Goal: Task Accomplishment & Management: Manage account settings

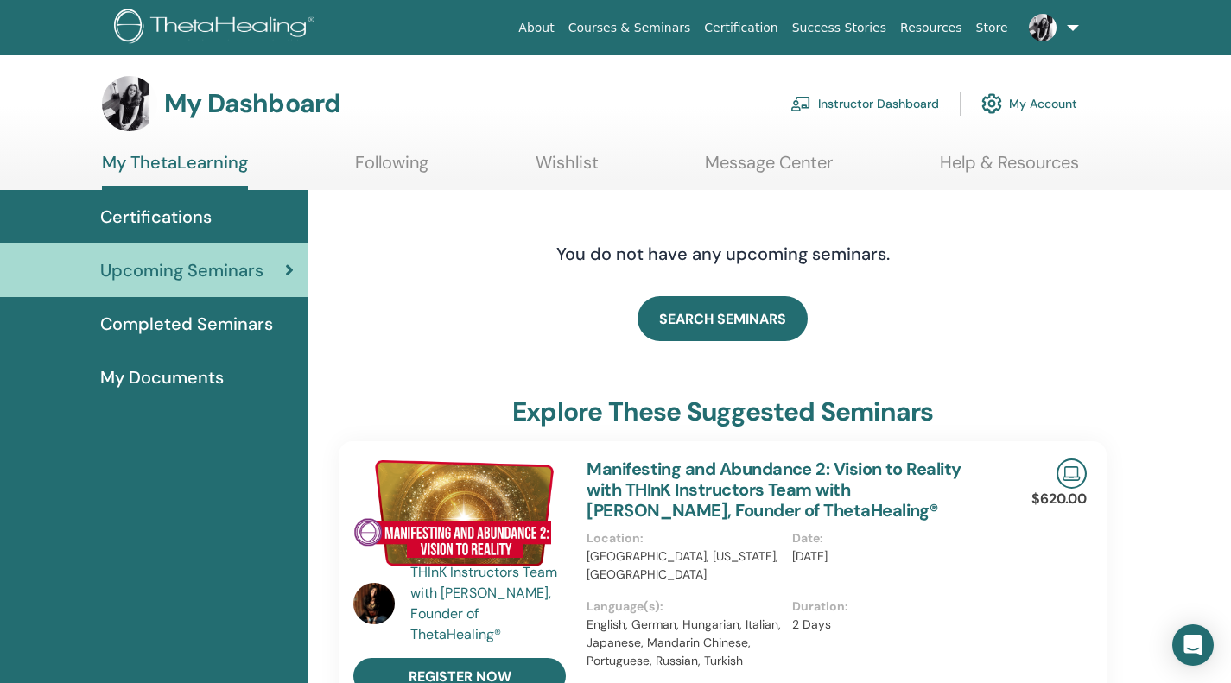
click at [235, 327] on span "Completed Seminars" at bounding box center [186, 324] width 173 height 26
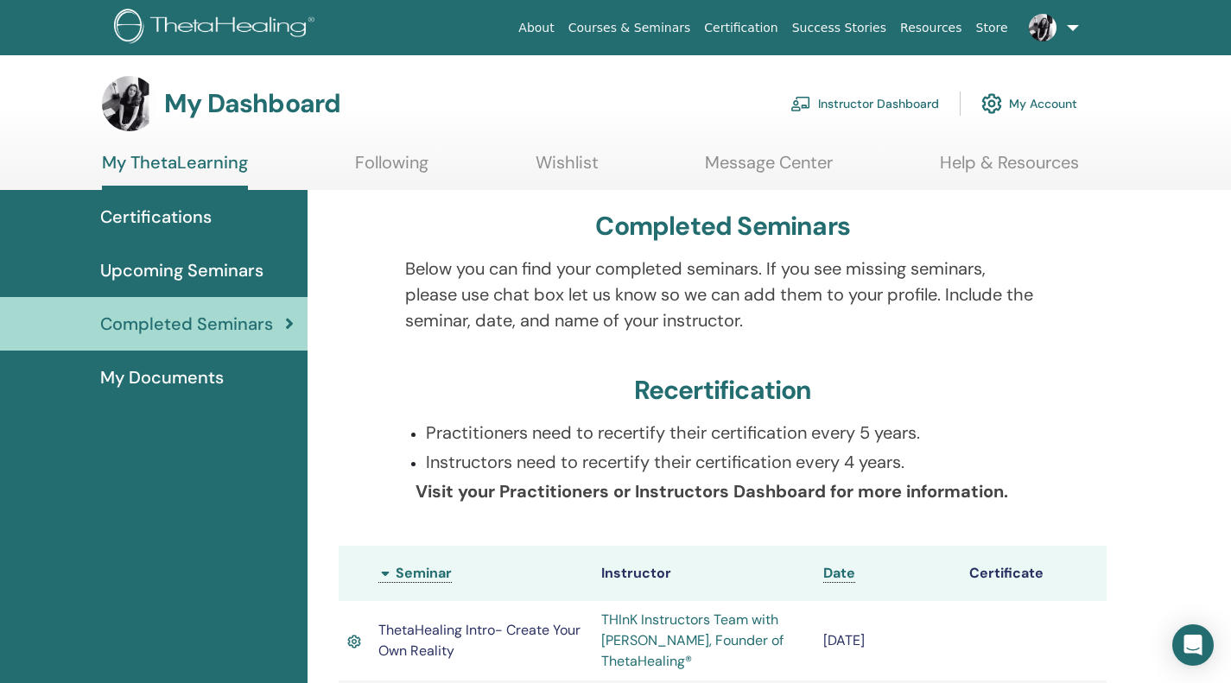
click at [893, 105] on link "Instructor Dashboard" at bounding box center [864, 104] width 149 height 38
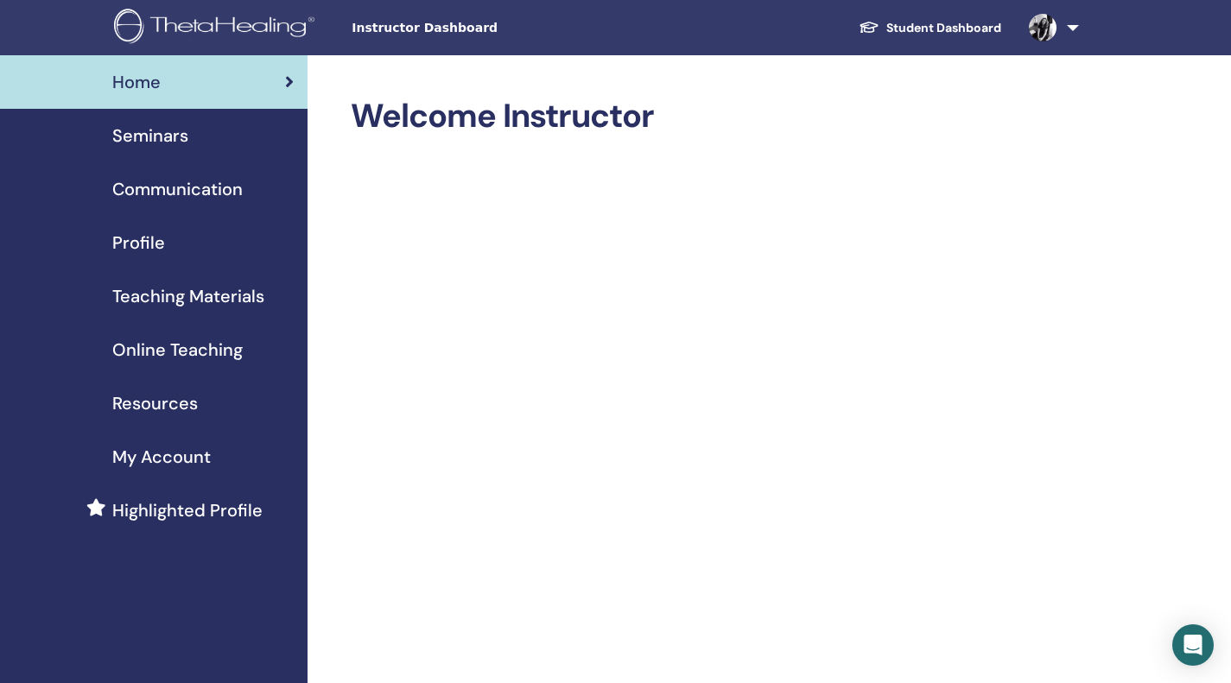
click at [194, 145] on div "Seminars" at bounding box center [154, 136] width 280 height 26
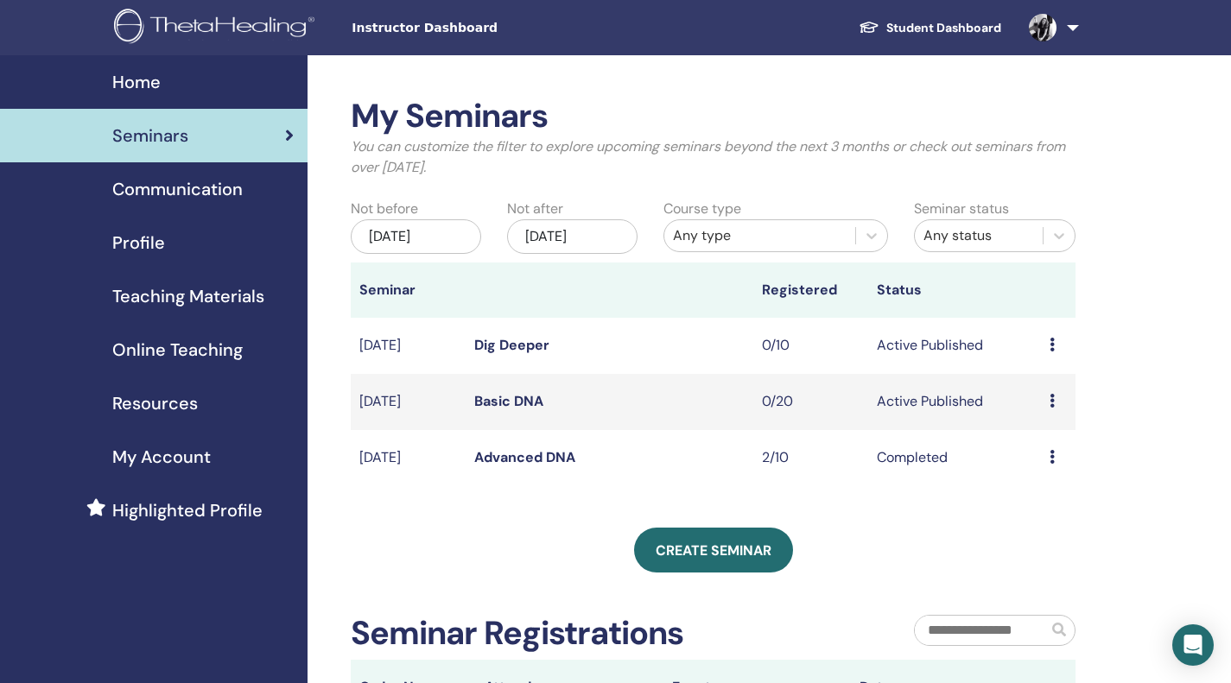
click at [711, 242] on div "Any type" at bounding box center [760, 235] width 174 height 21
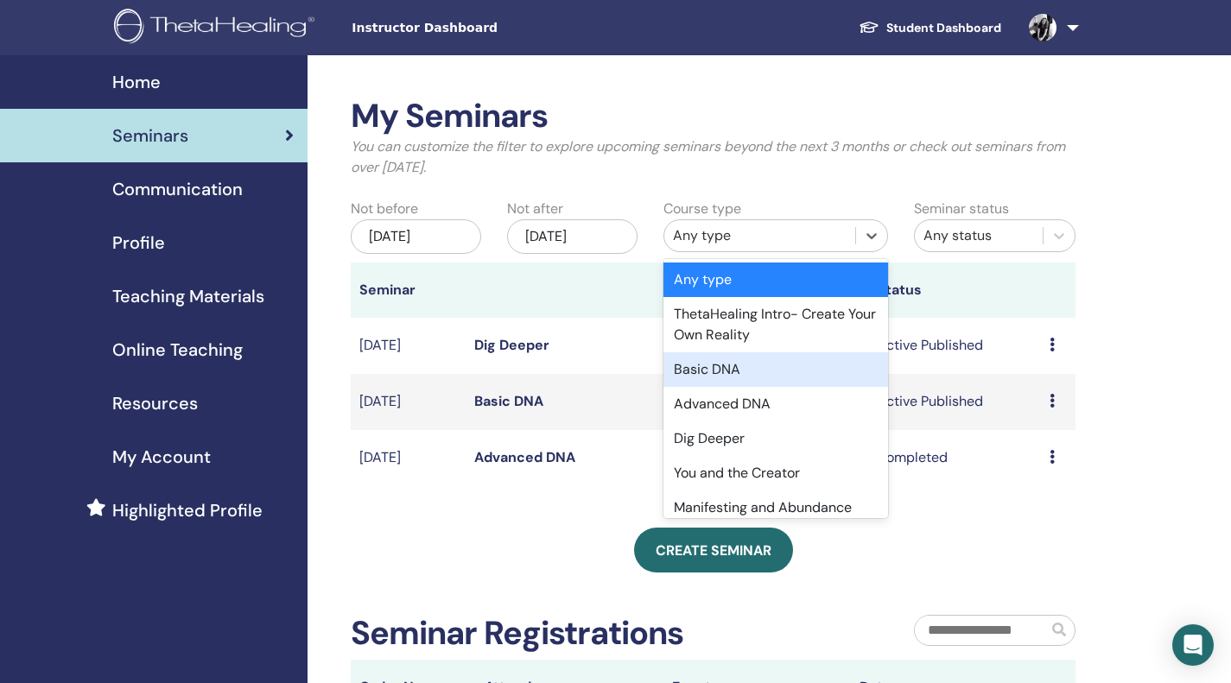
click at [786, 365] on div "Basic DNA" at bounding box center [775, 369] width 225 height 35
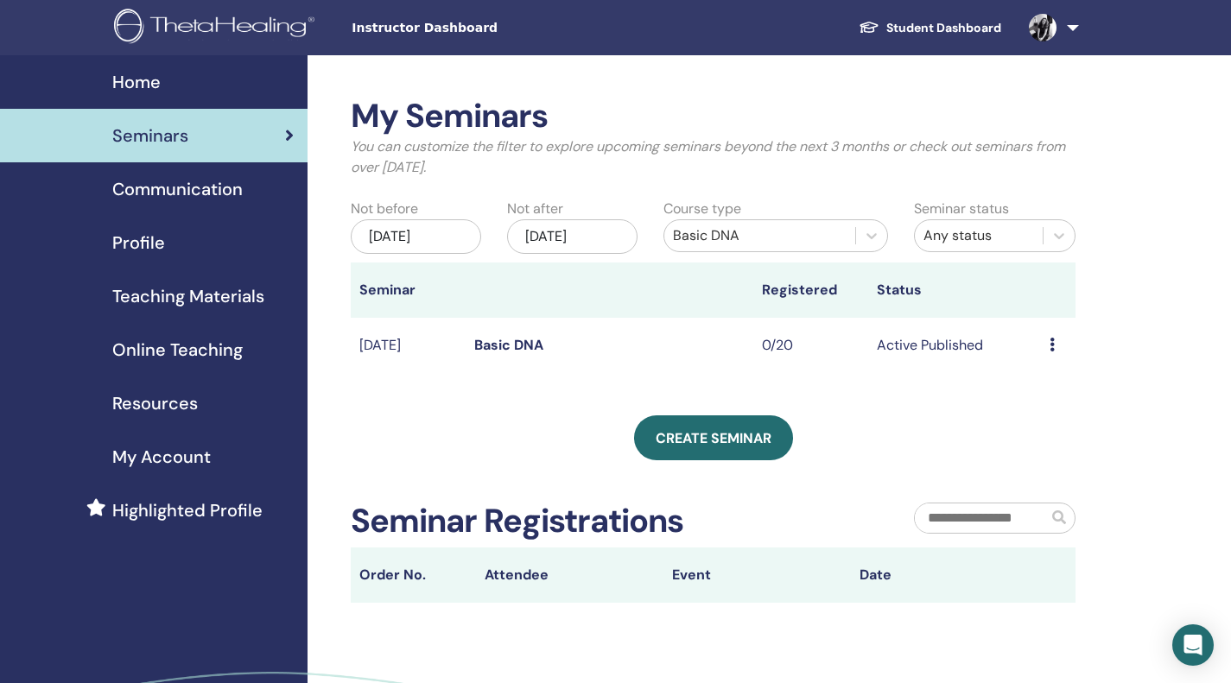
click at [462, 236] on div "[DATE]" at bounding box center [416, 236] width 130 height 35
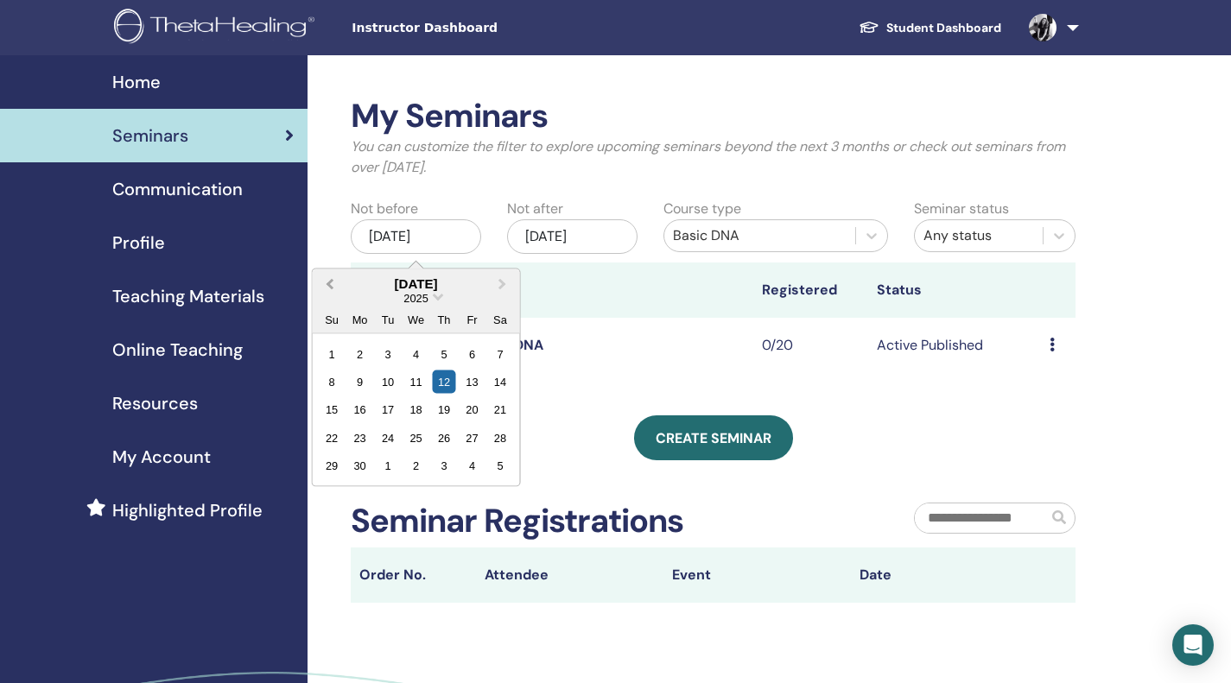
click at [330, 290] on button "Previous Month" at bounding box center [328, 284] width 28 height 28
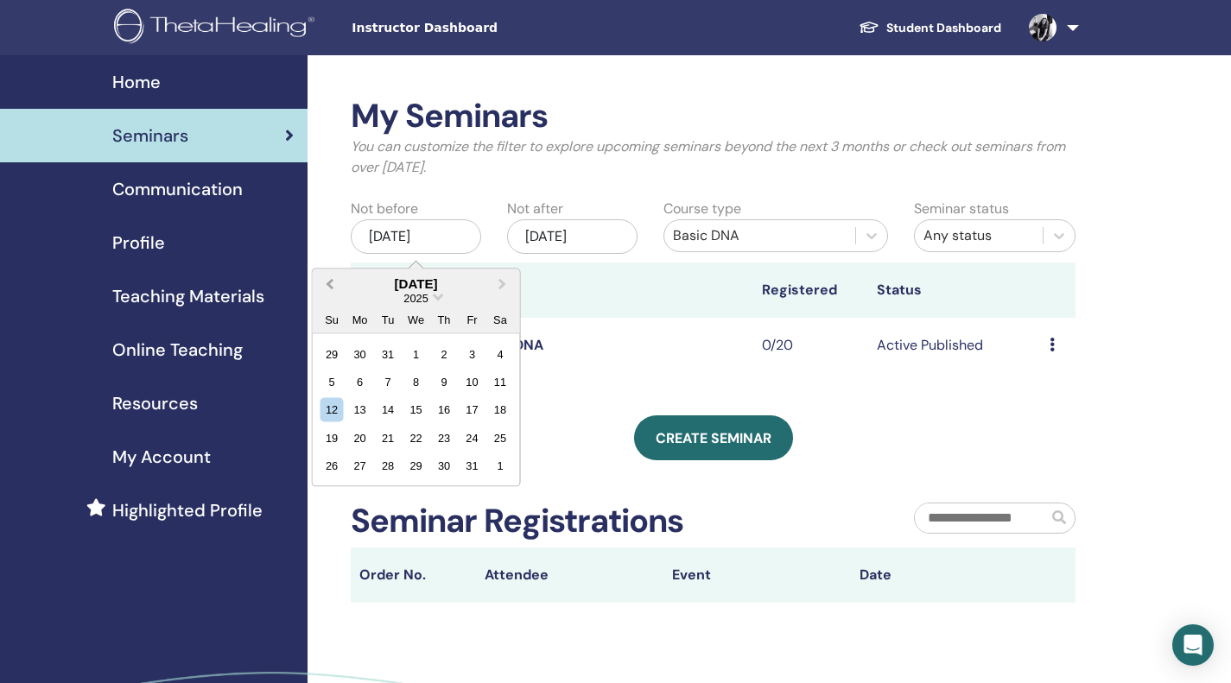
click at [330, 290] on button "Previous Month" at bounding box center [328, 284] width 28 height 28
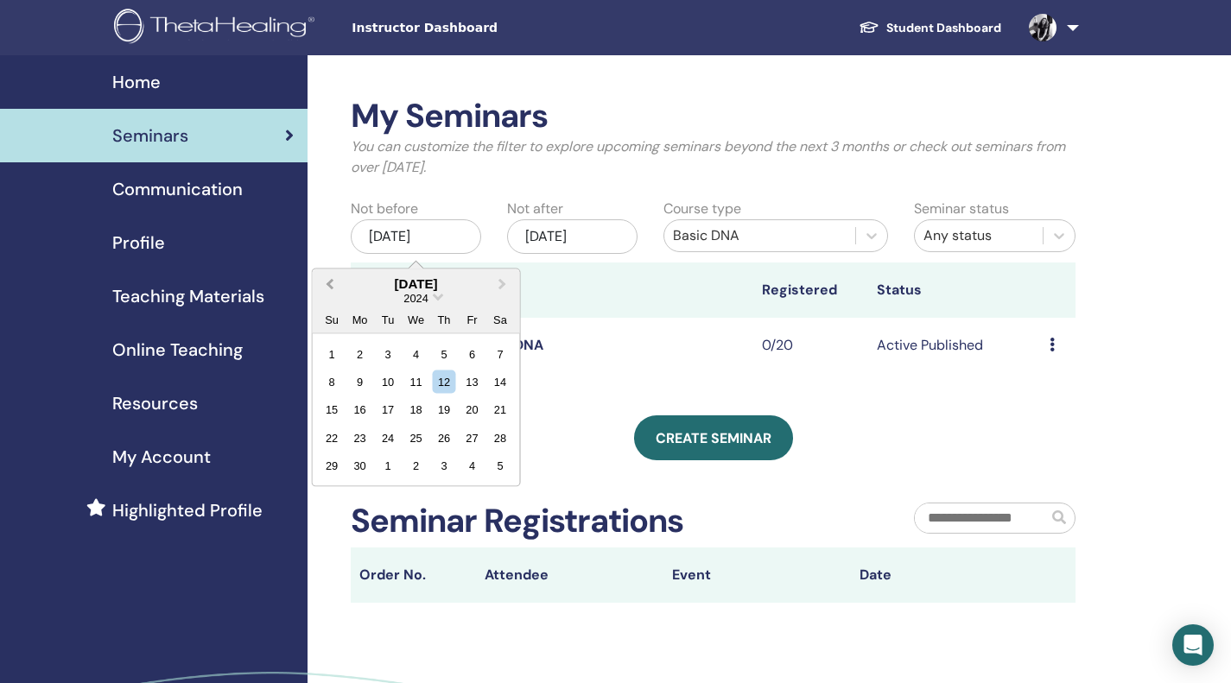
click at [330, 290] on button "Previous Month" at bounding box center [328, 284] width 28 height 28
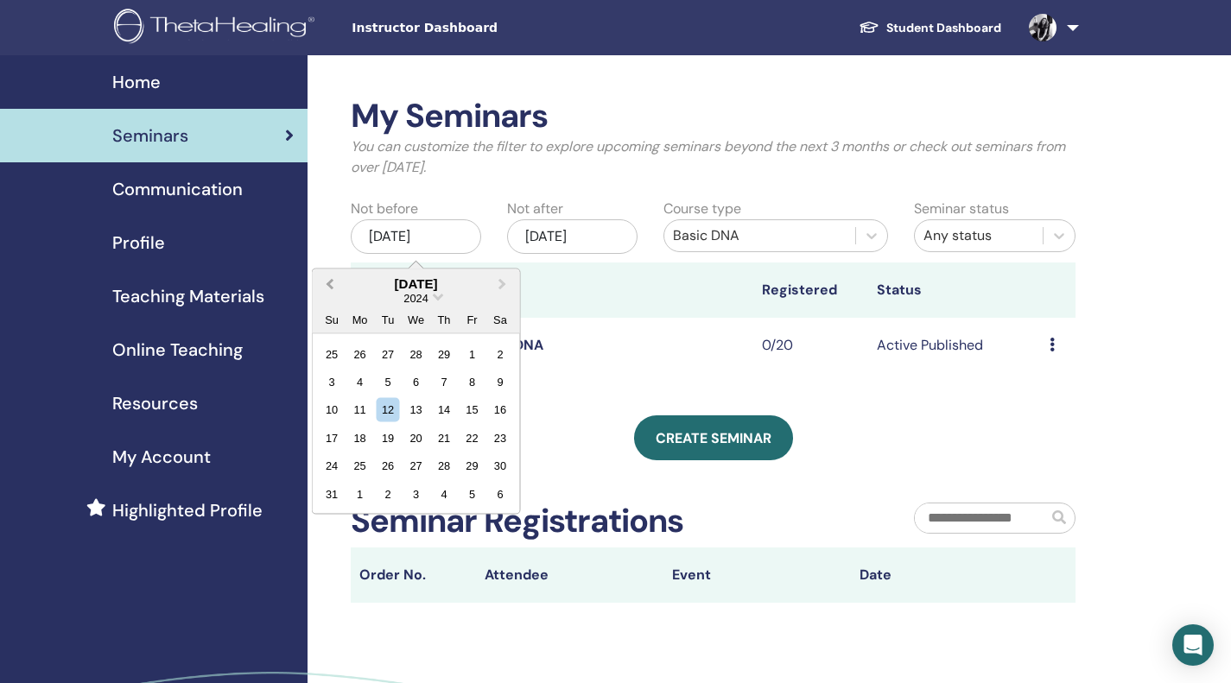
click at [330, 290] on button "Previous Month" at bounding box center [328, 284] width 28 height 28
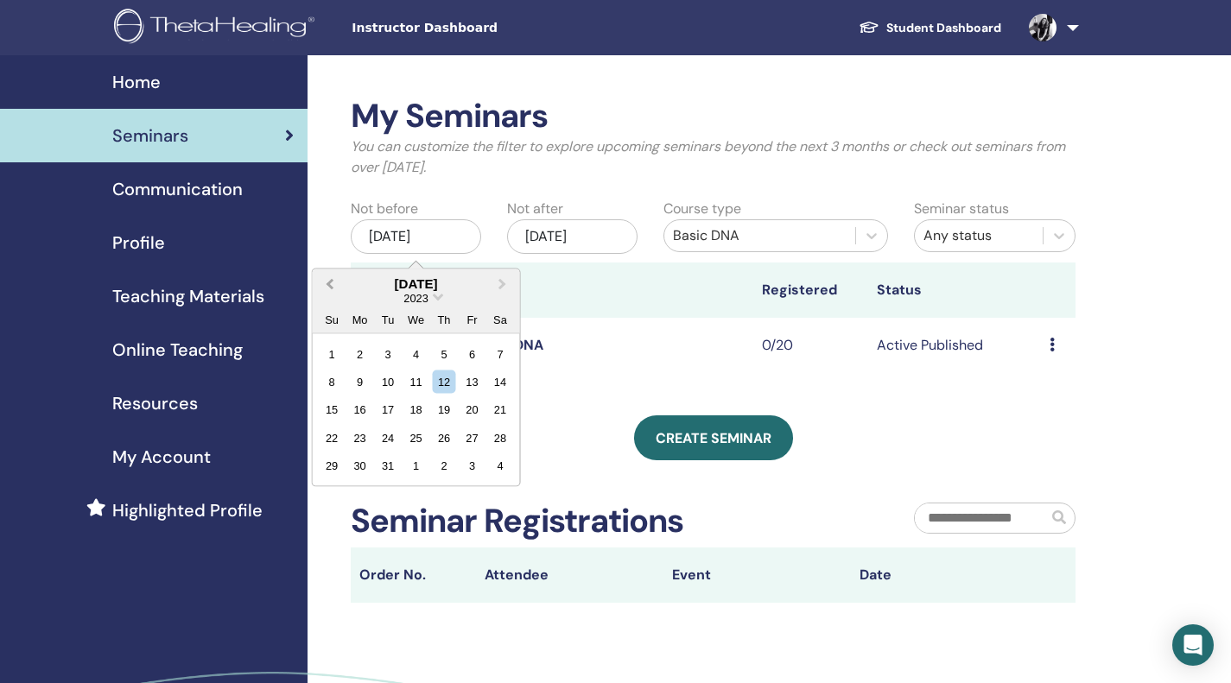
click at [330, 290] on button "Previous Month" at bounding box center [328, 284] width 28 height 28
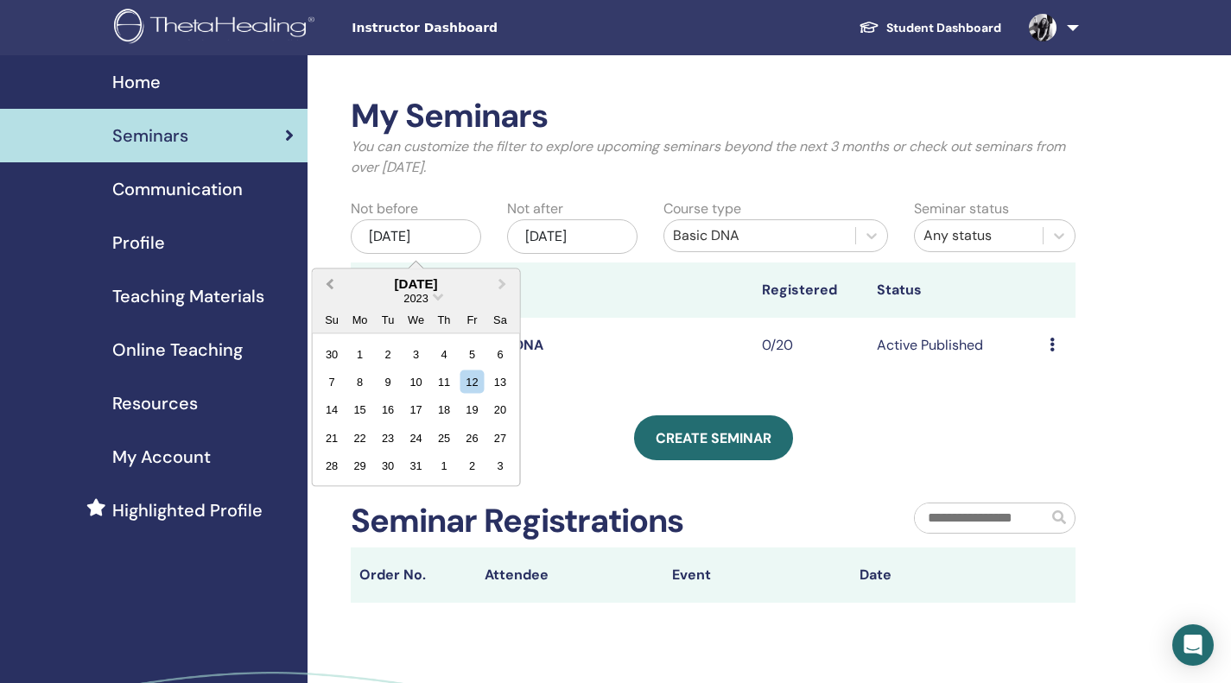
click at [330, 290] on button "Previous Month" at bounding box center [328, 284] width 28 height 28
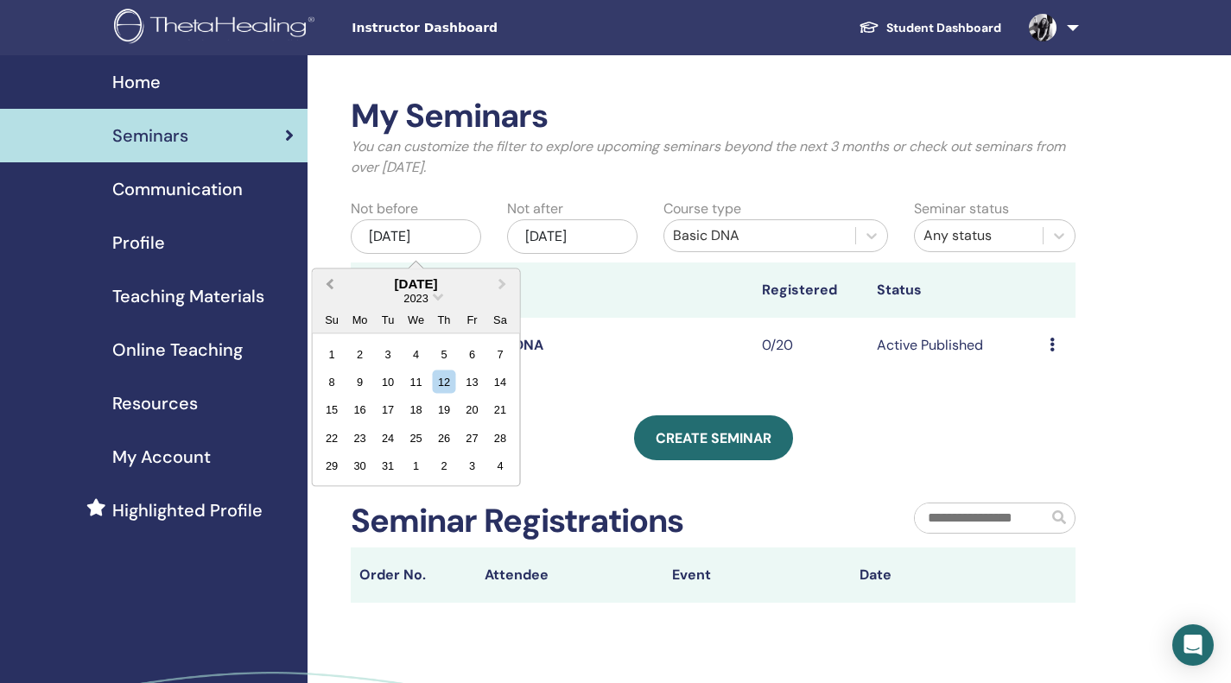
click at [330, 290] on button "Previous Month" at bounding box center [328, 284] width 28 height 28
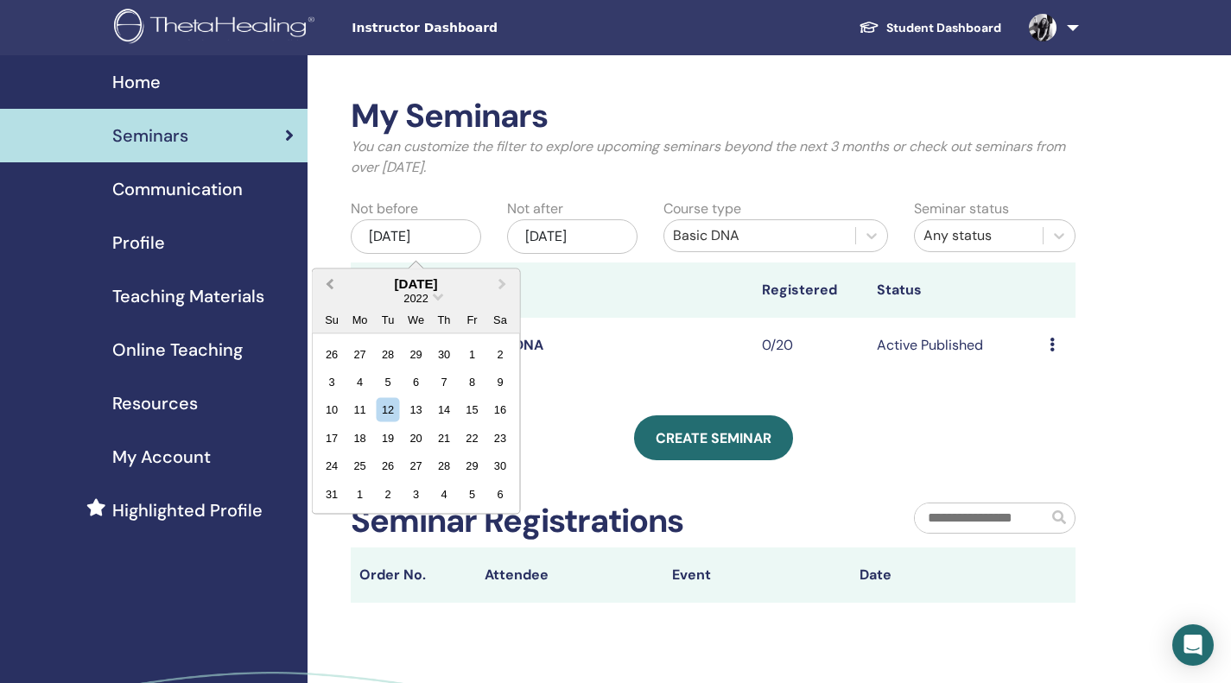
click at [330, 290] on button "Previous Month" at bounding box center [328, 284] width 28 height 28
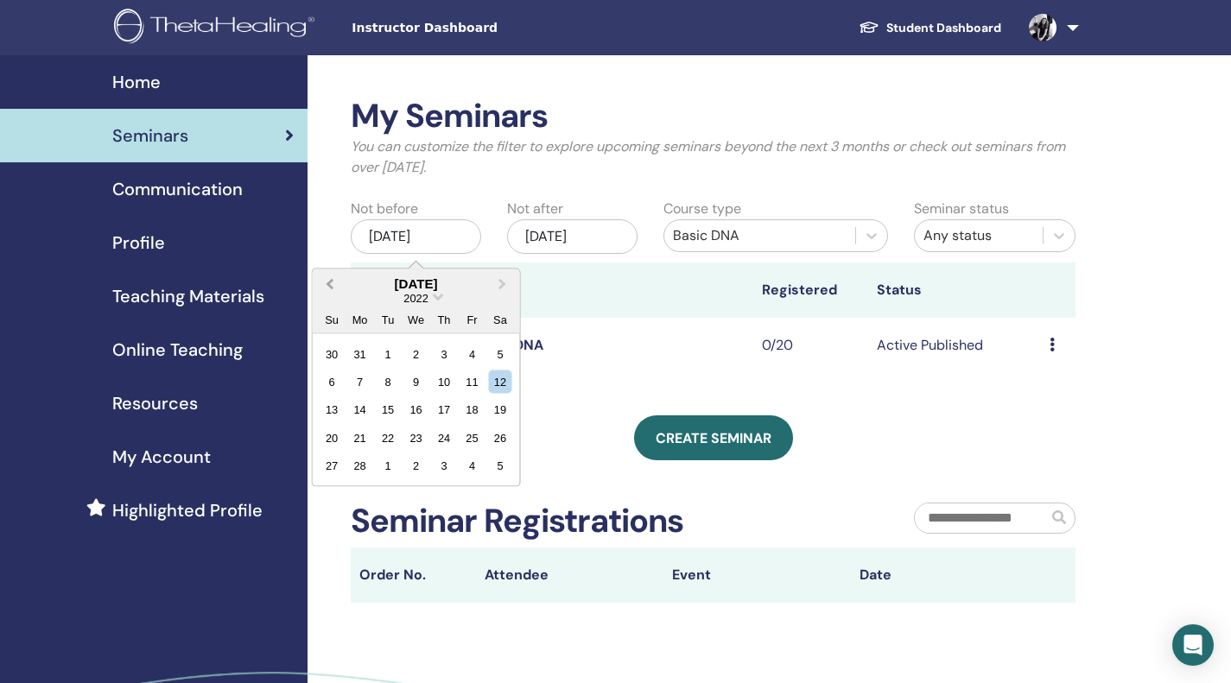
click at [330, 290] on button "Previous Month" at bounding box center [328, 284] width 28 height 28
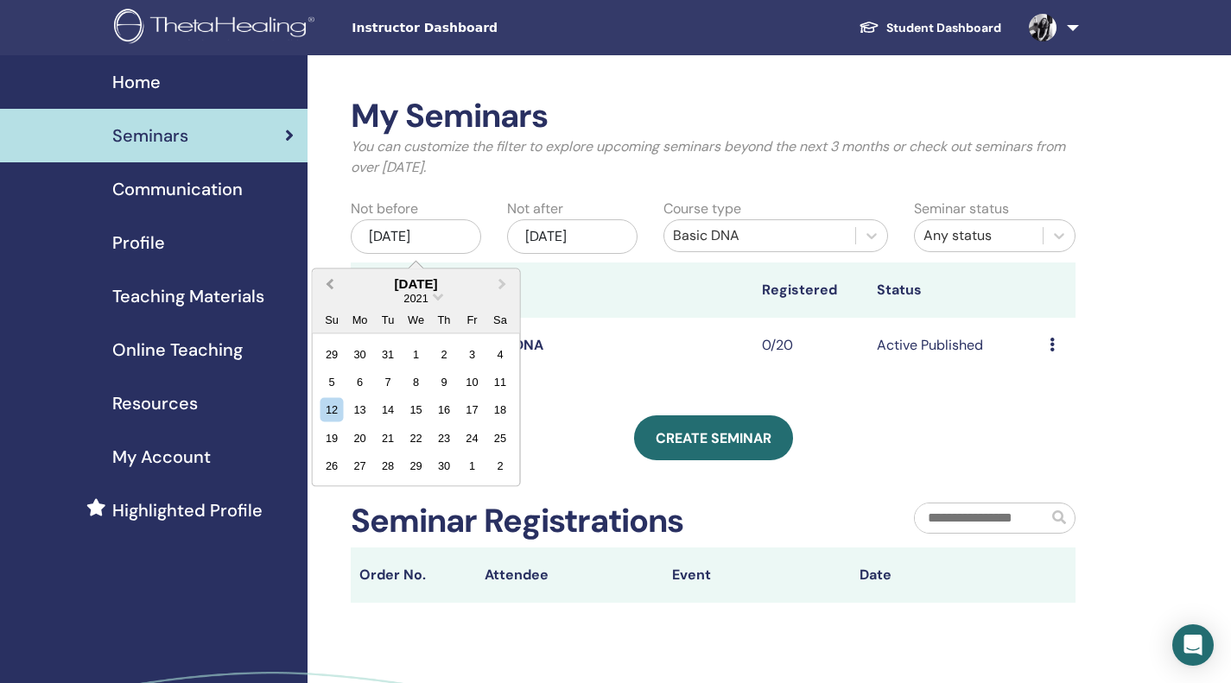
click at [330, 290] on button "Previous Month" at bounding box center [328, 284] width 28 height 28
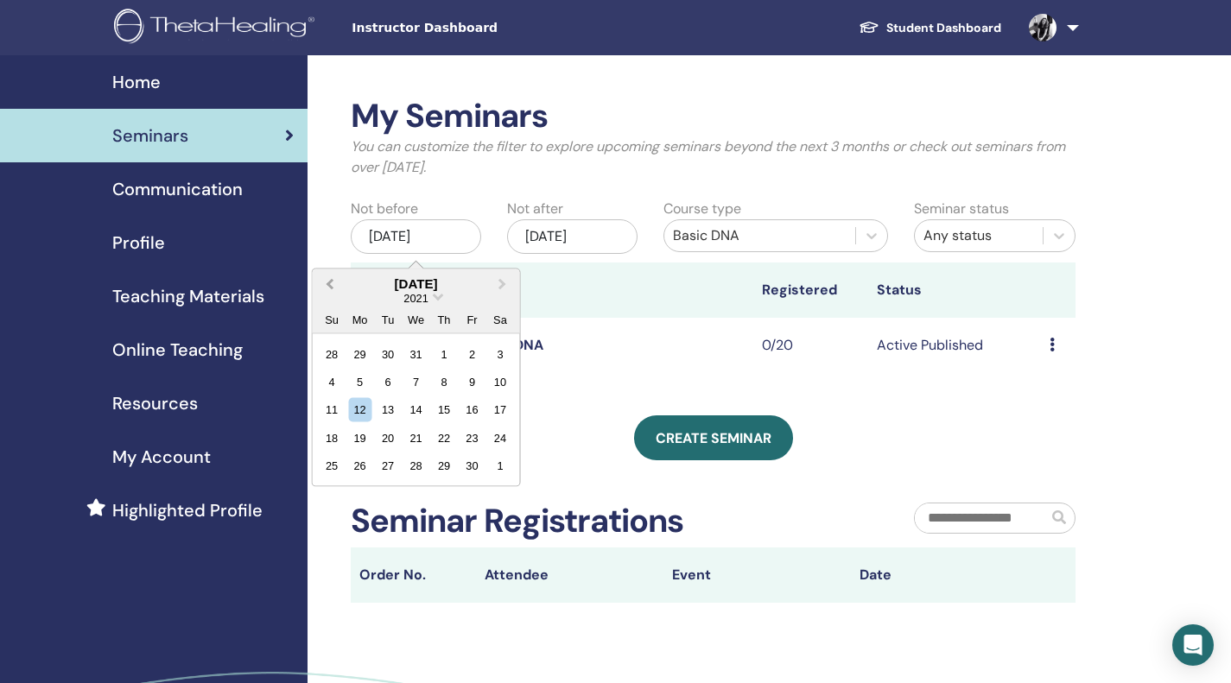
click at [330, 290] on button "Previous Month" at bounding box center [328, 284] width 28 height 28
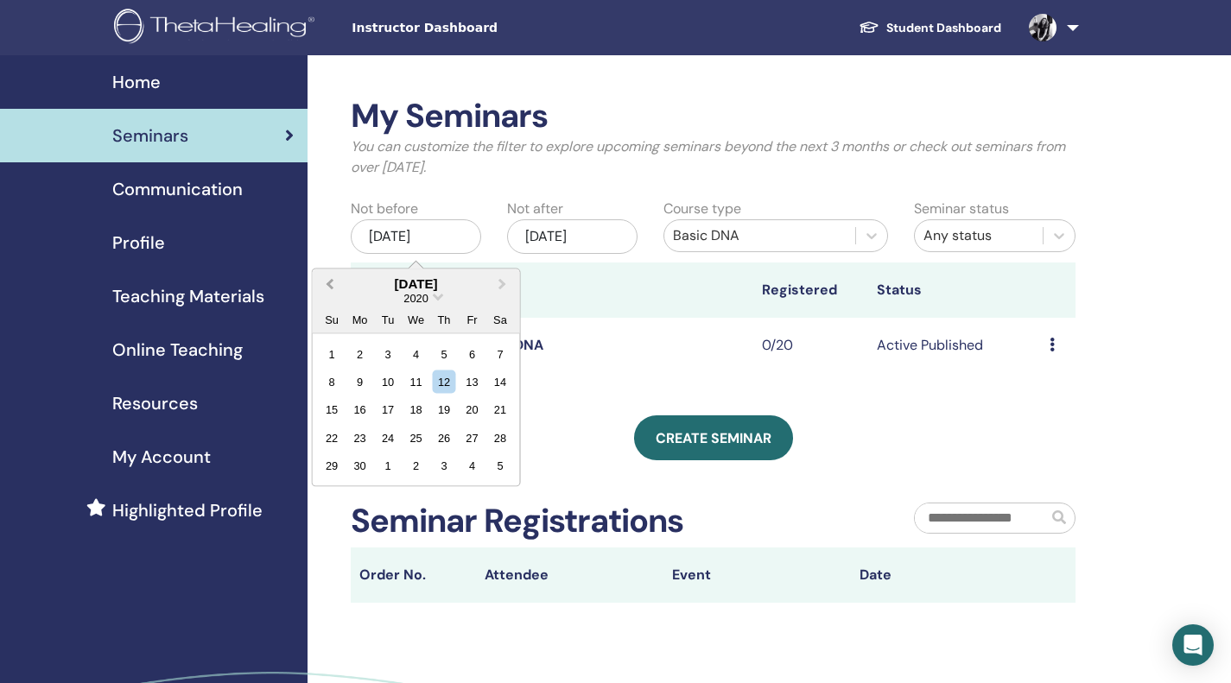
click at [330, 290] on button "Previous Month" at bounding box center [328, 284] width 28 height 28
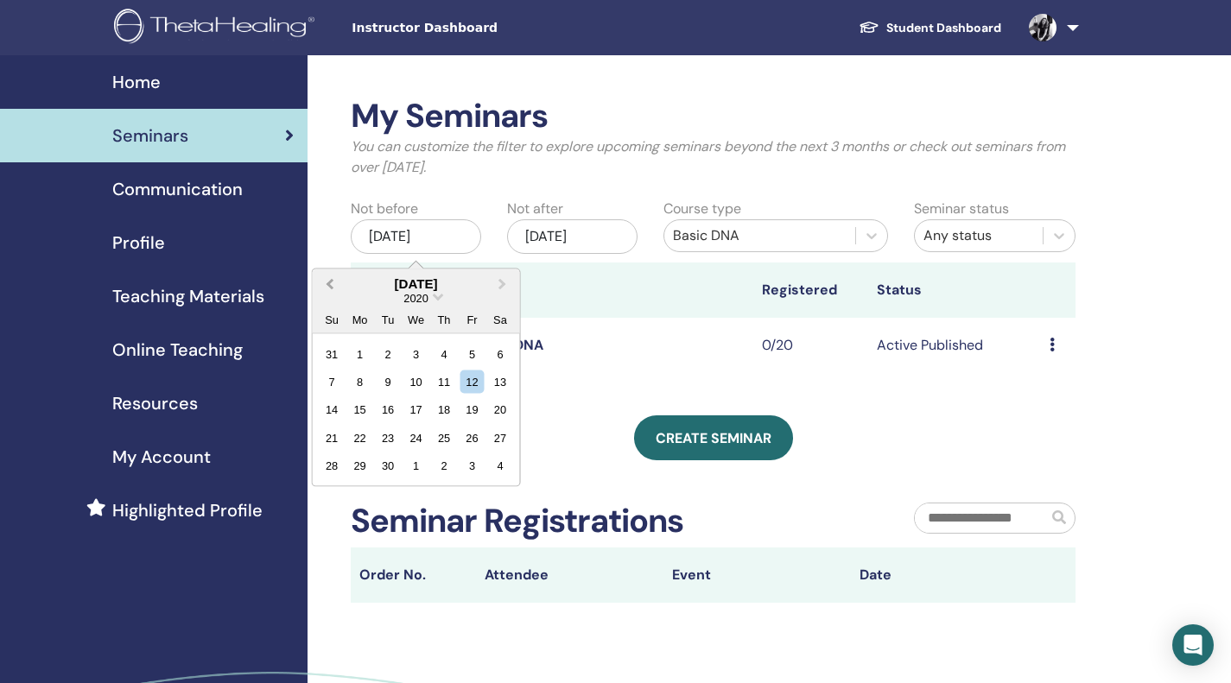
click at [330, 290] on button "Previous Month" at bounding box center [328, 284] width 28 height 28
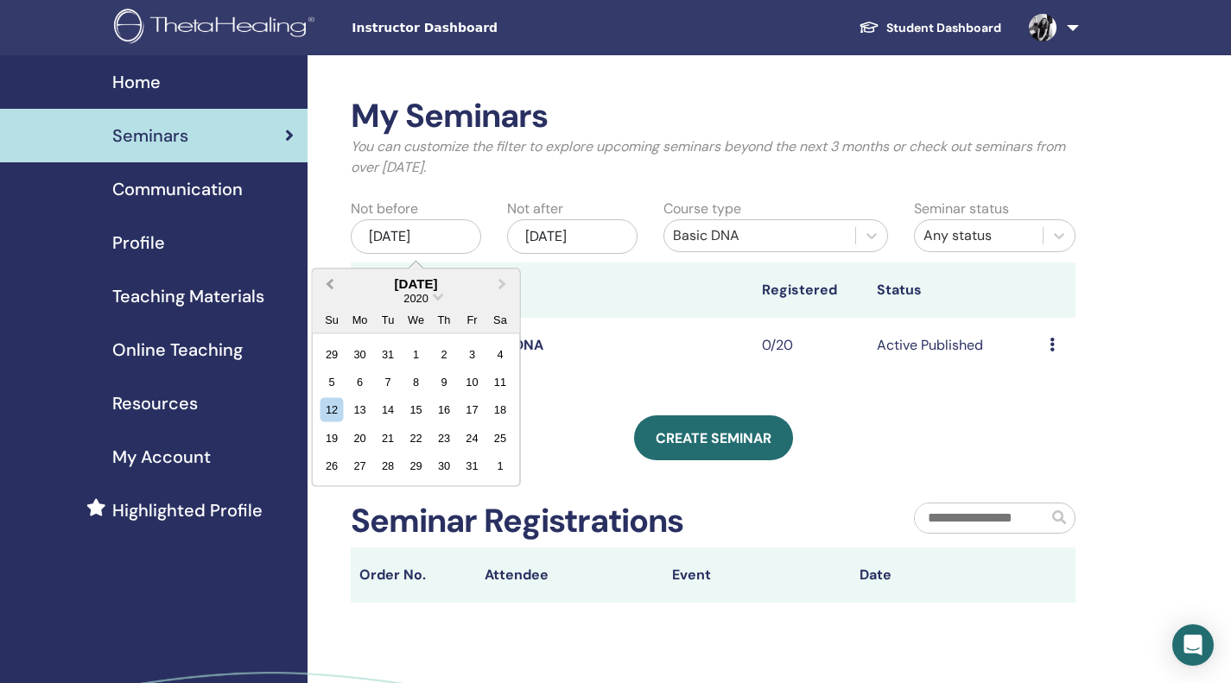
click at [330, 290] on button "Previous Month" at bounding box center [328, 284] width 28 height 28
click at [386, 408] on div "12" at bounding box center [388, 409] width 23 height 23
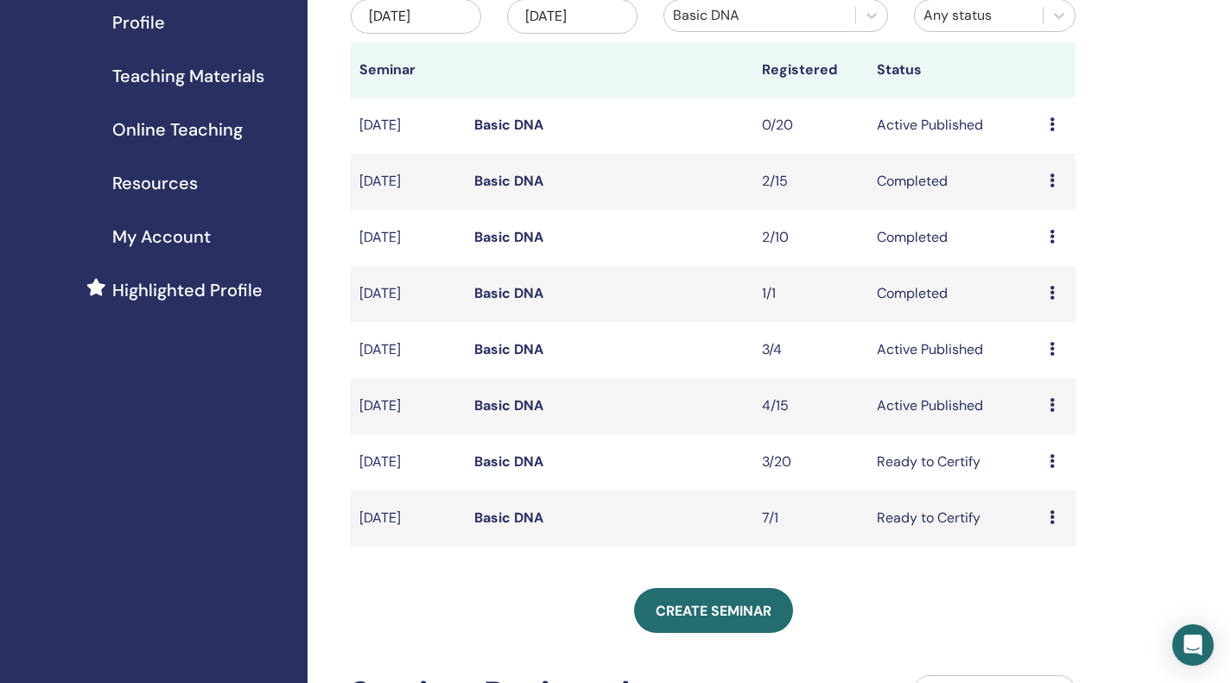
scroll to position [221, 0]
click at [642, 521] on td "Basic DNA" at bounding box center [610, 518] width 288 height 56
click at [1057, 516] on div "Preview Edit Attendees Cancel" at bounding box center [1058, 517] width 17 height 21
click at [1067, 581] on link "Attendees" at bounding box center [1053, 582] width 66 height 18
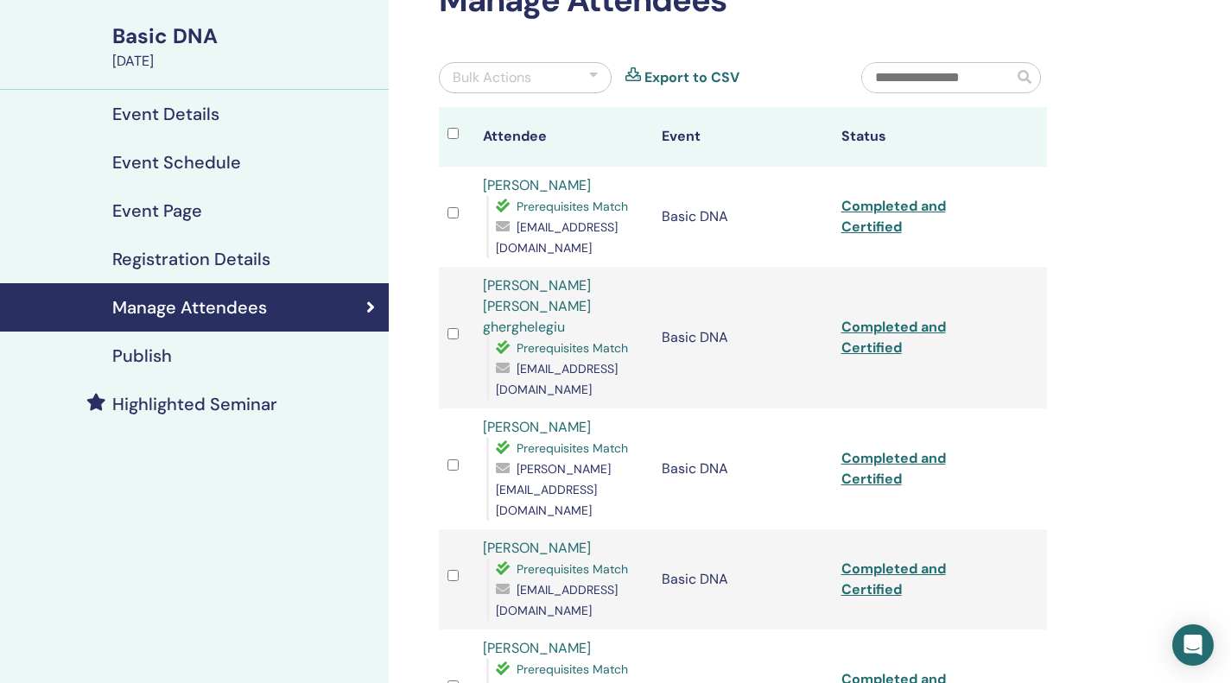
scroll to position [118, 0]
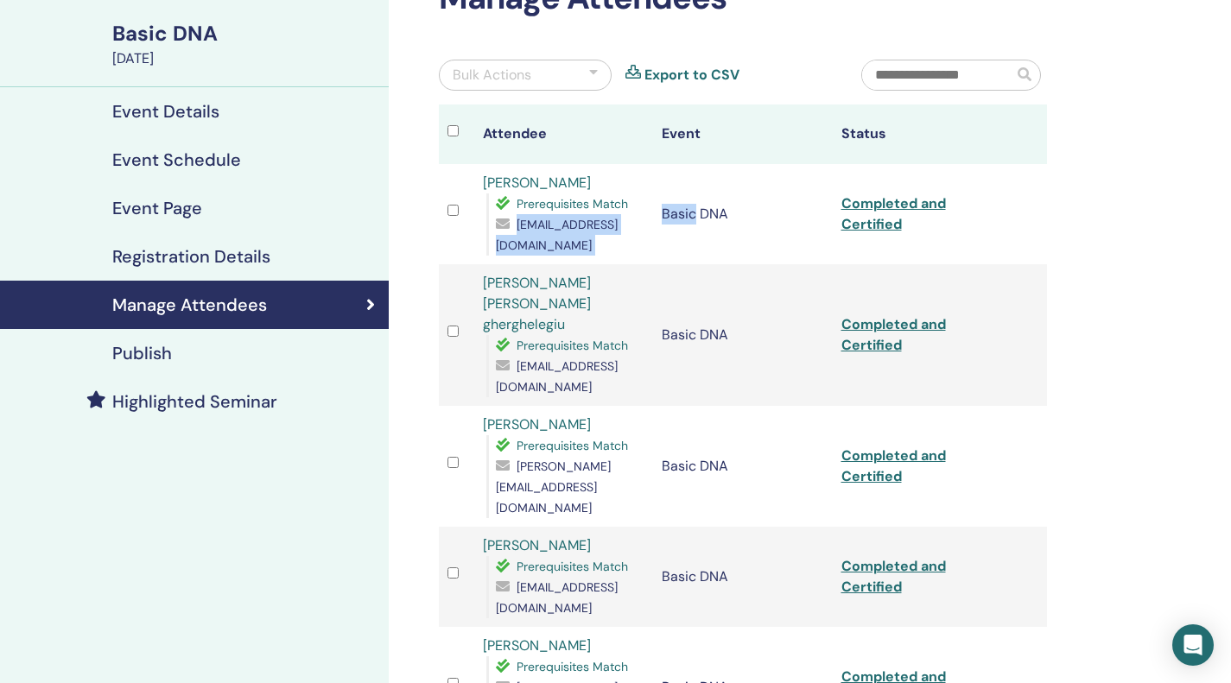
drag, startPoint x: 693, startPoint y: 242, endPoint x: 490, endPoint y: 256, distance: 203.5
click at [490, 256] on tr "[PERSON_NAME] Prerequisites Match [EMAIL_ADDRESS][DOMAIN_NAME] Basic DNA Comple…" at bounding box center [743, 214] width 608 height 100
copy tr "[EMAIL_ADDRESS][DOMAIN_NAME] Basic"
click at [1127, 321] on div "Manage Attendees Bulk Actions Export to CSV Attendee Event Status [PERSON_NAME]…" at bounding box center [799, 629] width 821 height 1384
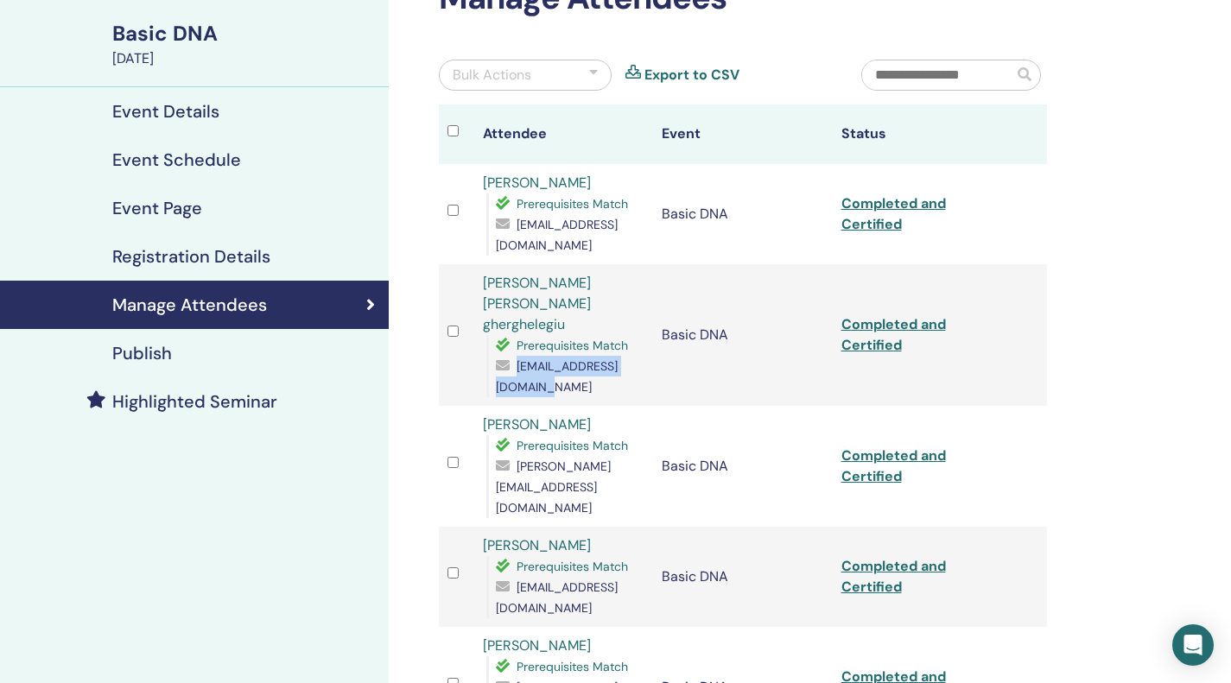
drag, startPoint x: 498, startPoint y: 370, endPoint x: 634, endPoint y: 370, distance: 135.6
click at [618, 370] on span "[EMAIL_ADDRESS][DOMAIN_NAME]" at bounding box center [557, 377] width 122 height 36
copy span "mariamirelagherghelegiu"
drag, startPoint x: 496, startPoint y: 466, endPoint x: 670, endPoint y: 474, distance: 174.7
click at [611, 474] on span "[PERSON_NAME][EMAIL_ADDRESS][DOMAIN_NAME]" at bounding box center [553, 487] width 115 height 57
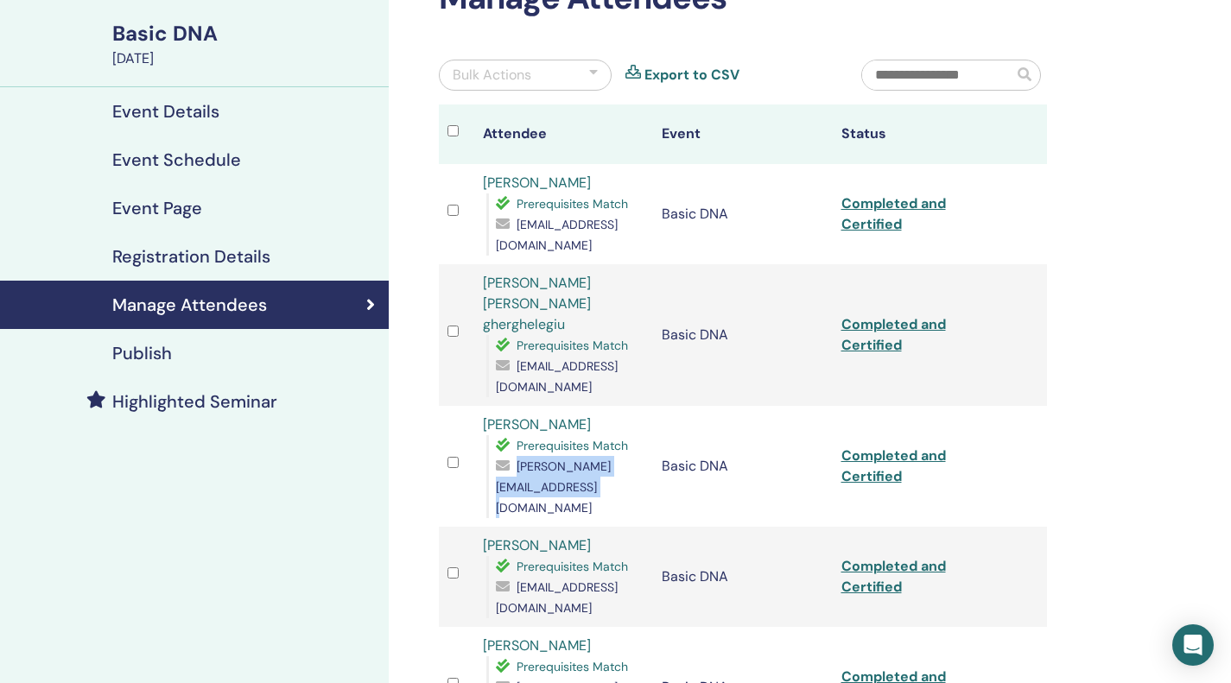
copy span "[PERSON_NAME][EMAIL_ADDRESS][DOMAIN_NAME]"
click at [1166, 228] on div "Manage Attendees Bulk Actions Export to CSV Attendee Event Status MIHAELA DUMIT…" at bounding box center [799, 629] width 821 height 1384
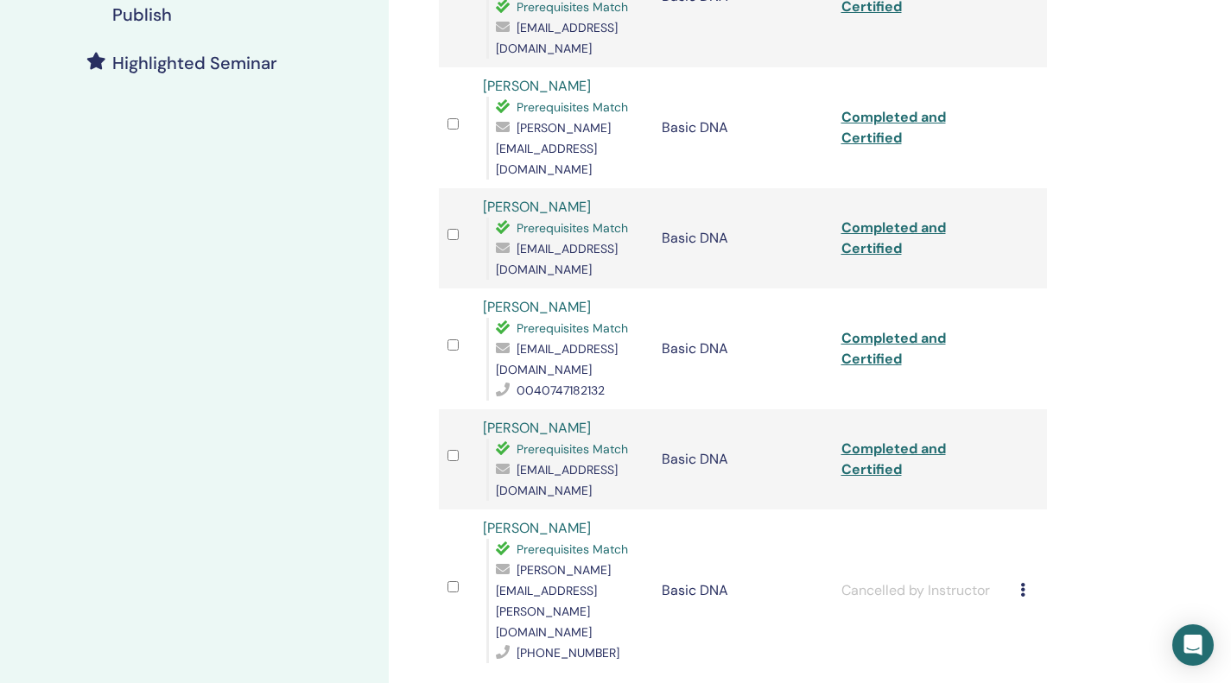
scroll to position [461, 0]
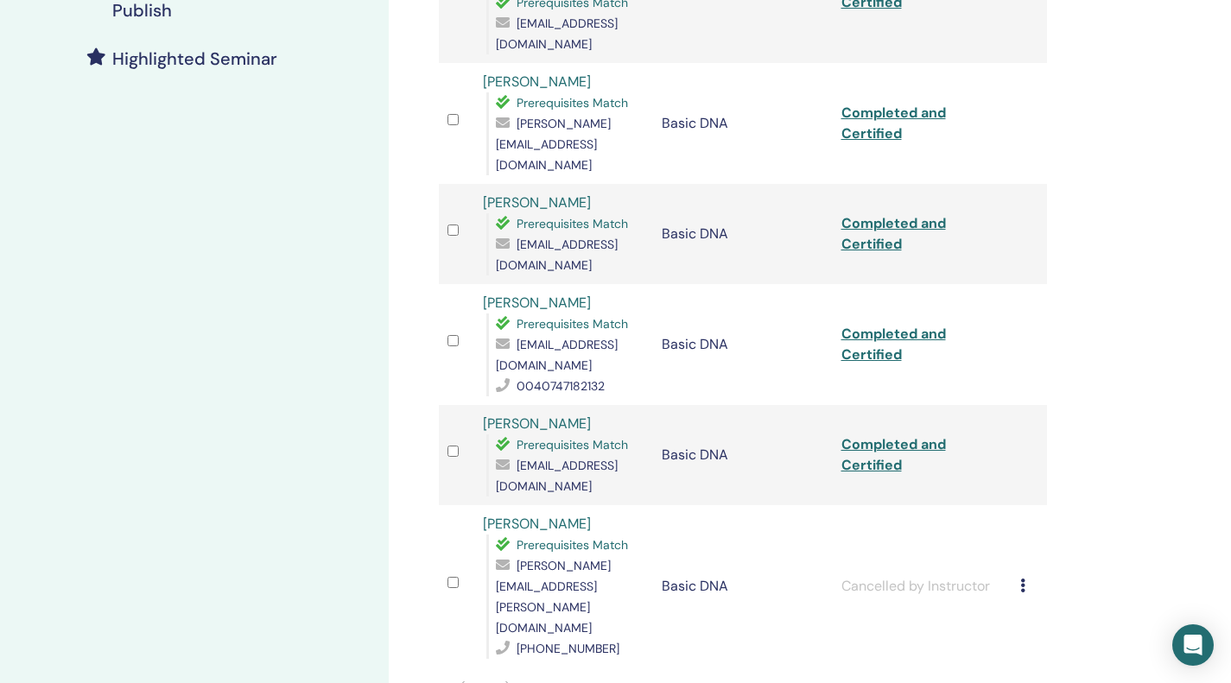
click at [583, 237] on span "patrascuaurelia76@gmail.com" at bounding box center [557, 255] width 122 height 36
copy span "patrascuaurelia76@gmail.com"
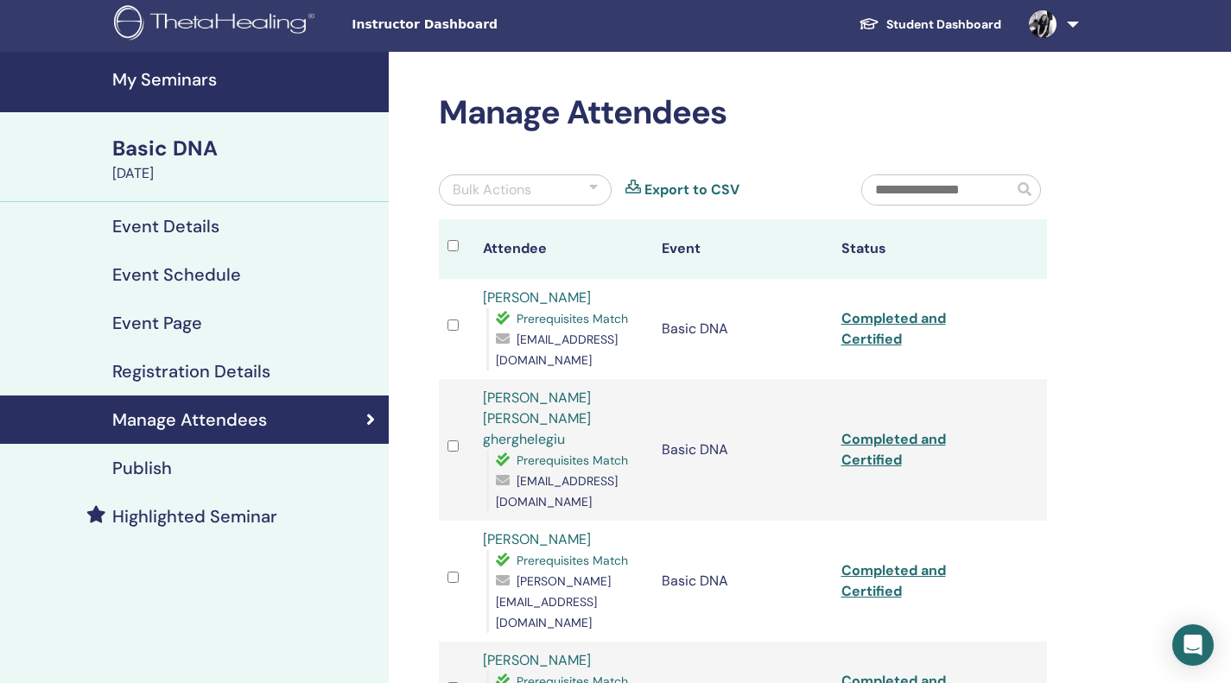
scroll to position [0, 0]
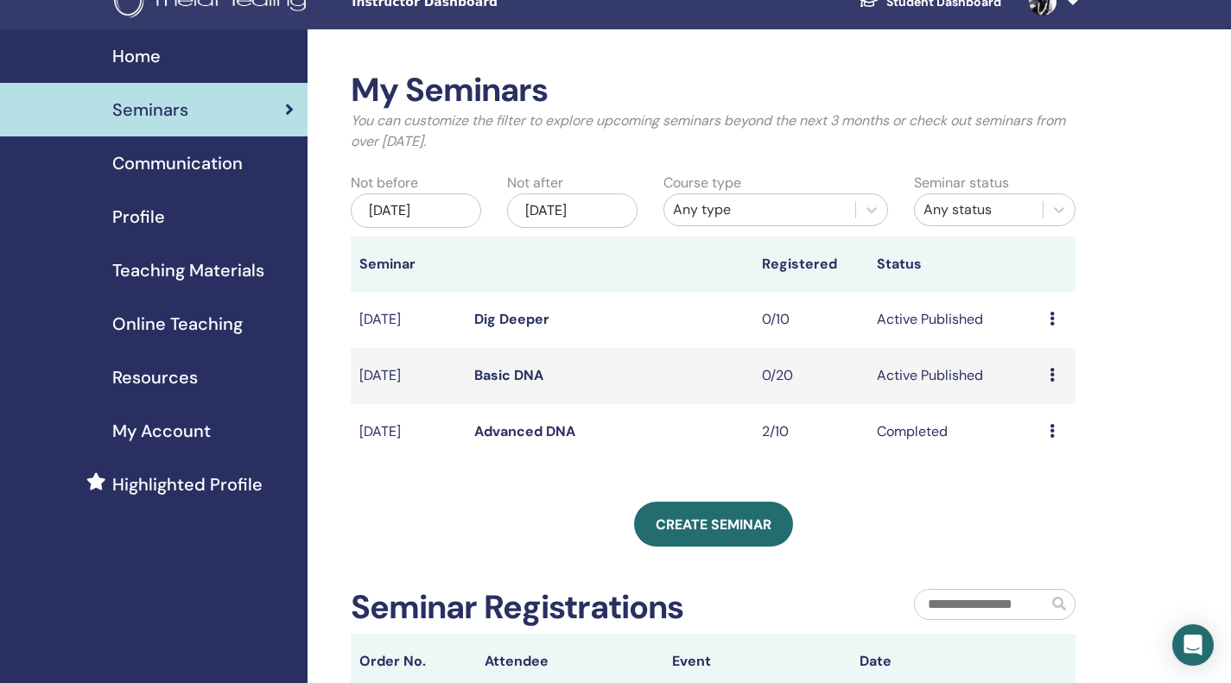
scroll to position [25, 0]
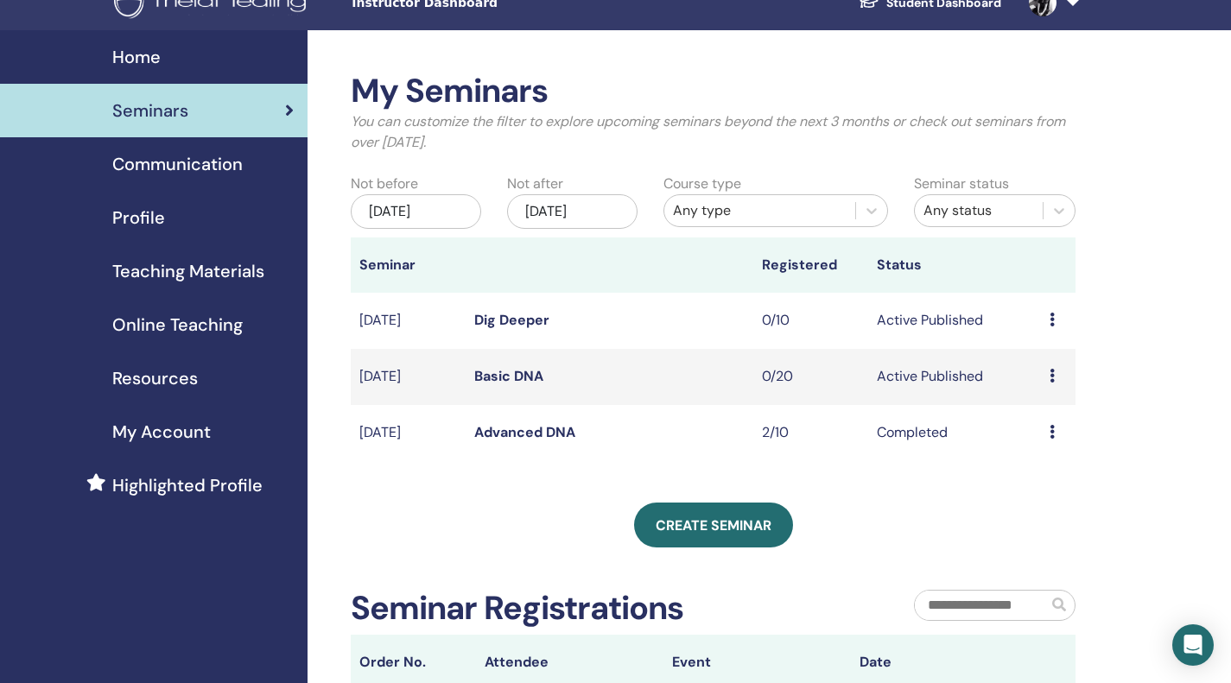
click at [460, 211] on div "[DATE]" at bounding box center [416, 211] width 130 height 35
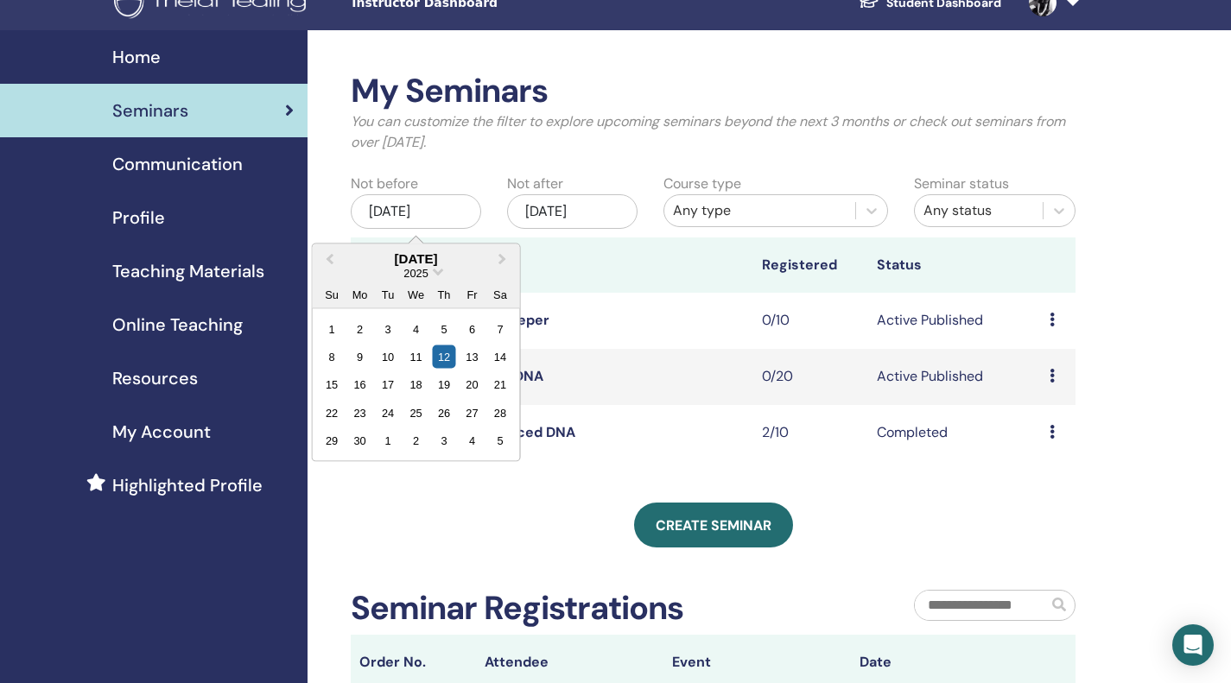
click at [435, 277] on div "2025" at bounding box center [416, 272] width 207 height 15
click at [435, 270] on span "Choose Date" at bounding box center [438, 269] width 11 height 11
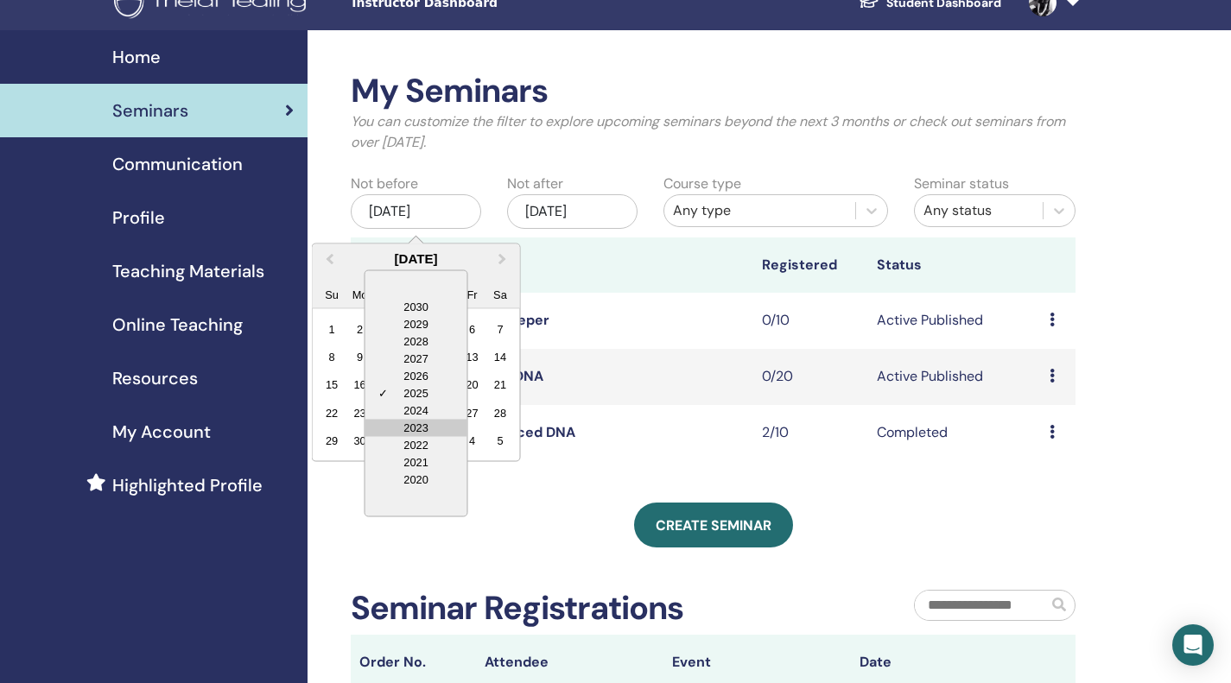
click at [419, 426] on div "2023" at bounding box center [416, 427] width 102 height 17
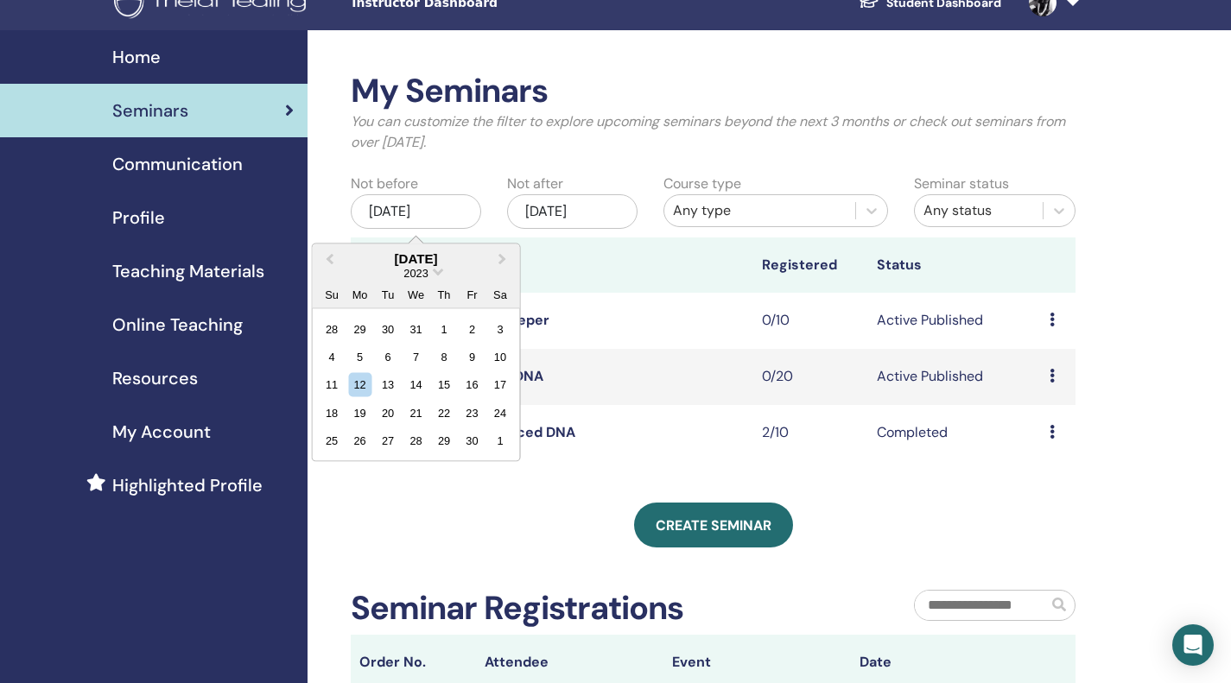
click at [415, 263] on div "June 2023" at bounding box center [416, 258] width 207 height 15
click at [327, 263] on button "Previous Month" at bounding box center [328, 259] width 28 height 28
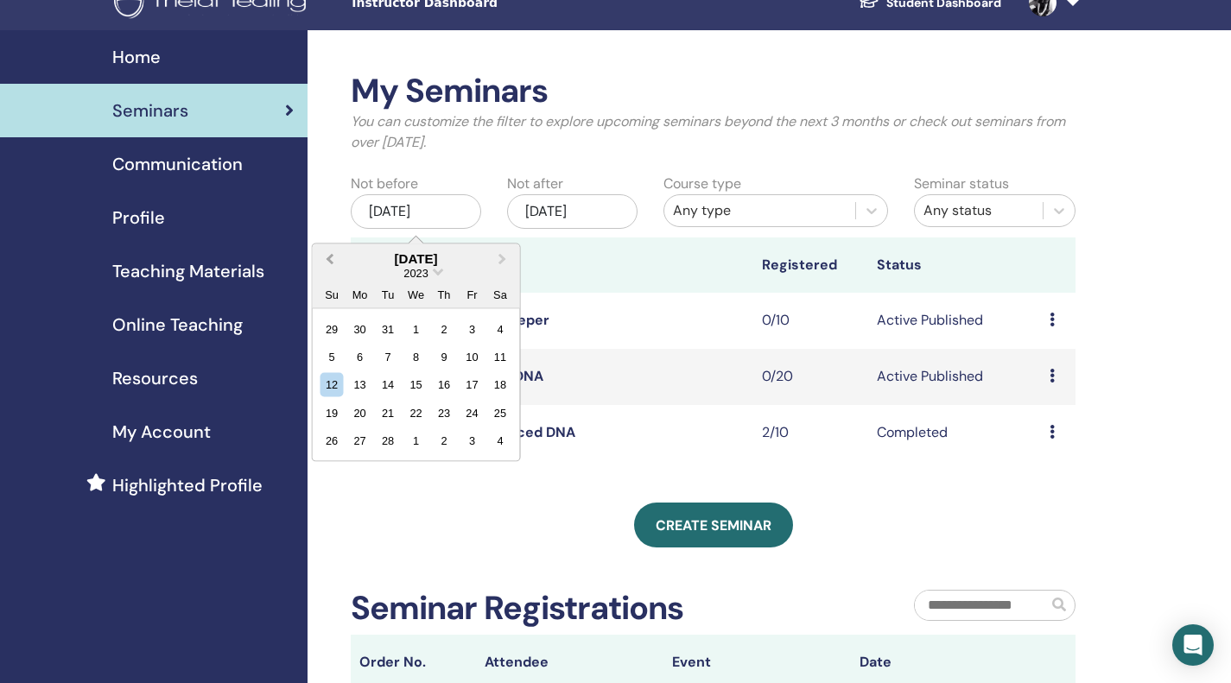
click at [327, 263] on button "Previous Month" at bounding box center [328, 259] width 28 height 28
click at [503, 353] on div "12" at bounding box center [500, 356] width 23 height 23
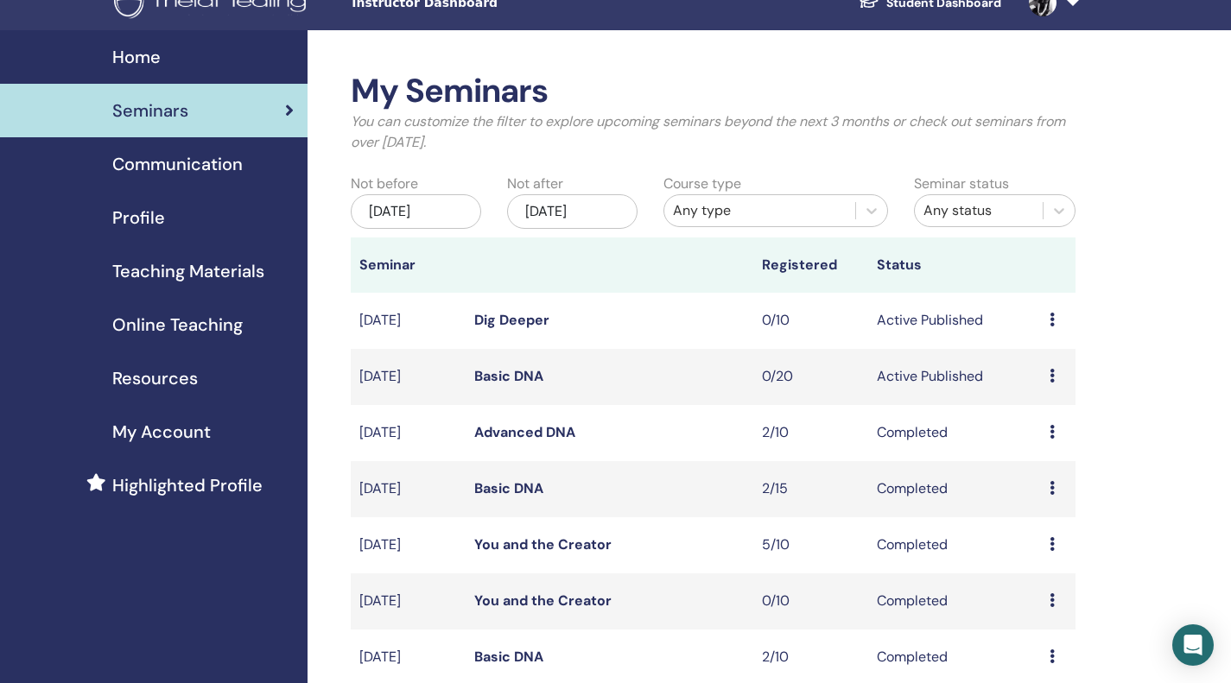
click at [767, 218] on div "Any type" at bounding box center [760, 210] width 174 height 21
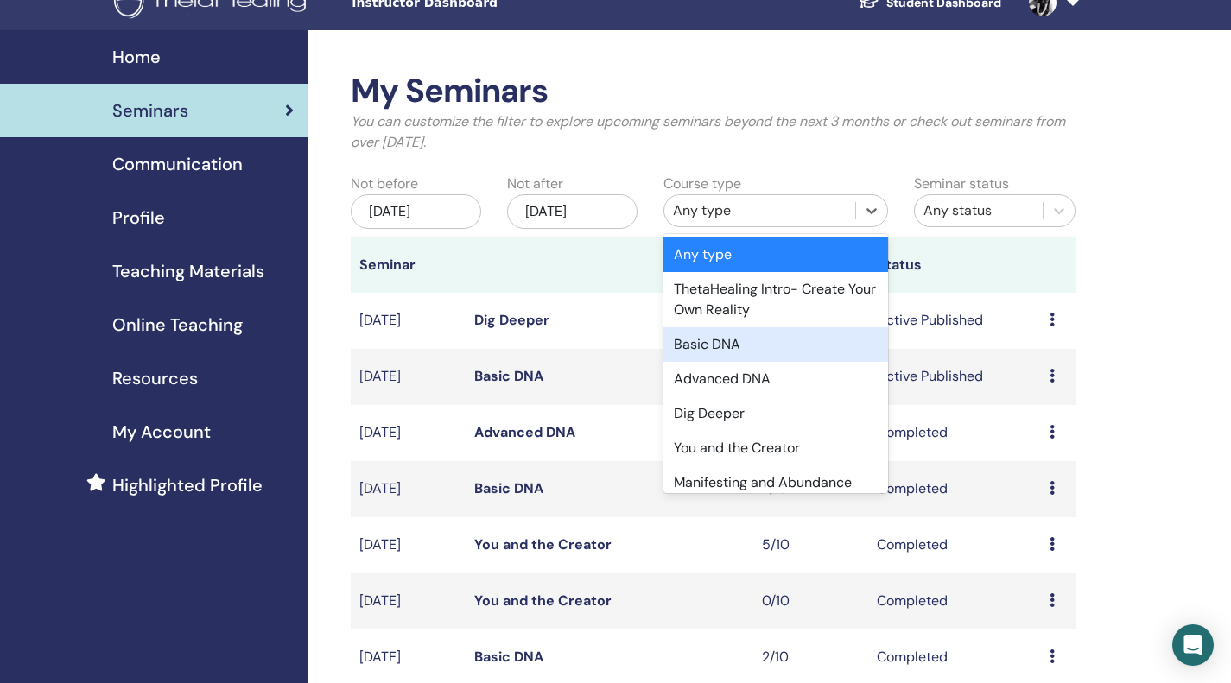
click at [775, 355] on div "Basic DNA" at bounding box center [775, 344] width 225 height 35
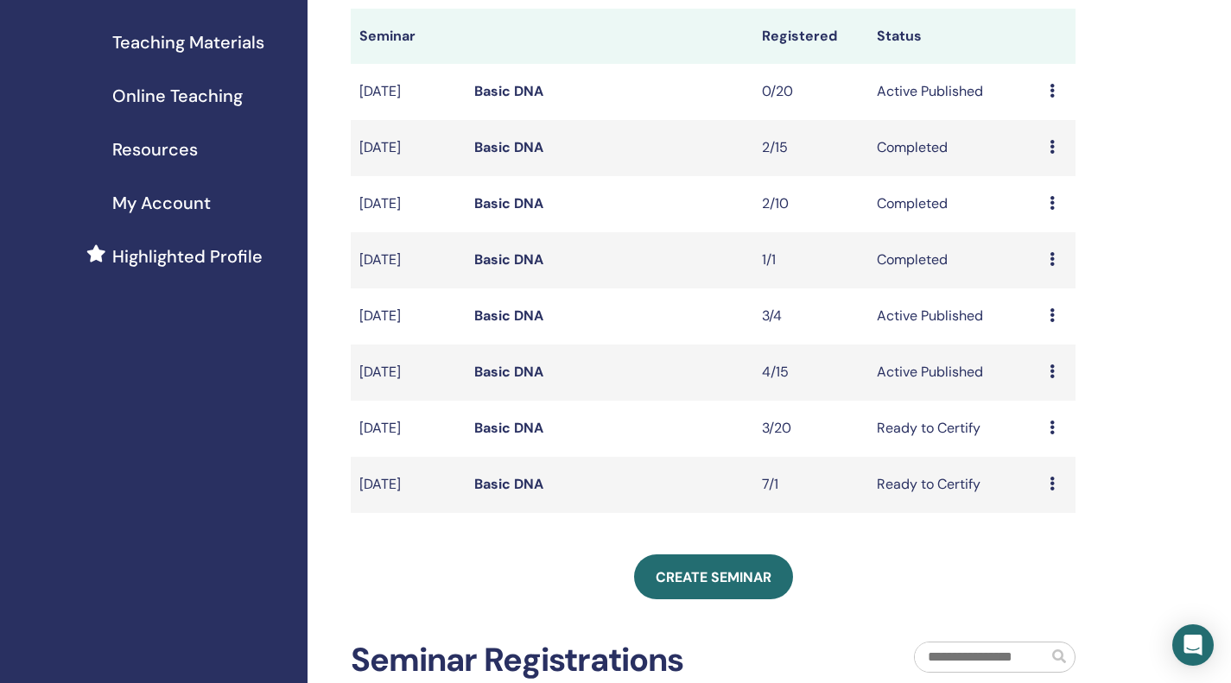
scroll to position [255, 0]
click at [509, 430] on link "Basic DNA" at bounding box center [508, 427] width 69 height 18
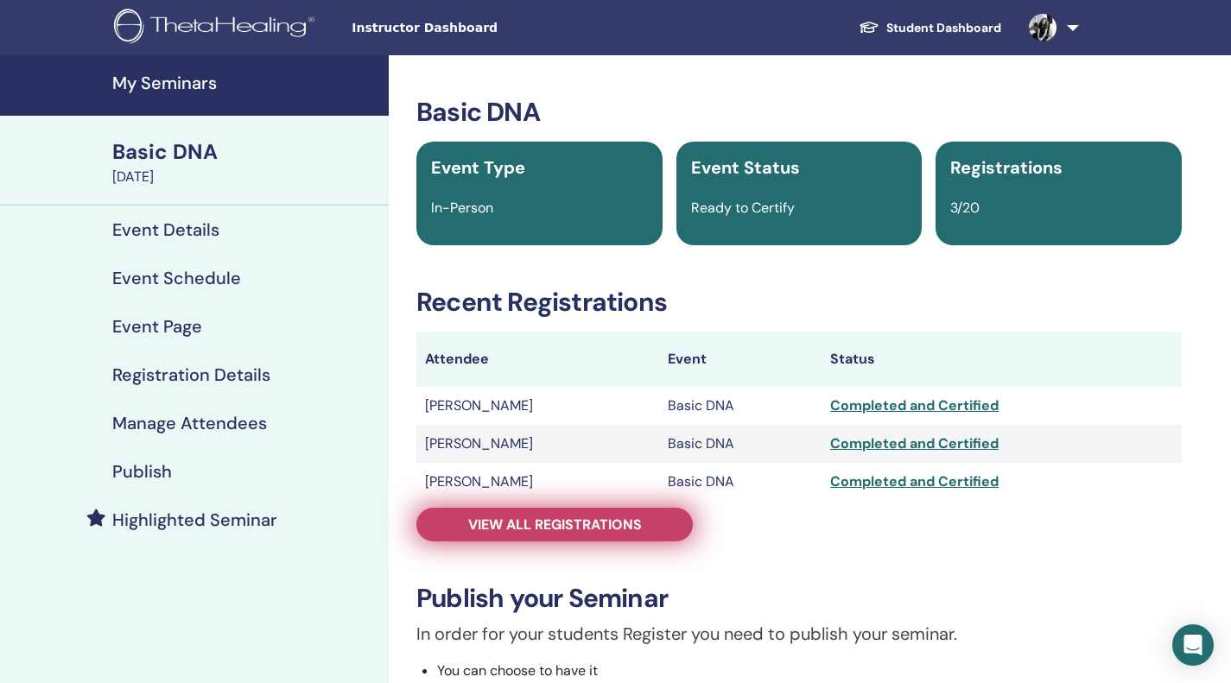
click at [639, 523] on span "View all registrations" at bounding box center [555, 525] width 174 height 18
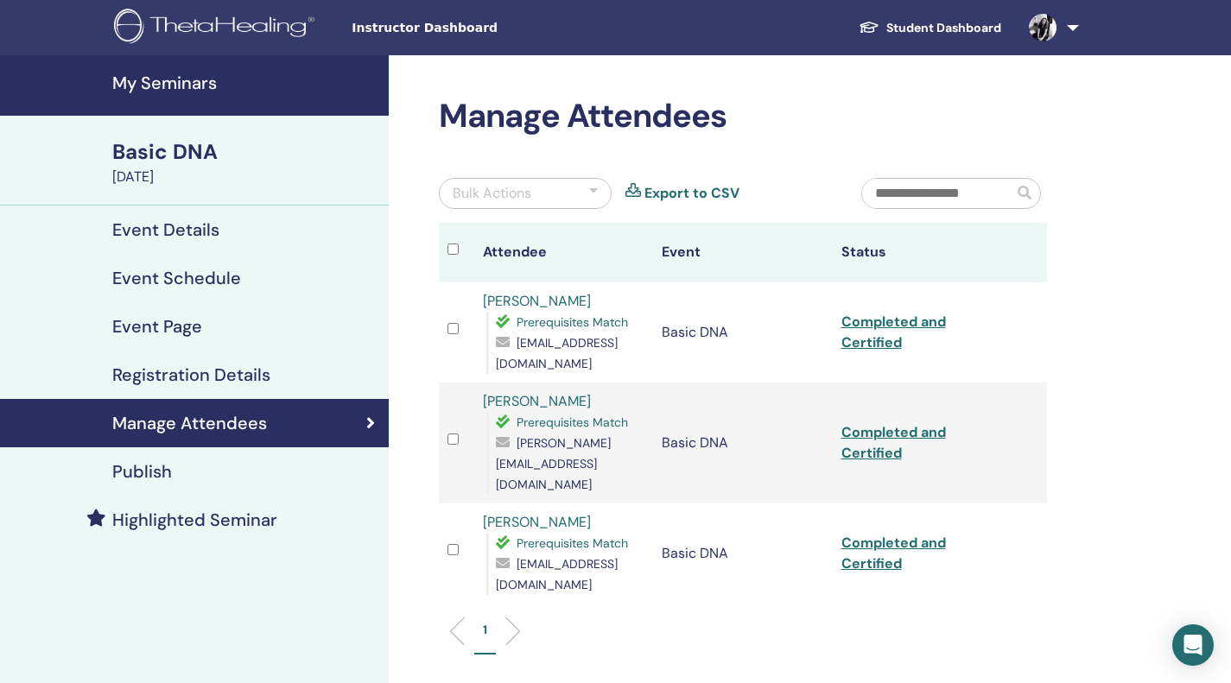
click at [599, 369] on span "[EMAIL_ADDRESS][DOMAIN_NAME]" at bounding box center [557, 353] width 122 height 36
drag, startPoint x: 653, startPoint y: 363, endPoint x: 482, endPoint y: 360, distance: 171.1
click at [482, 360] on tr "[PERSON_NAME] Prerequisites Match [EMAIL_ADDRESS][DOMAIN_NAME] Basic DNA Comple…" at bounding box center [743, 333] width 608 height 100
copy span "[EMAIL_ADDRESS][DOMAIN_NAME]"
click at [1025, 520] on td at bounding box center [1029, 554] width 35 height 100
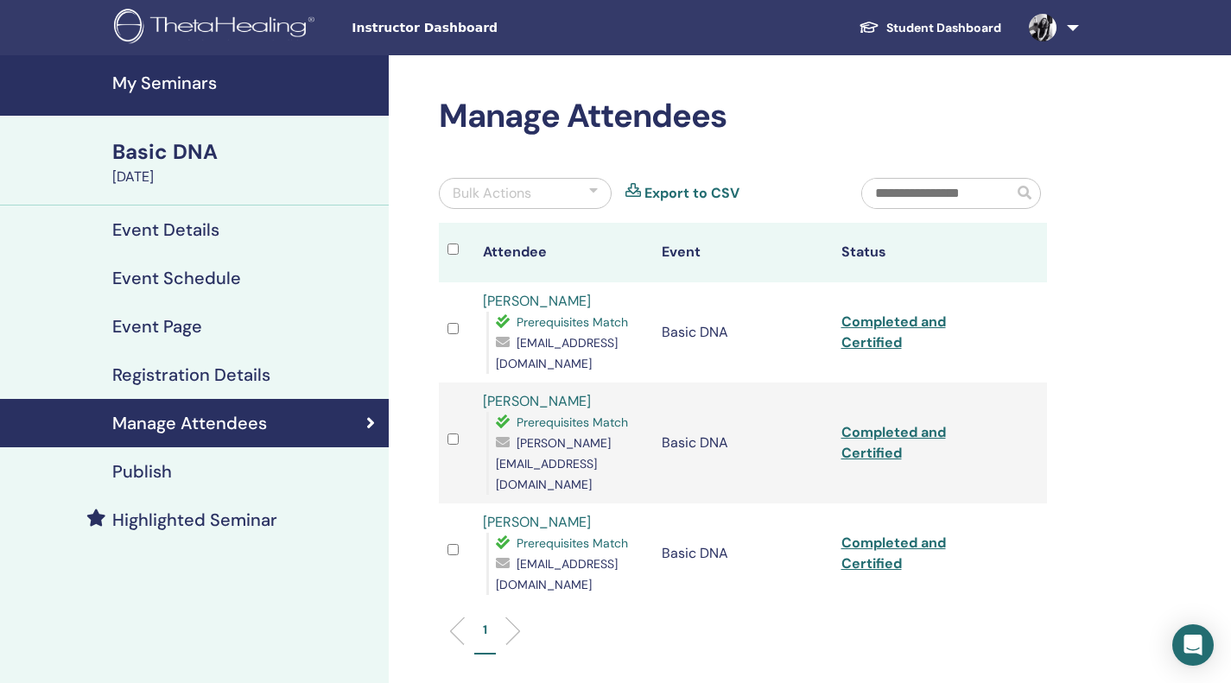
click at [568, 466] on span "[PERSON_NAME][EMAIL_ADDRESS][DOMAIN_NAME]" at bounding box center [553, 463] width 115 height 57
copy span "[PERSON_NAME][EMAIL_ADDRESS][DOMAIN_NAME]"
click at [1034, 516] on td at bounding box center [1029, 554] width 35 height 100
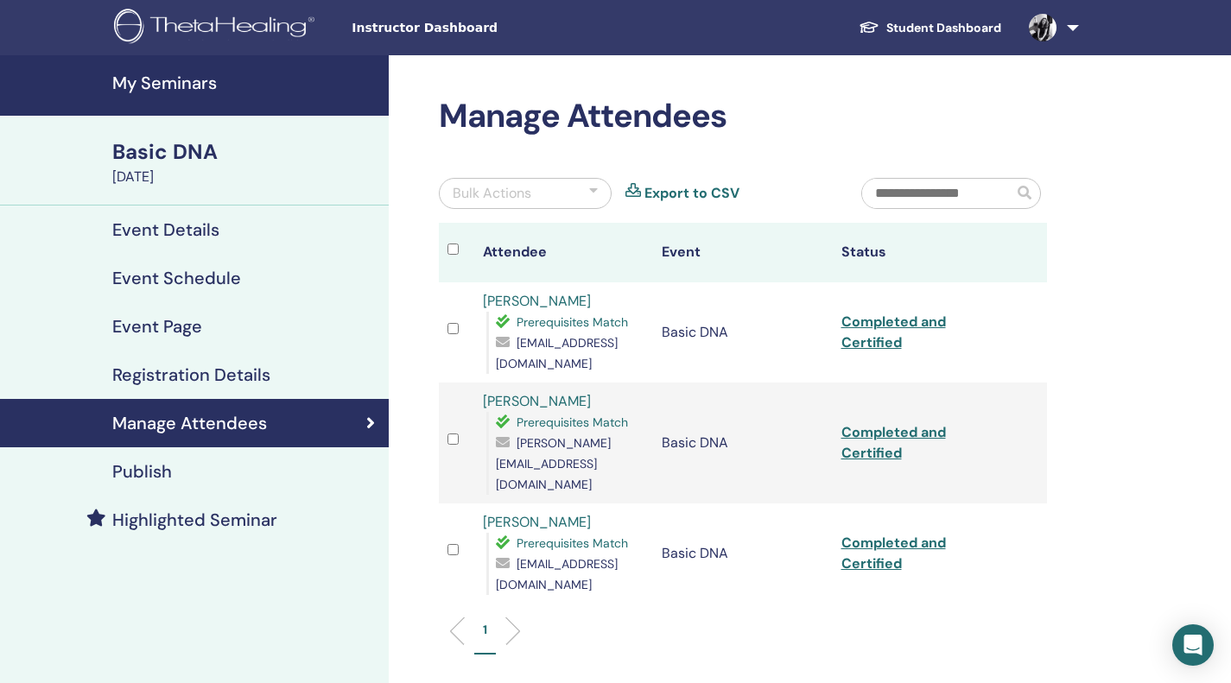
click at [581, 567] on span "samoilacorina@yahoo.co.uk" at bounding box center [557, 574] width 122 height 36
copy span "samoilacorina@yahoo.co.uk"
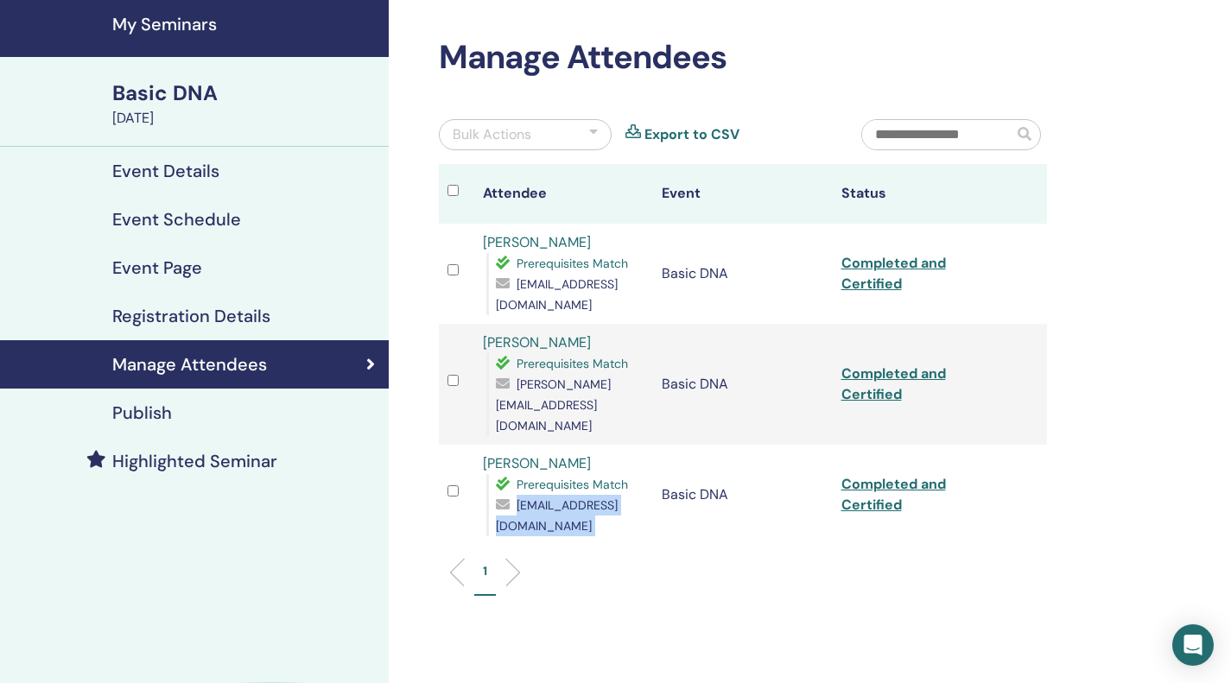
scroll to position [61, 0]
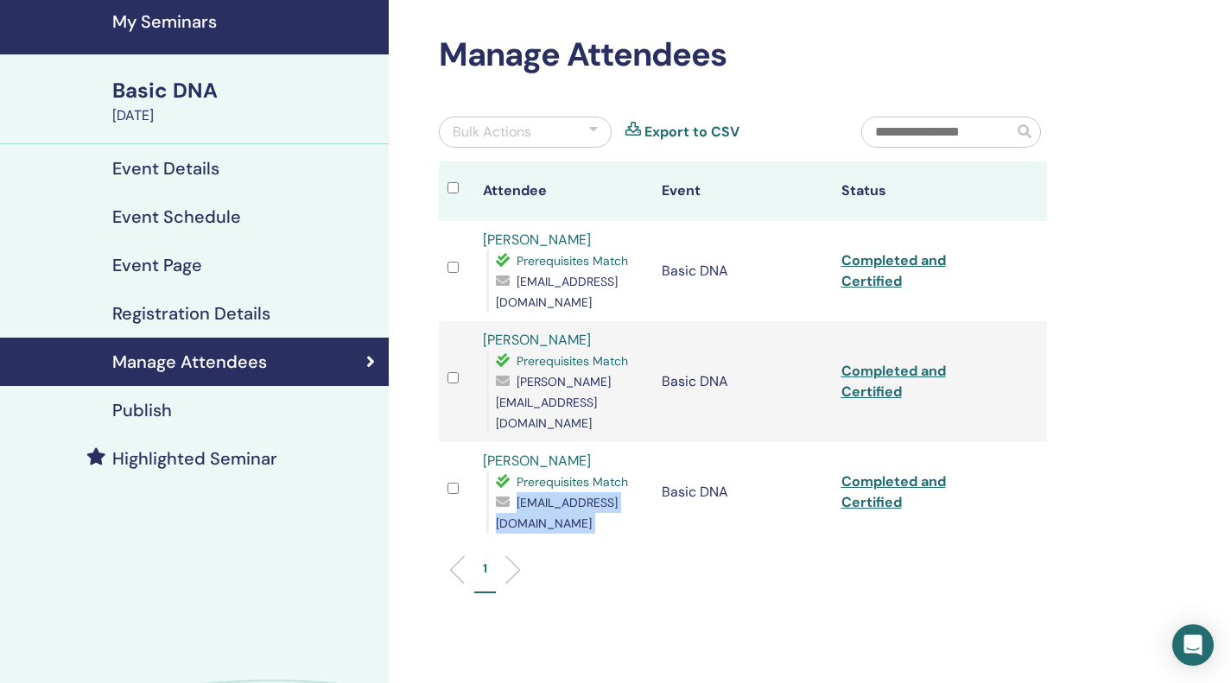
click at [461, 556] on li at bounding box center [463, 570] width 29 height 29
click at [454, 556] on li at bounding box center [463, 570] width 29 height 29
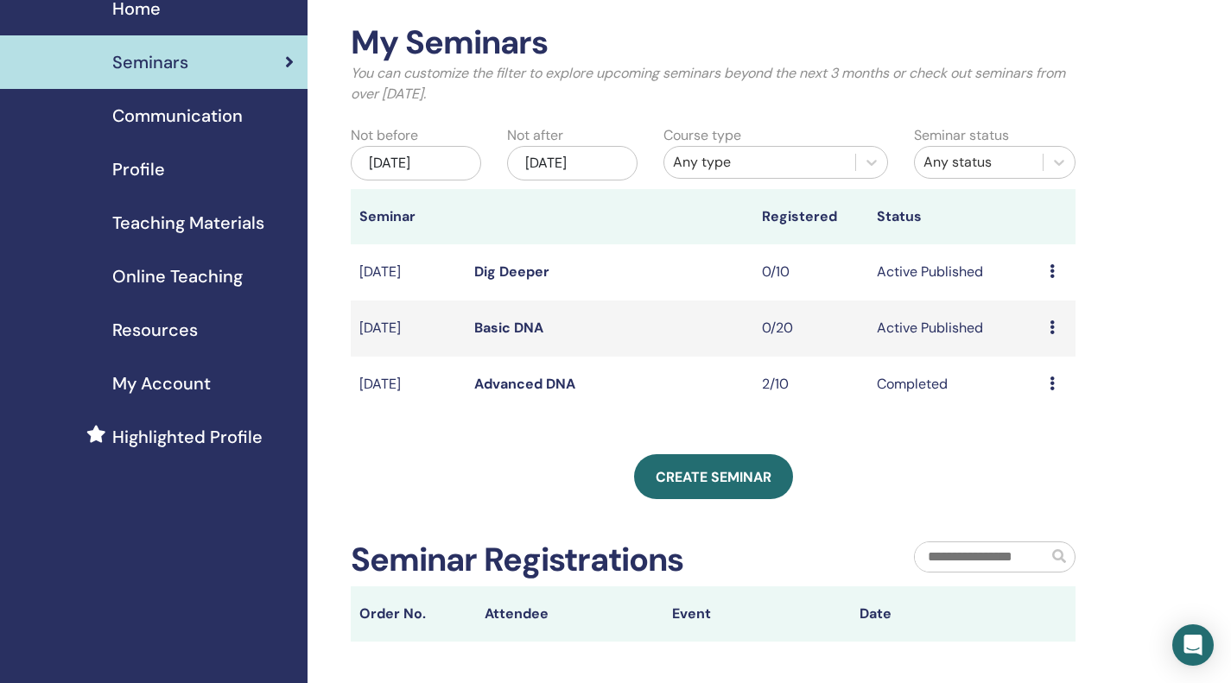
scroll to position [72, 0]
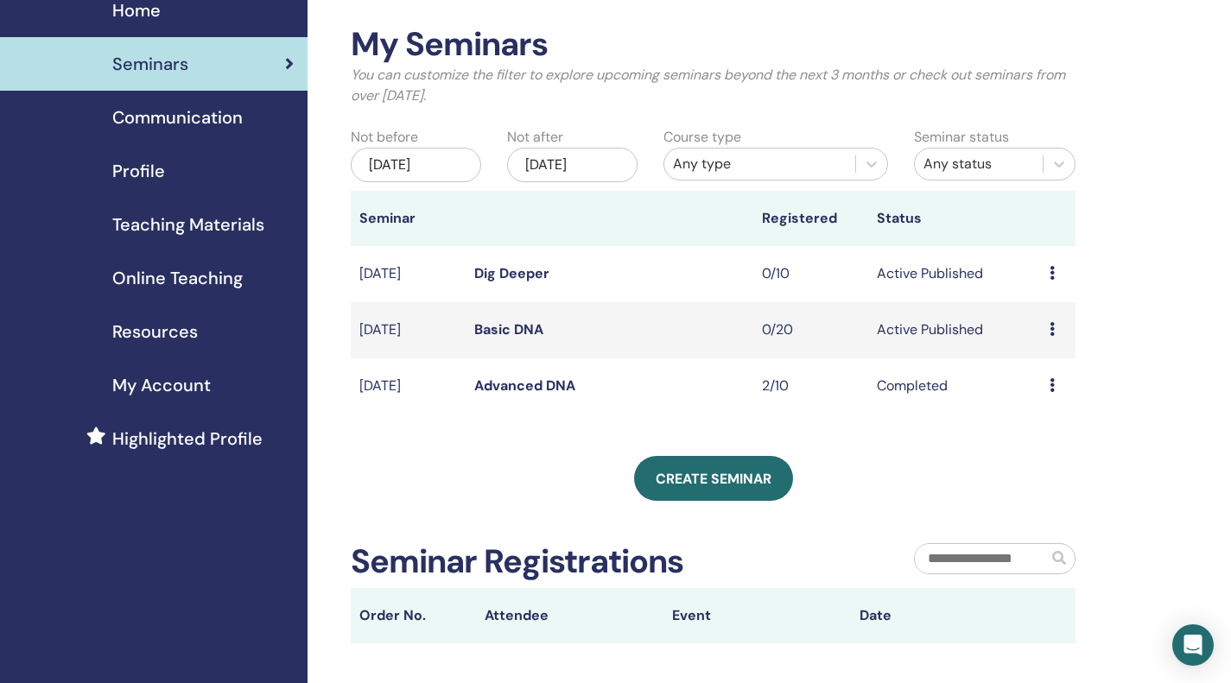
click at [438, 159] on div "[DATE]" at bounding box center [416, 165] width 130 height 35
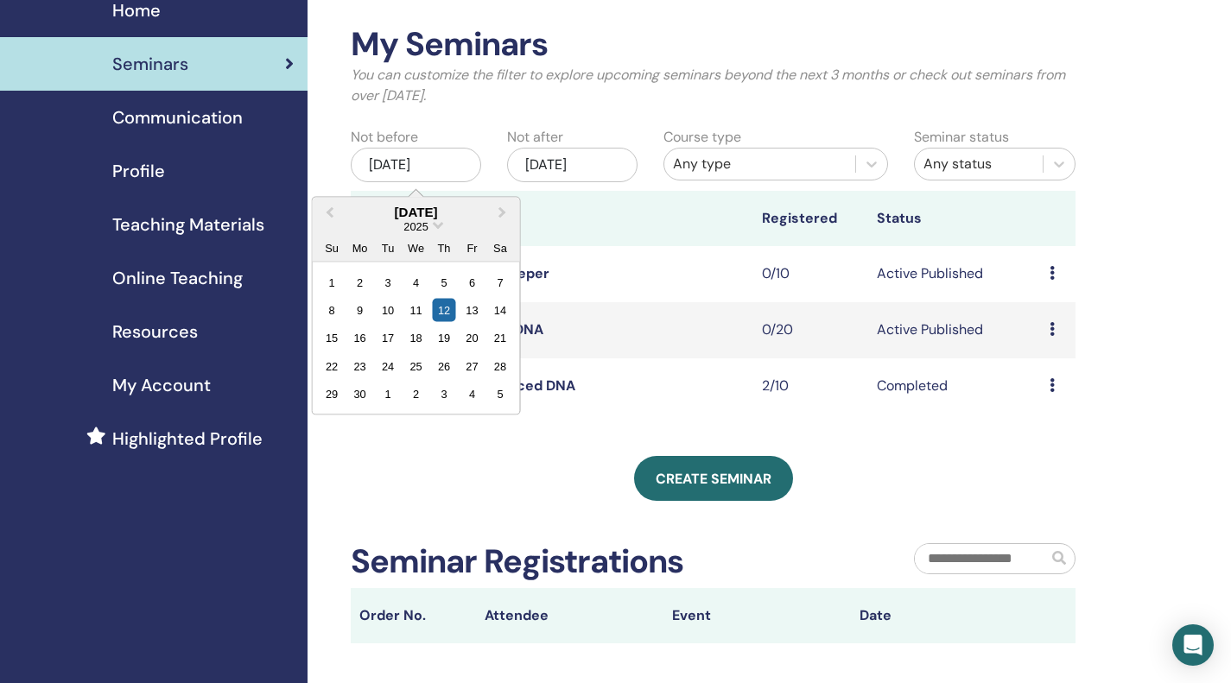
click at [386, 212] on div "[DATE]" at bounding box center [416, 211] width 207 height 15
click at [423, 229] on span "2025" at bounding box center [416, 225] width 24 height 13
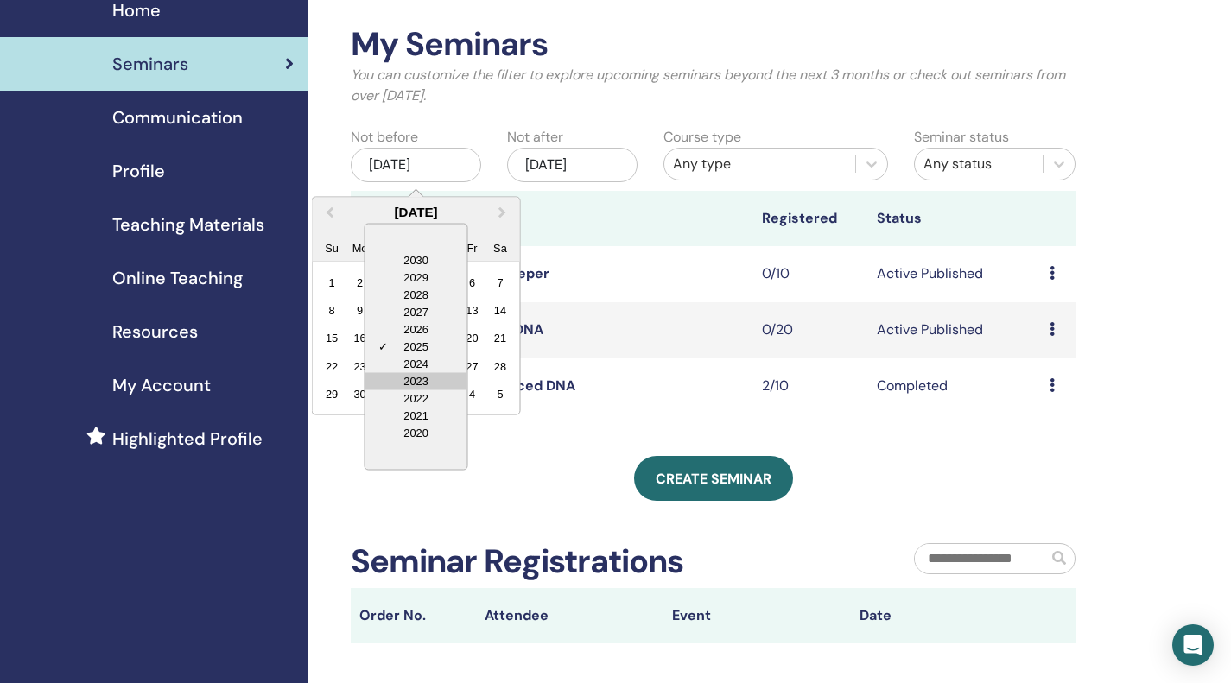
click at [423, 376] on div "2023" at bounding box center [416, 380] width 102 height 17
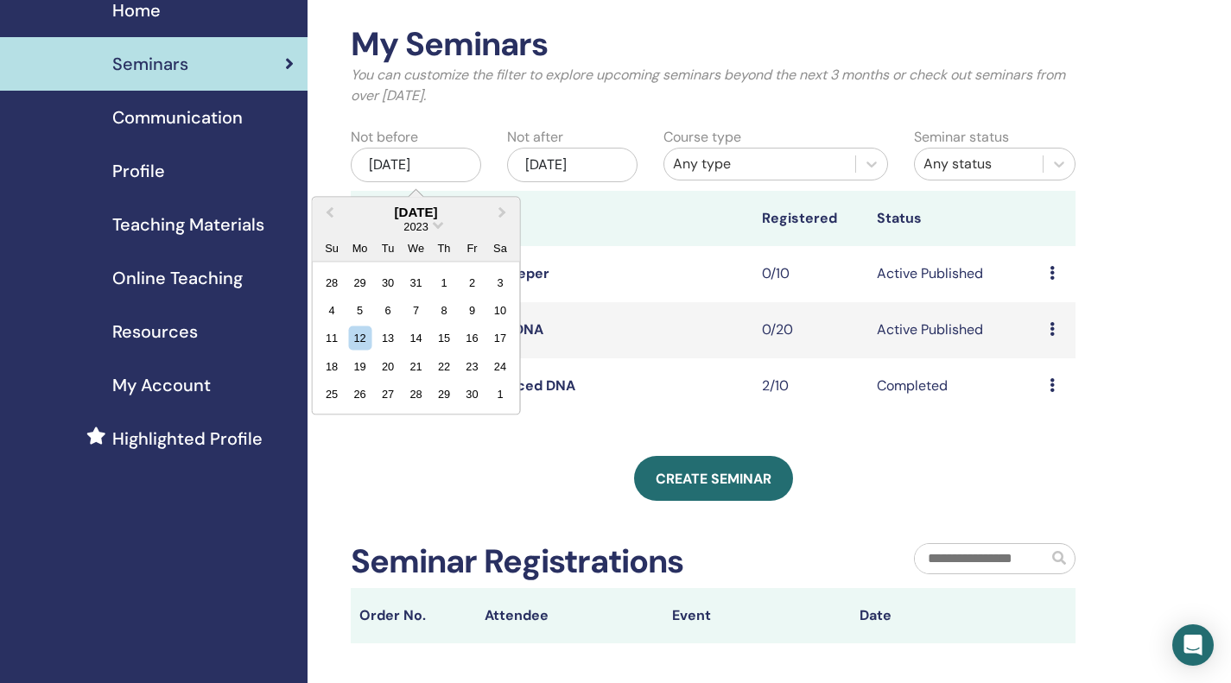
click at [413, 213] on div "[DATE]" at bounding box center [416, 211] width 207 height 15
click at [330, 210] on span "Previous Month" at bounding box center [330, 212] width 0 height 18
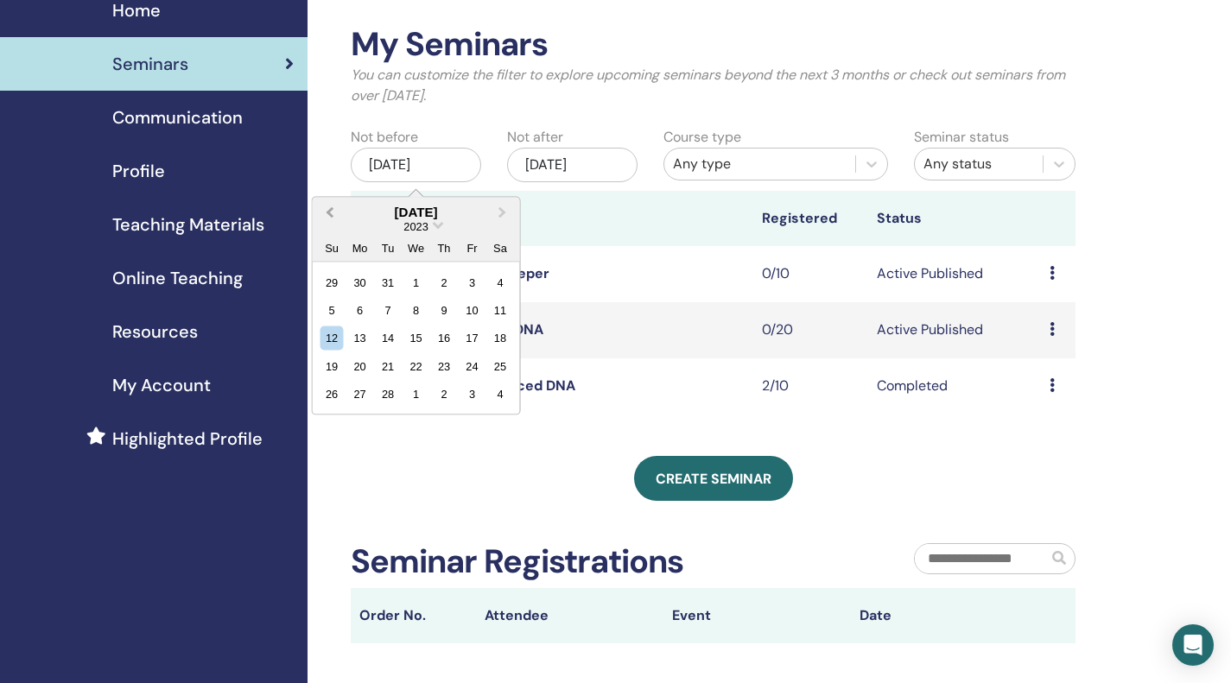
click at [330, 210] on span "Previous Month" at bounding box center [330, 212] width 0 height 18
click at [503, 211] on span "Next Month" at bounding box center [503, 212] width 0 height 18
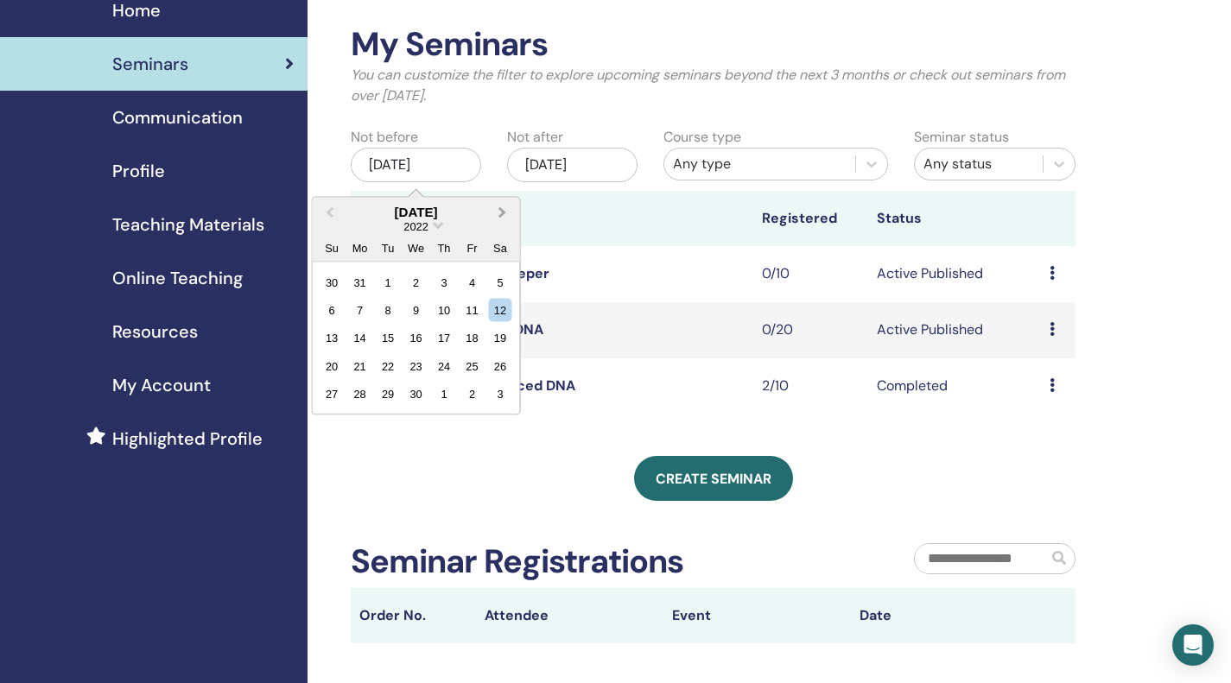
click at [503, 211] on span "Next Month" at bounding box center [503, 212] width 0 height 18
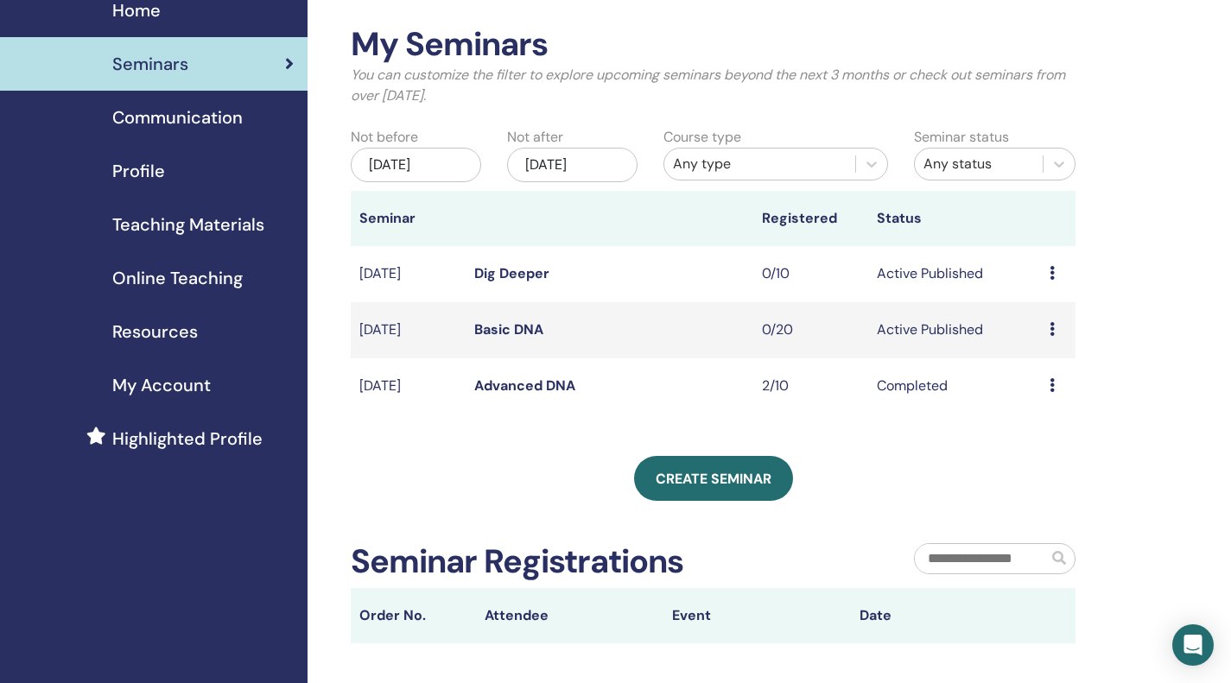
click at [633, 271] on td "Dig Deeper" at bounding box center [610, 274] width 288 height 56
click at [762, 182] on div "Course type Any type" at bounding box center [776, 159] width 251 height 64
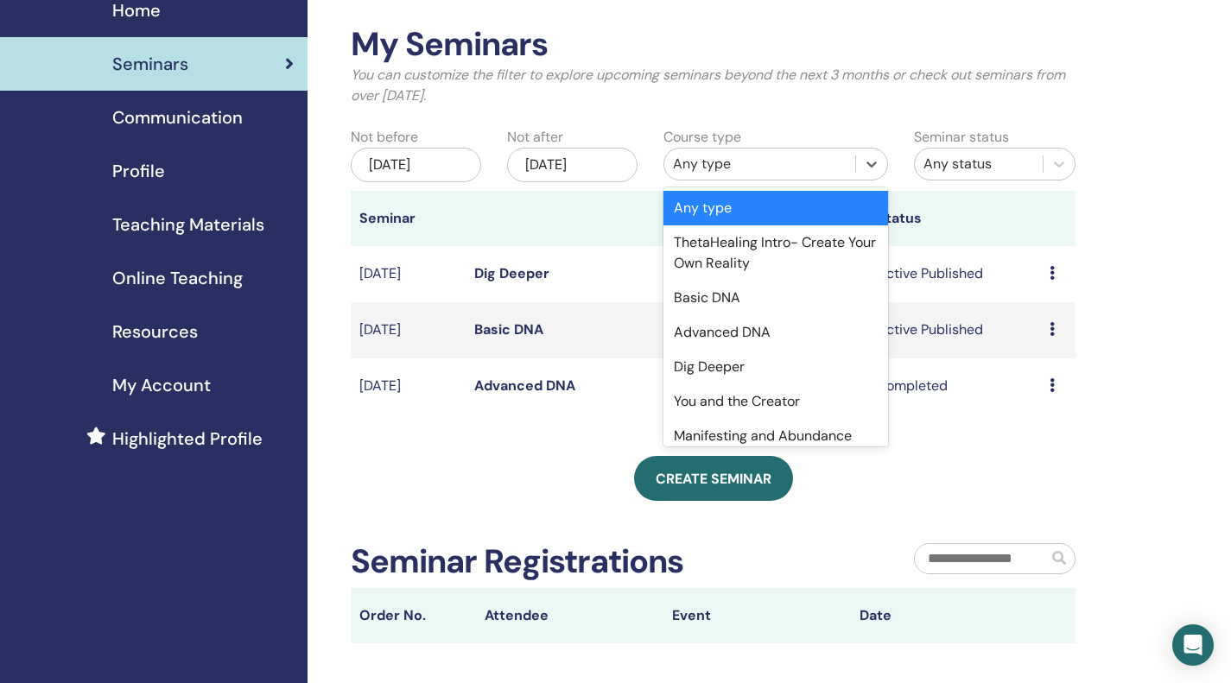
click at [763, 170] on div "Any type" at bounding box center [760, 164] width 174 height 21
click at [760, 289] on div "Basic DNA" at bounding box center [775, 298] width 225 height 35
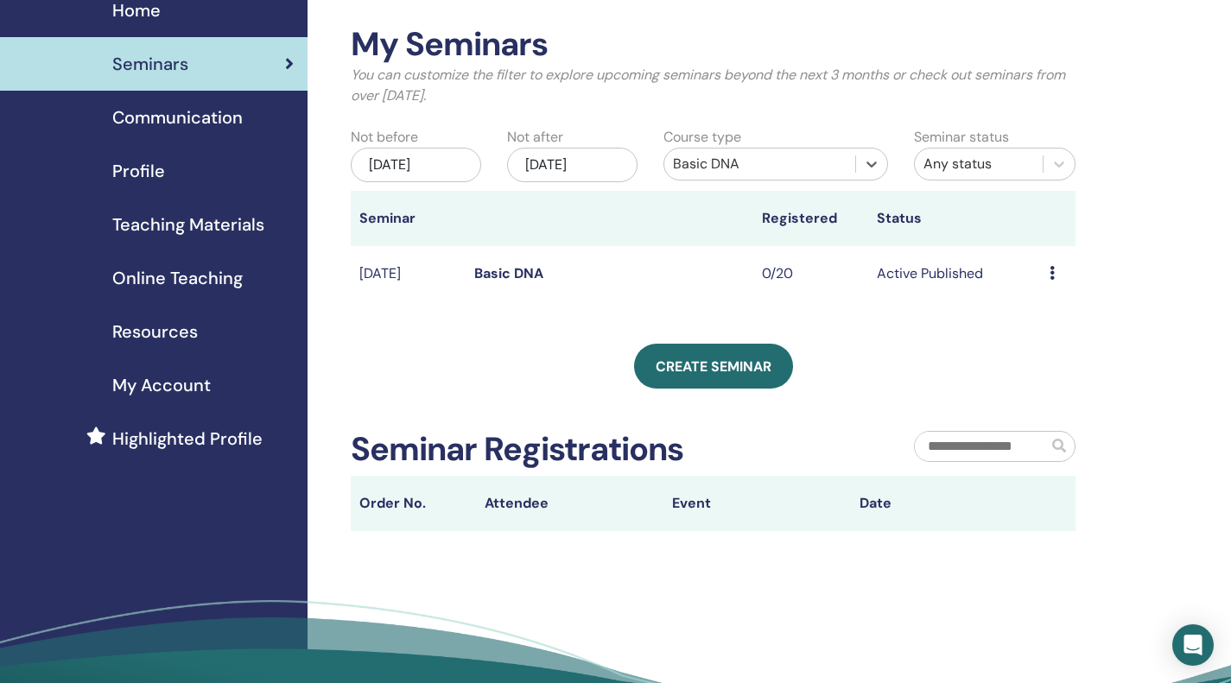
click at [418, 171] on div "Jun/12, 2025" at bounding box center [416, 165] width 130 height 35
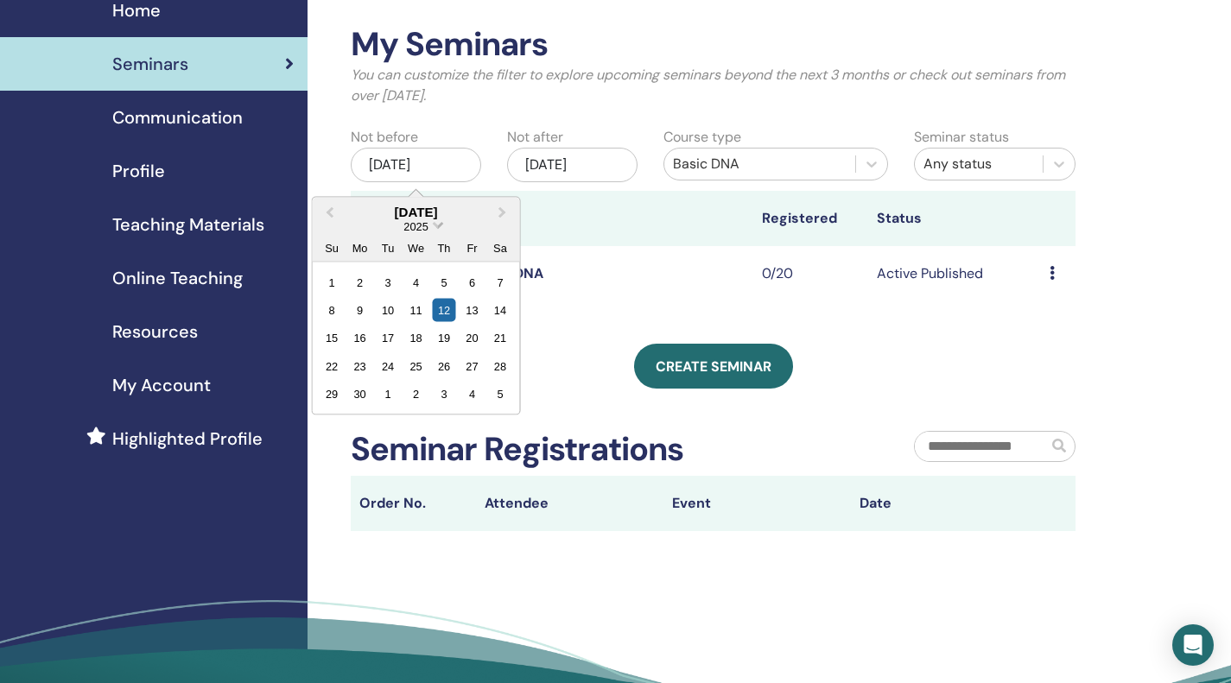
click at [416, 225] on span "2025" at bounding box center [416, 225] width 24 height 13
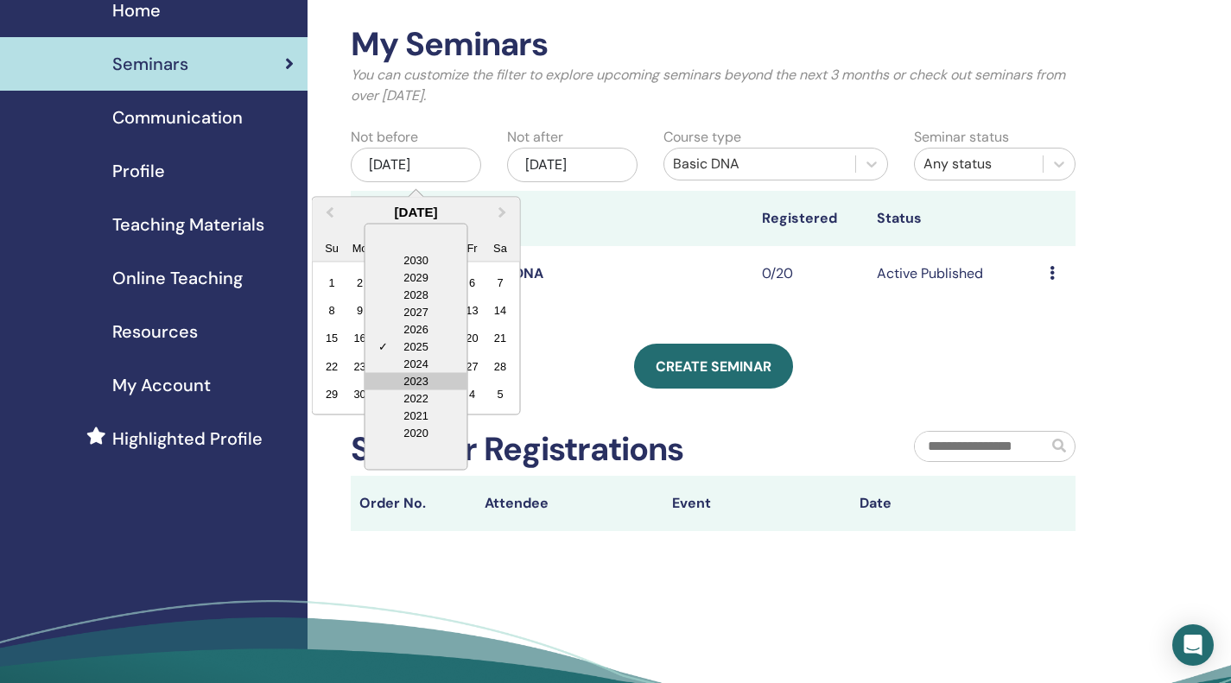
click at [436, 373] on div "2023" at bounding box center [416, 380] width 102 height 17
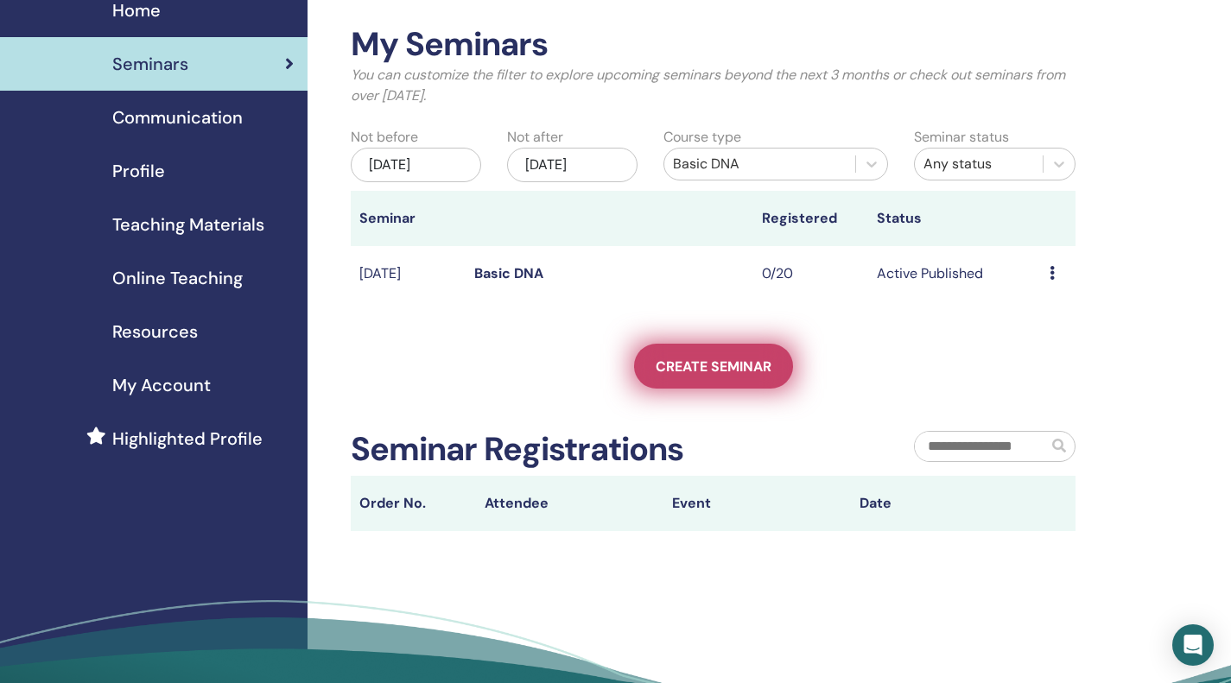
click at [709, 359] on span "Create seminar" at bounding box center [714, 367] width 116 height 18
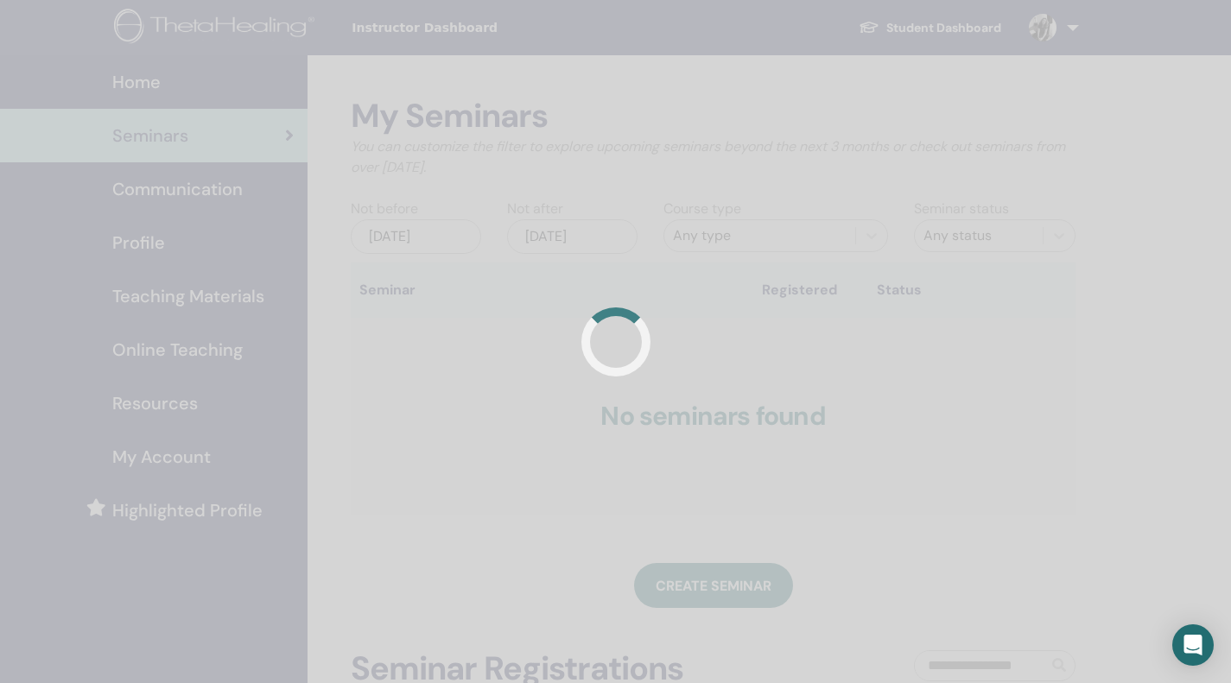
scroll to position [70, 0]
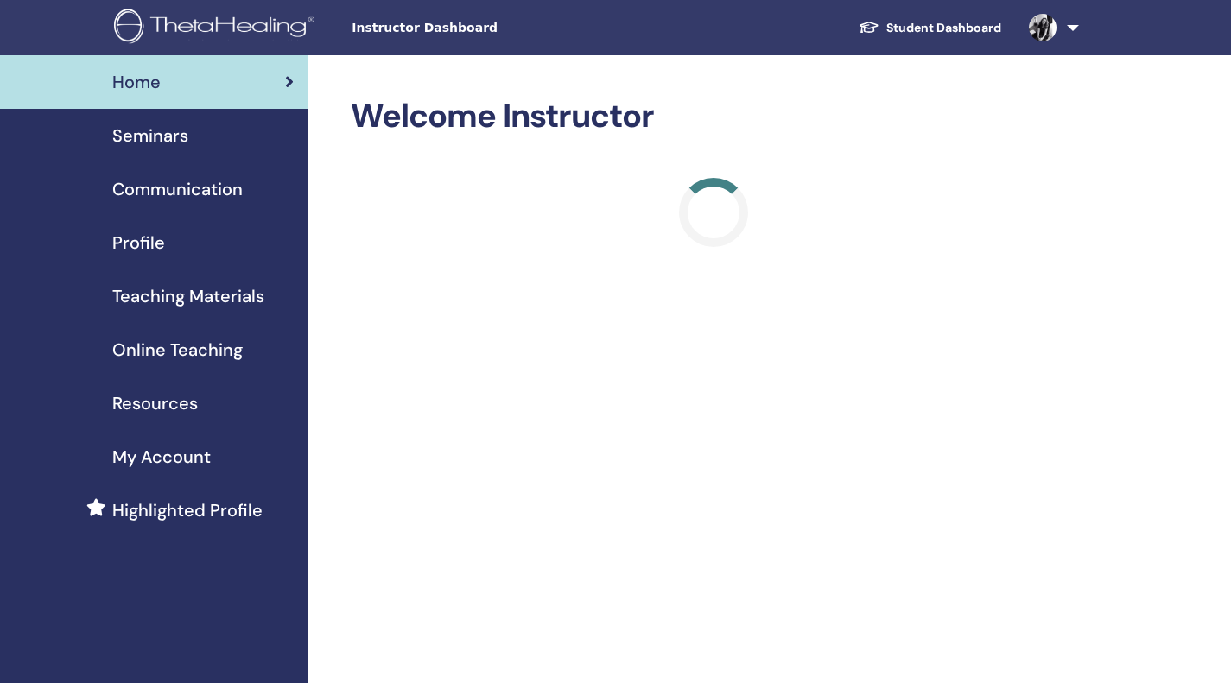
click at [156, 146] on span "Seminars" at bounding box center [150, 136] width 76 height 26
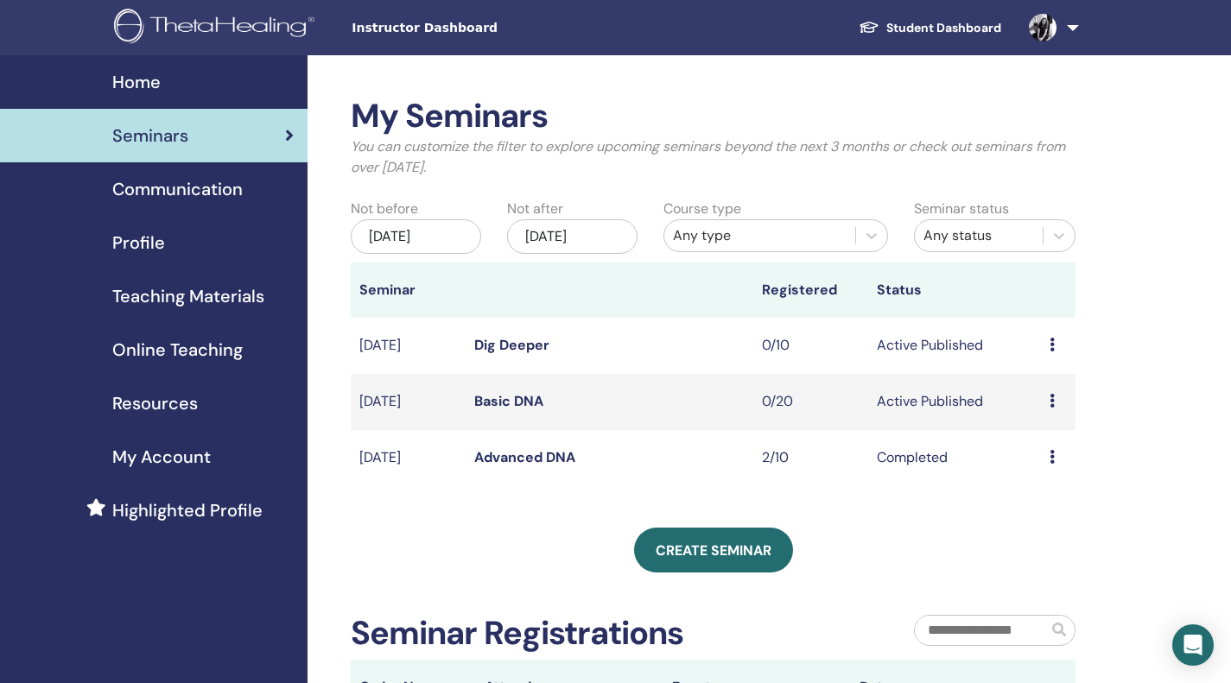
click at [416, 253] on div "[DATE]" at bounding box center [416, 236] width 130 height 35
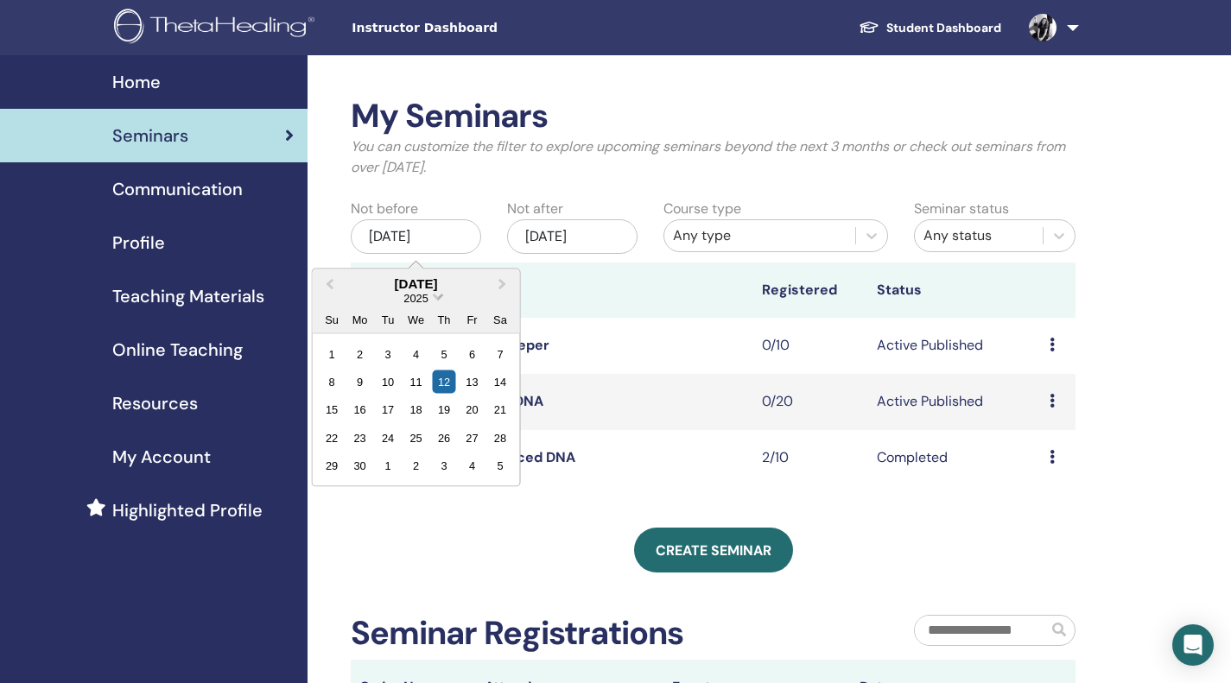
click at [424, 299] on span "2025" at bounding box center [416, 297] width 24 height 13
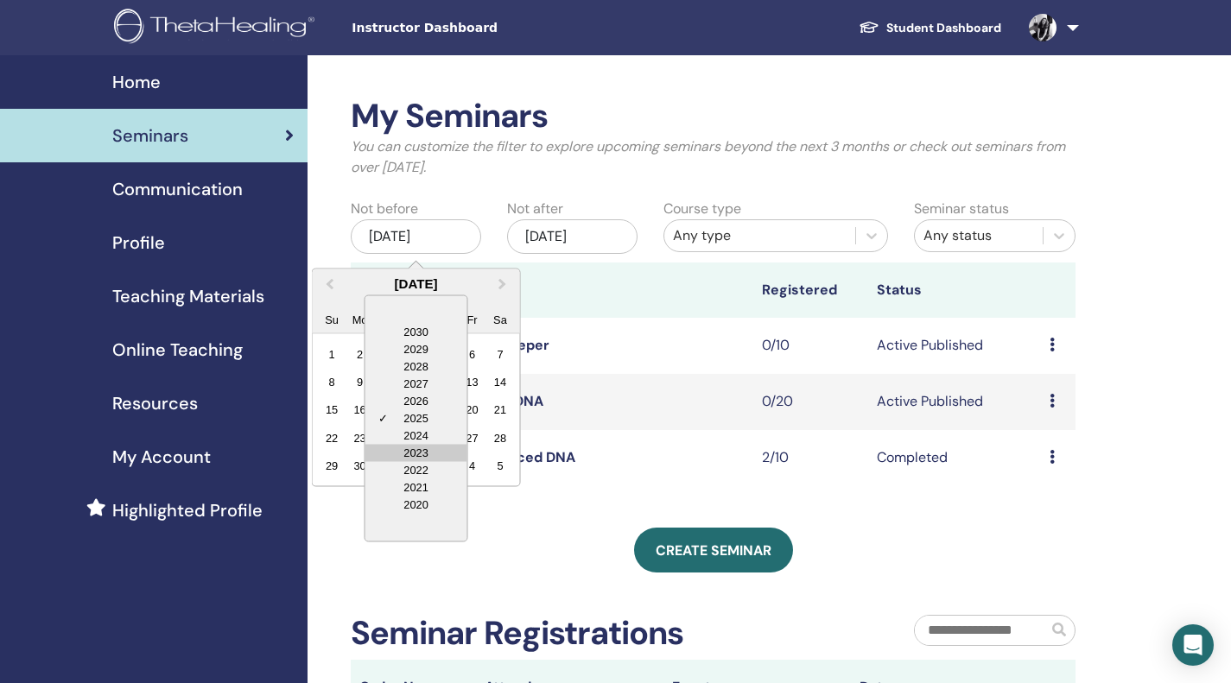
click at [434, 450] on div "2023" at bounding box center [416, 452] width 102 height 17
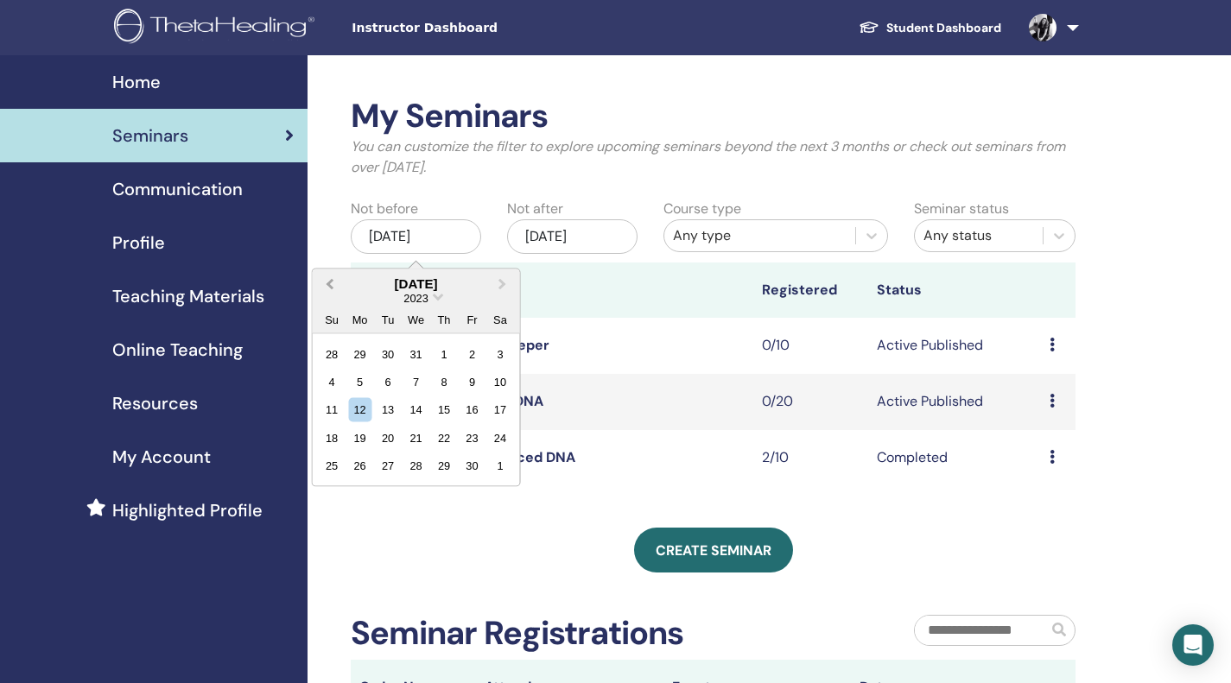
click at [330, 283] on span "Previous Month" at bounding box center [330, 284] width 0 height 18
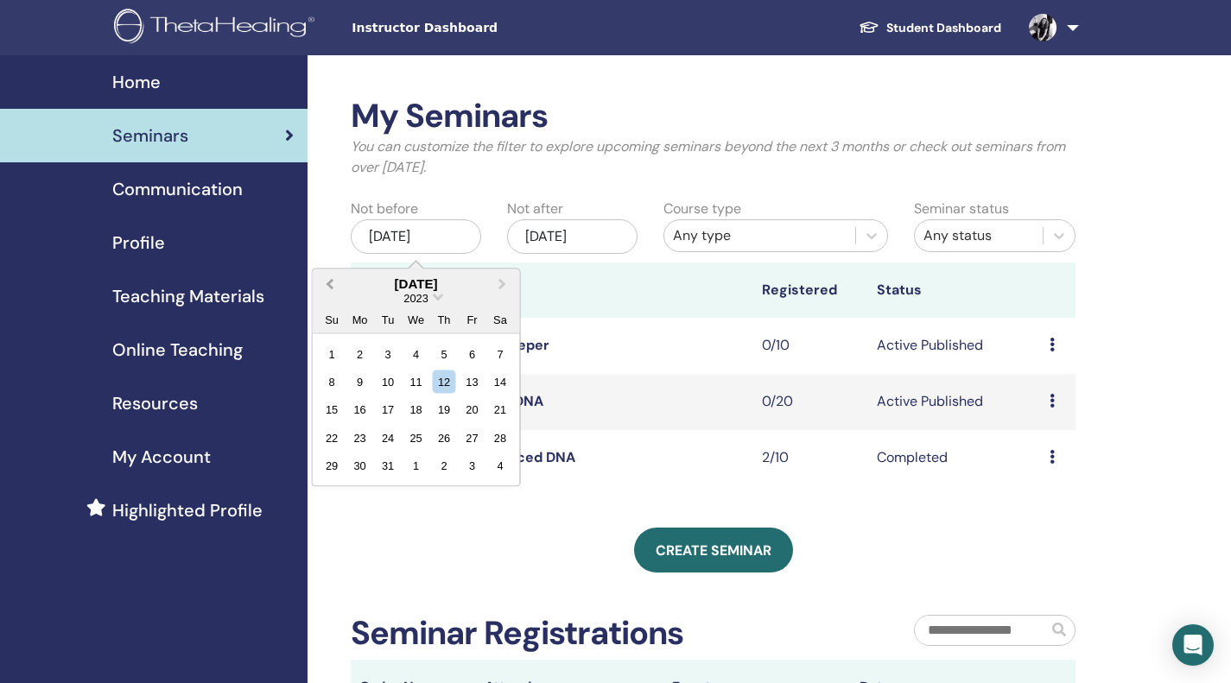
click at [330, 283] on span "Previous Month" at bounding box center [330, 284] width 0 height 18
click at [644, 323] on td "Dig Deeper" at bounding box center [610, 346] width 288 height 56
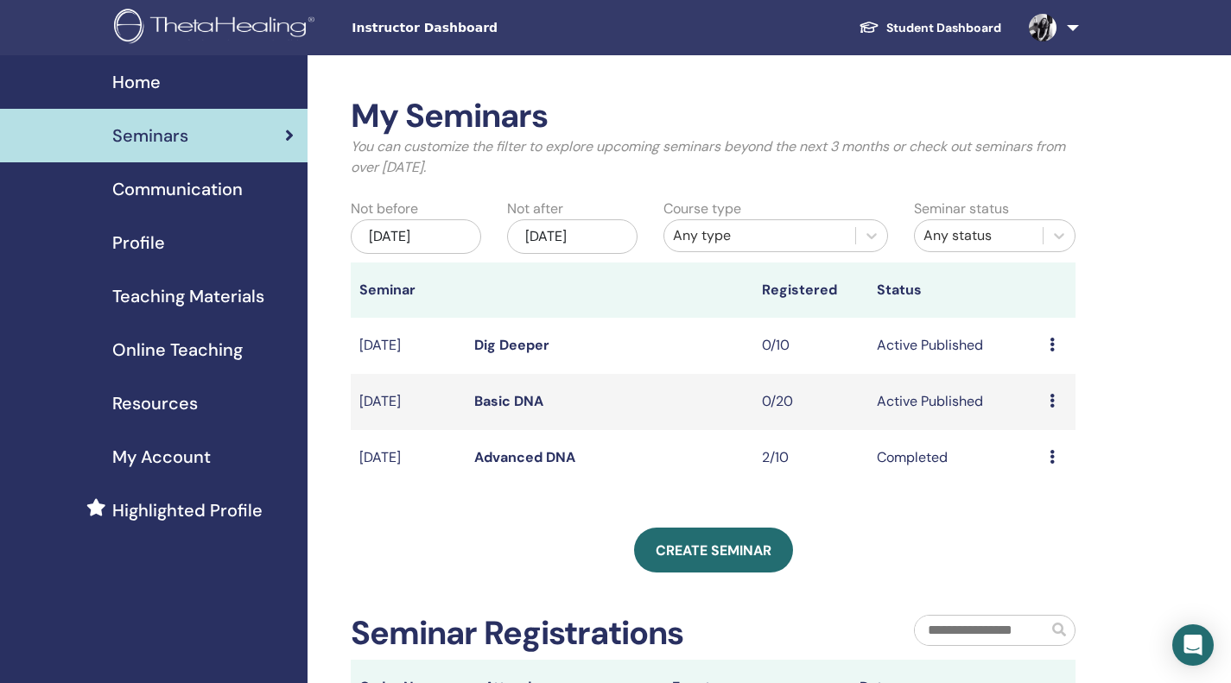
click at [442, 228] on div "Jun/12, 2025" at bounding box center [416, 236] width 130 height 35
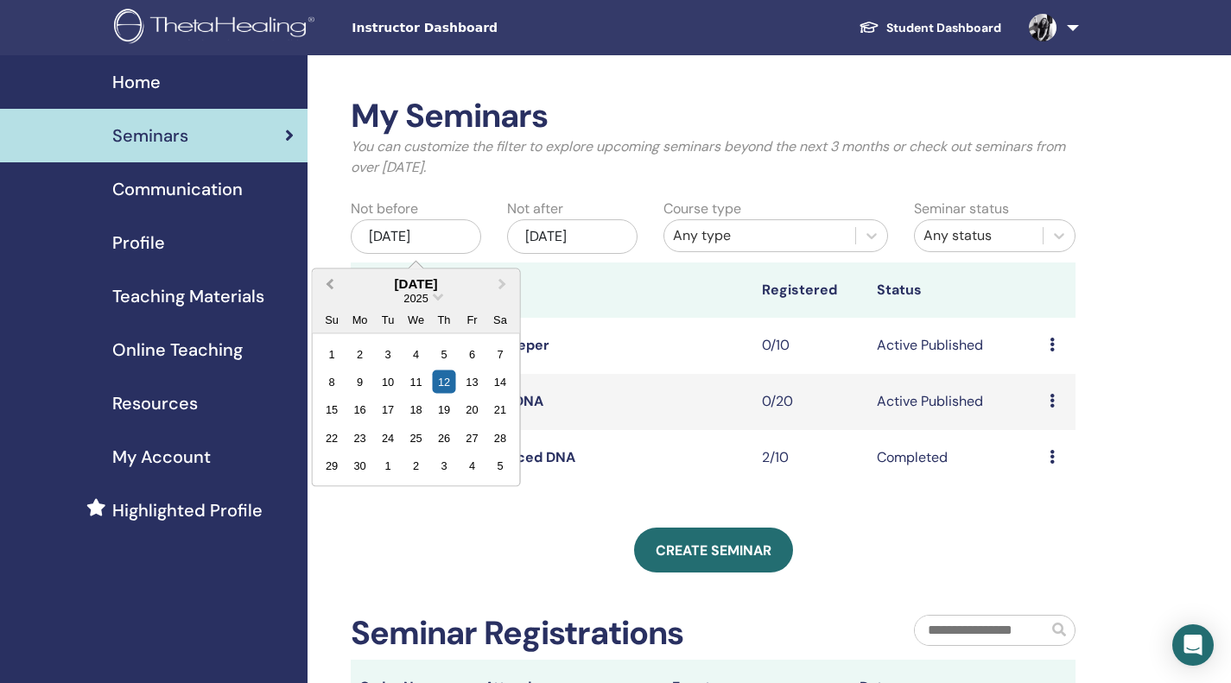
click at [322, 284] on button "Previous Month" at bounding box center [328, 284] width 28 height 28
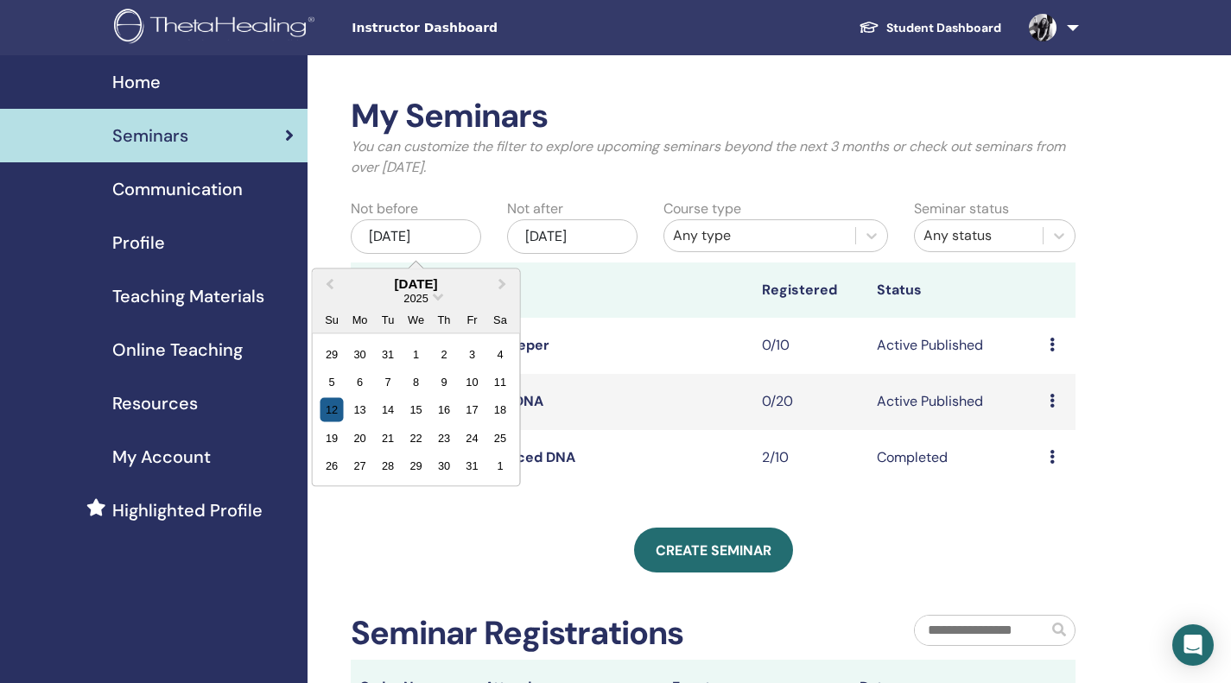
click at [337, 409] on div "12" at bounding box center [332, 409] width 23 height 23
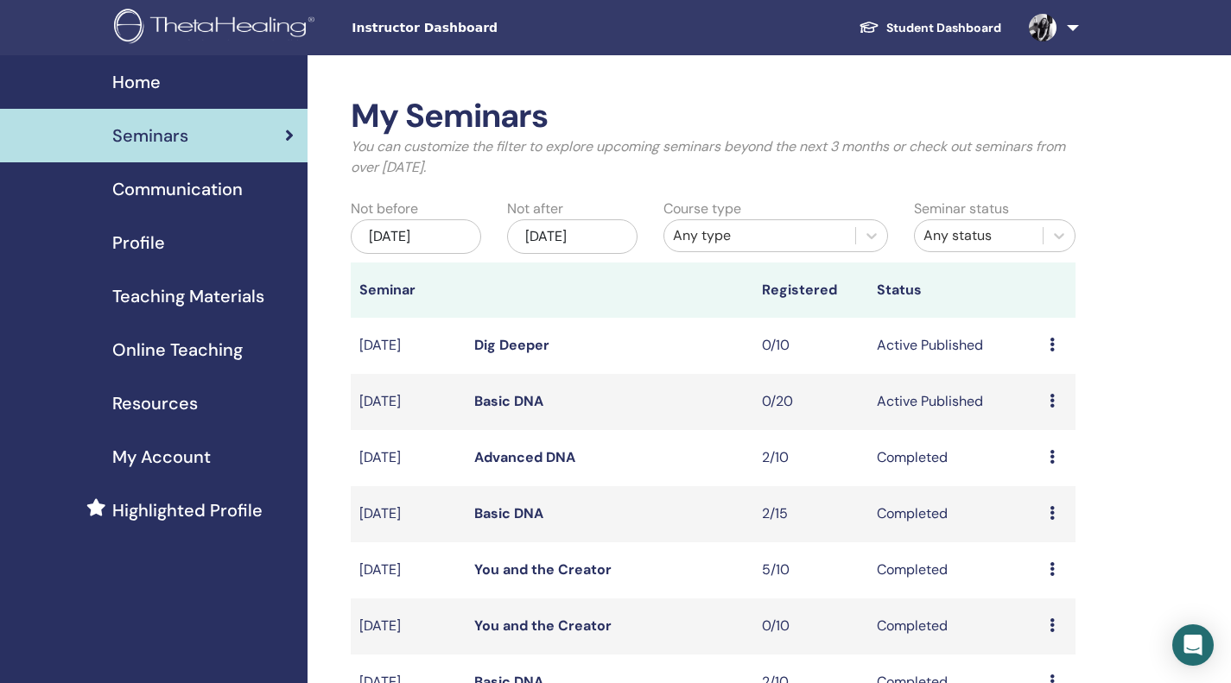
click at [771, 234] on div "Any type" at bounding box center [760, 235] width 174 height 21
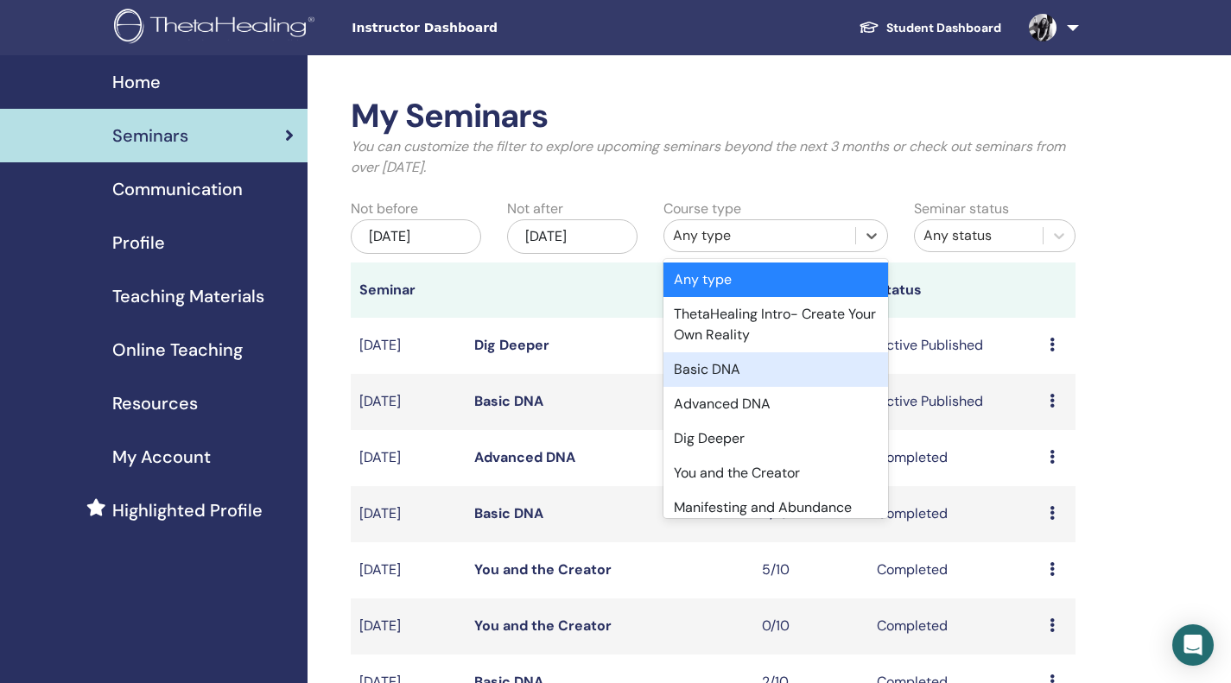
click at [753, 362] on div "Basic DNA" at bounding box center [775, 369] width 225 height 35
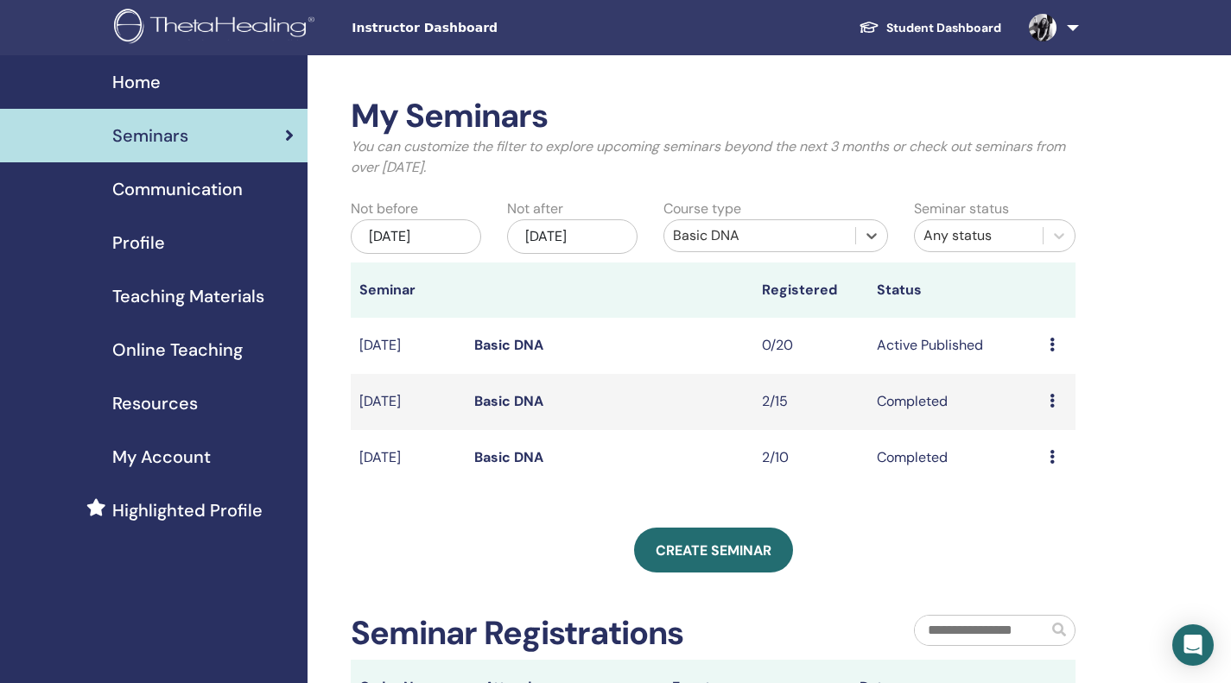
click at [439, 246] on div "Jan/12, 2025" at bounding box center [416, 236] width 130 height 35
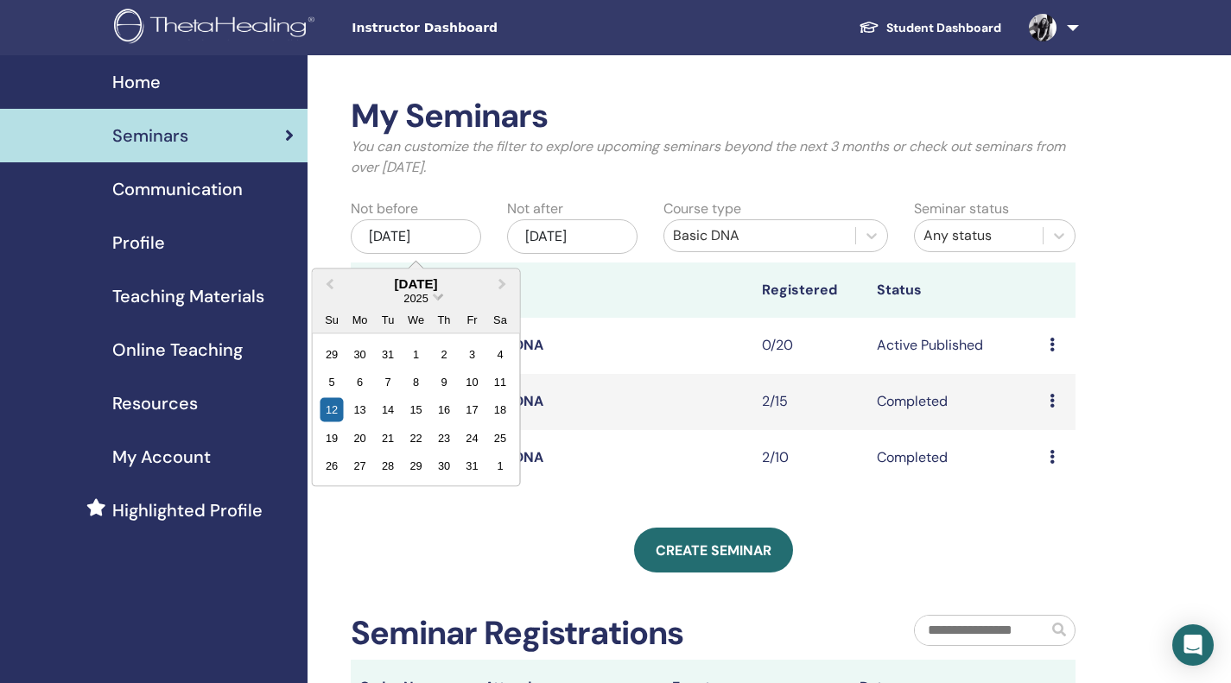
click at [416, 302] on span "2025" at bounding box center [416, 297] width 24 height 13
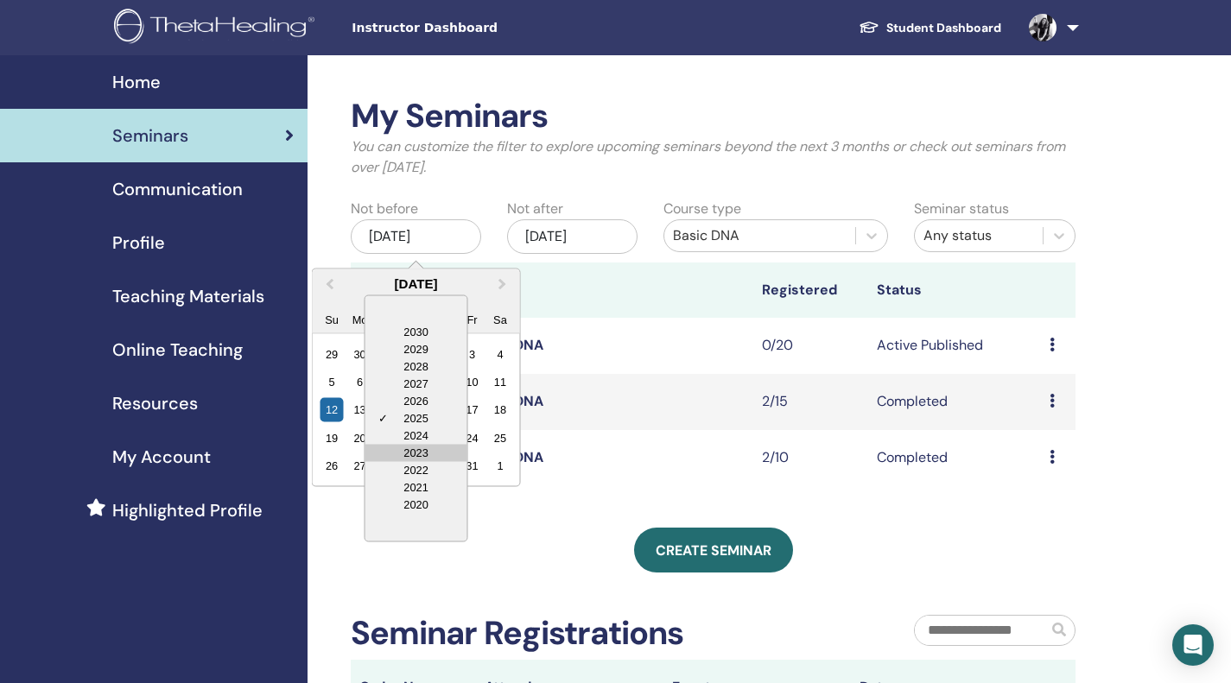
click at [426, 452] on div "2023" at bounding box center [416, 452] width 102 height 17
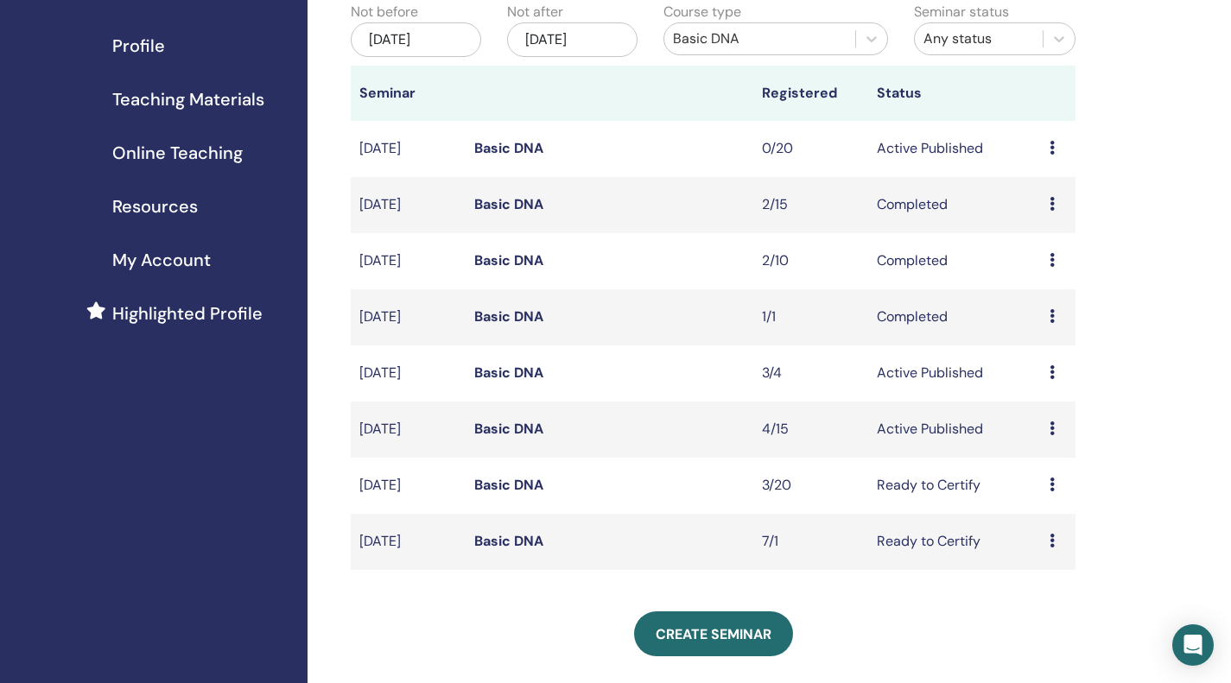
scroll to position [198, 0]
click at [668, 435] on td "Basic DNA" at bounding box center [610, 429] width 288 height 56
click at [495, 427] on link "Basic DNA" at bounding box center [508, 428] width 69 height 18
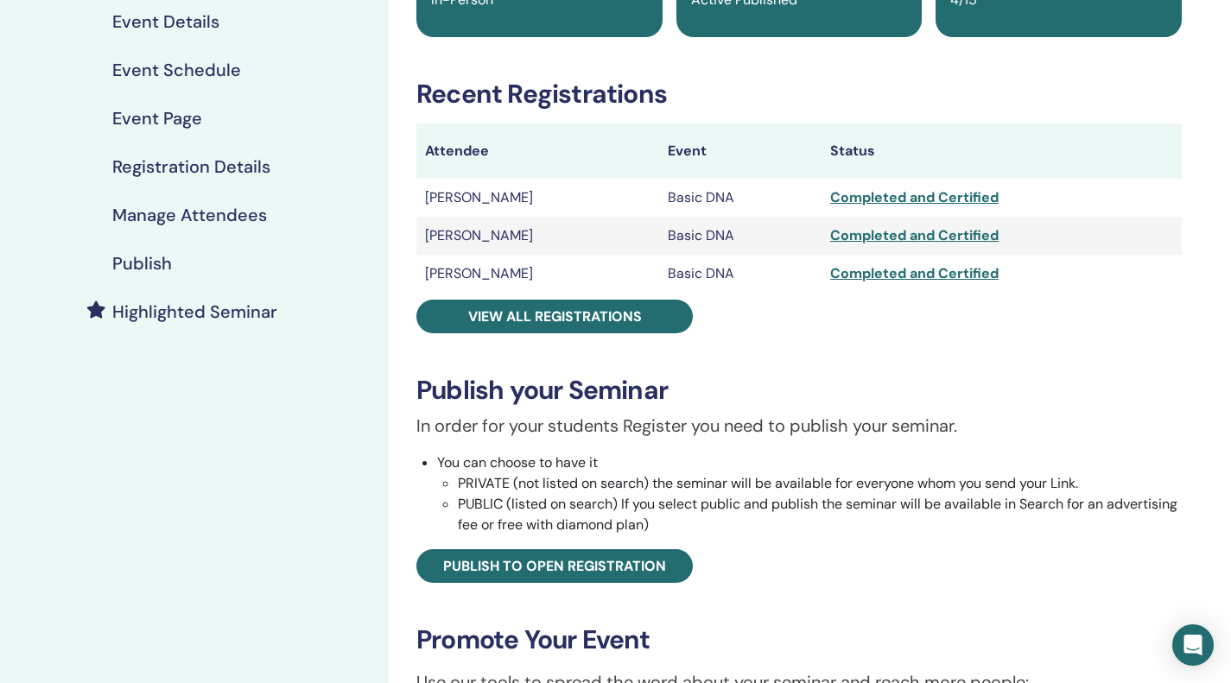
scroll to position [209, 0]
click at [1123, 328] on div "Basic DNA Event Type In-Person Event Status Active Published Registrations 4/15…" at bounding box center [799, 413] width 800 height 1051
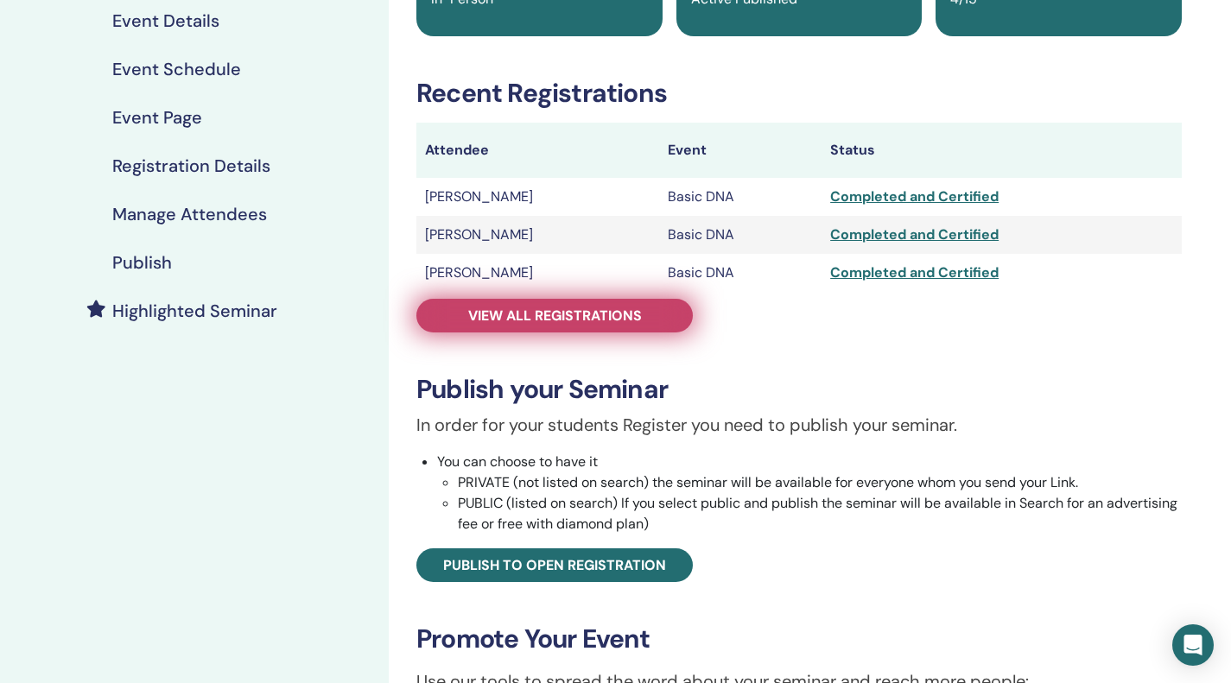
click at [568, 320] on span "View all registrations" at bounding box center [555, 316] width 174 height 18
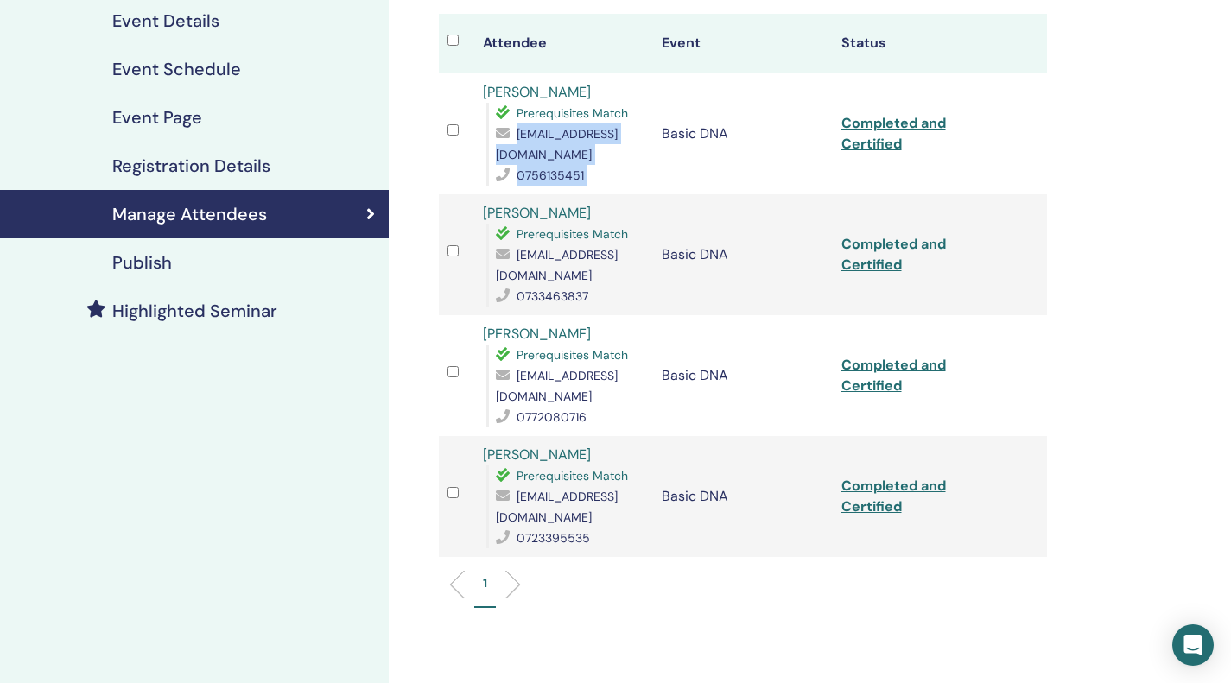
drag, startPoint x: 658, startPoint y: 157, endPoint x: 486, endPoint y: 157, distance: 171.9
click at [486, 157] on tr "[PERSON_NAME] Prerequisites Match [EMAIL_ADDRESS][DOMAIN_NAME] 0756135451 Basic…" at bounding box center [743, 133] width 608 height 121
click at [486, 157] on div "Prerequisites Match [EMAIL_ADDRESS][DOMAIN_NAME] 0756135451" at bounding box center [565, 144] width 158 height 83
drag, startPoint x: 494, startPoint y: 156, endPoint x: 644, endPoint y: 157, distance: 150.3
click at [644, 157] on div "Prerequisites Match [EMAIL_ADDRESS][DOMAIN_NAME] 0756135451" at bounding box center [565, 144] width 158 height 83
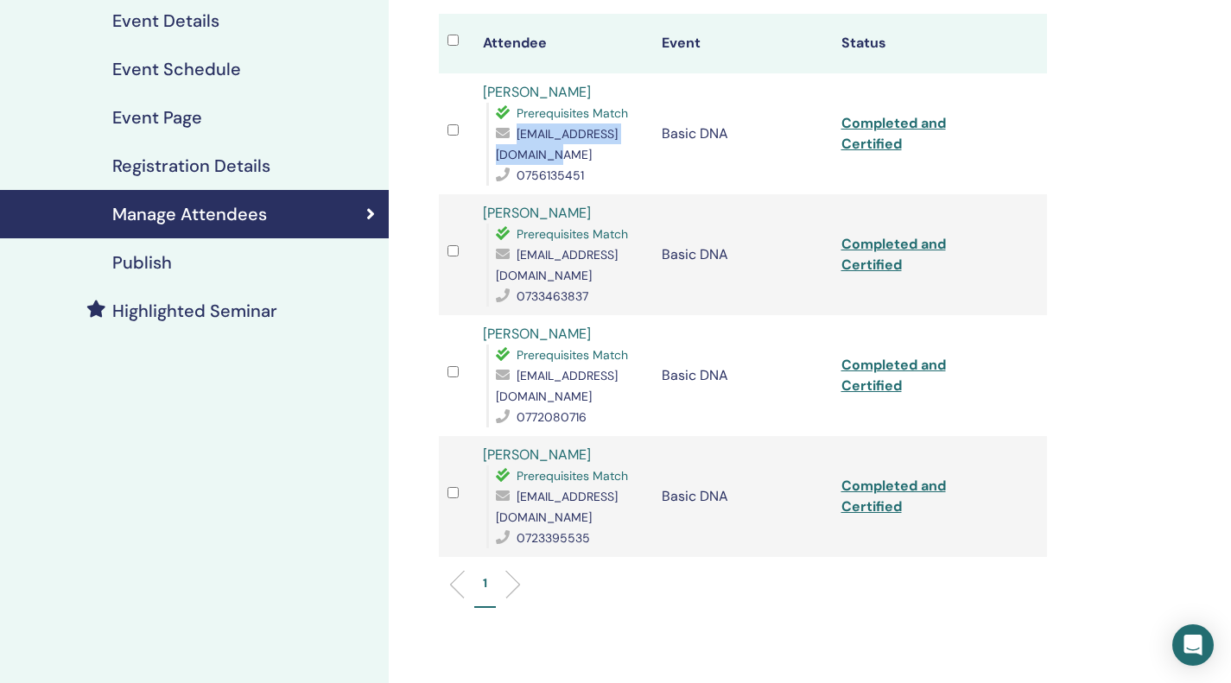
copy span "[EMAIL_ADDRESS][DOMAIN_NAME]"
click at [1086, 364] on div "Manage Attendees Bulk Actions Export to CSV Attendee Event Status [PERSON_NAME]…" at bounding box center [799, 356] width 821 height 1021
click at [562, 284] on div "[EMAIL_ADDRESS][DOMAIN_NAME]" at bounding box center [570, 264] width 149 height 41
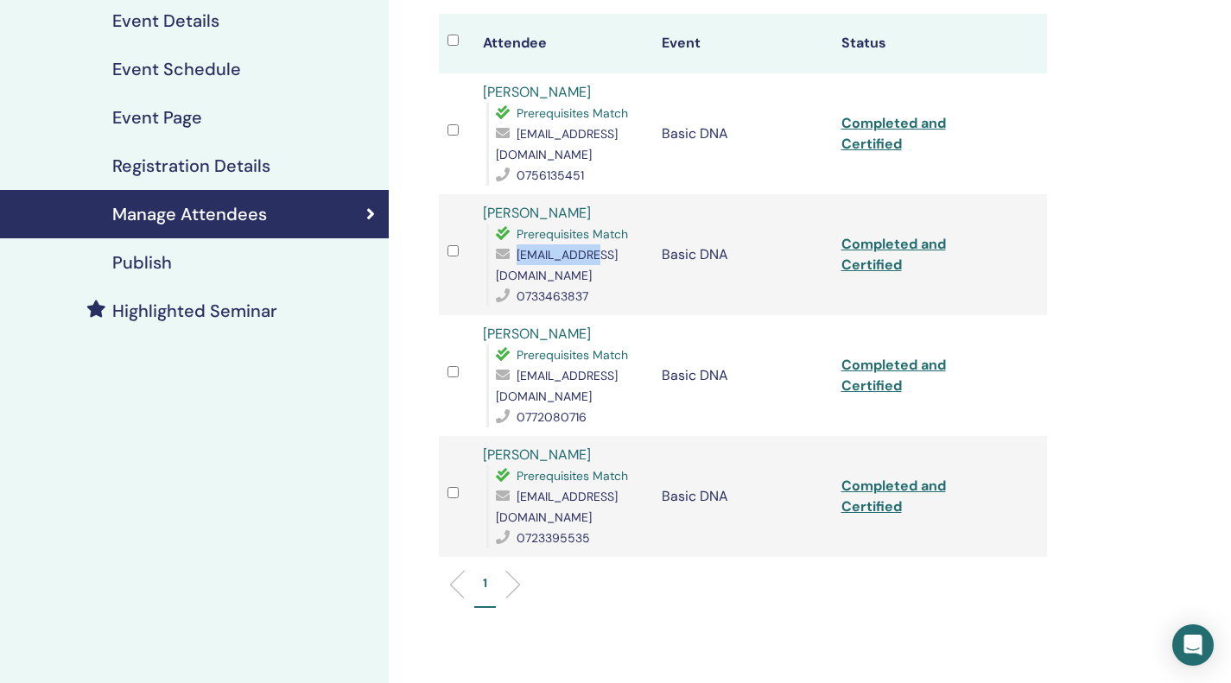
click at [562, 284] on div "[EMAIL_ADDRESS][DOMAIN_NAME]" at bounding box center [570, 264] width 149 height 41
click at [1143, 243] on div "Manage Attendees Bulk Actions Export to CSV Attendee Event Status [PERSON_NAME]…" at bounding box center [799, 356] width 821 height 1021
click at [578, 378] on span "fenechius@gmail.com" at bounding box center [557, 386] width 122 height 36
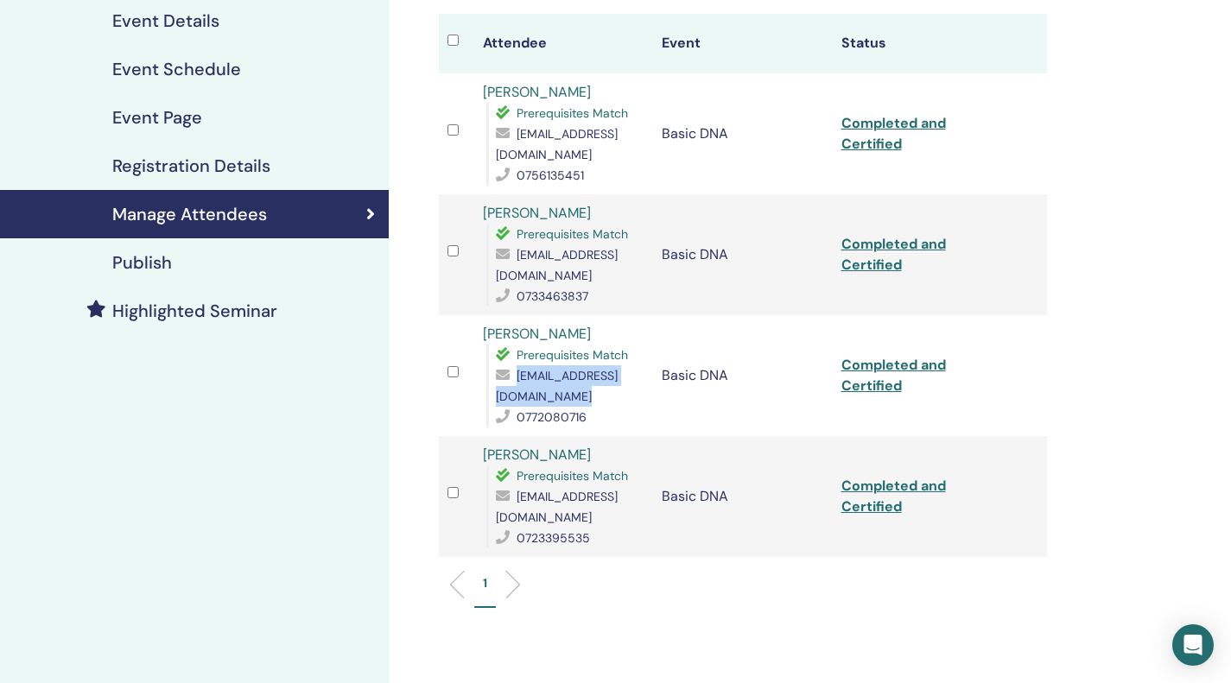
click at [578, 378] on span "fenechius@gmail.com" at bounding box center [557, 386] width 122 height 36
copy span "fenechius@gmail.com"
click at [1223, 164] on div "My Seminars Basic DNA October 27, 2023 Event Details Event Schedule Event Page …" at bounding box center [615, 356] width 1231 height 1021
click at [1114, 387] on div "Manage Attendees Bulk Actions Export to CSV Attendee Event Status Bianca Pantur…" at bounding box center [799, 356] width 821 height 1021
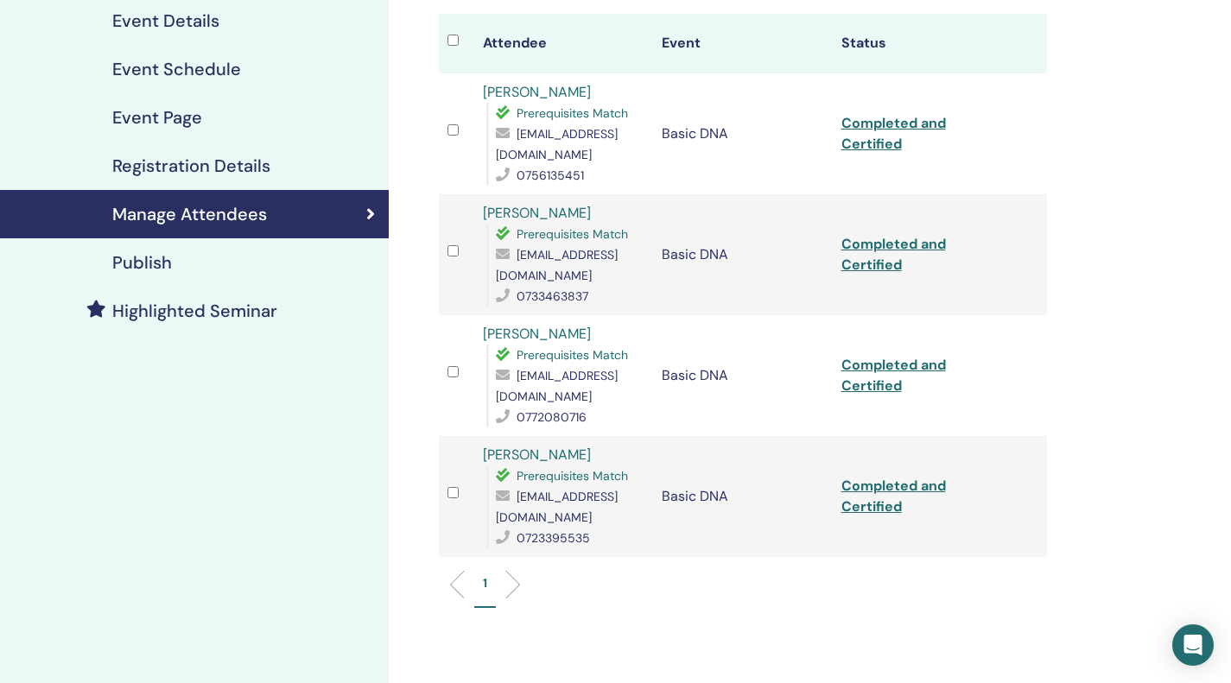
click at [557, 489] on span "ada.andrei@gmail.com" at bounding box center [557, 507] width 122 height 36
copy span "ada.andrei@gmail.com"
click at [1166, 295] on div "Manage Attendees Bulk Actions Export to CSV Attendee Event Status Bianca Pantur…" at bounding box center [799, 356] width 821 height 1021
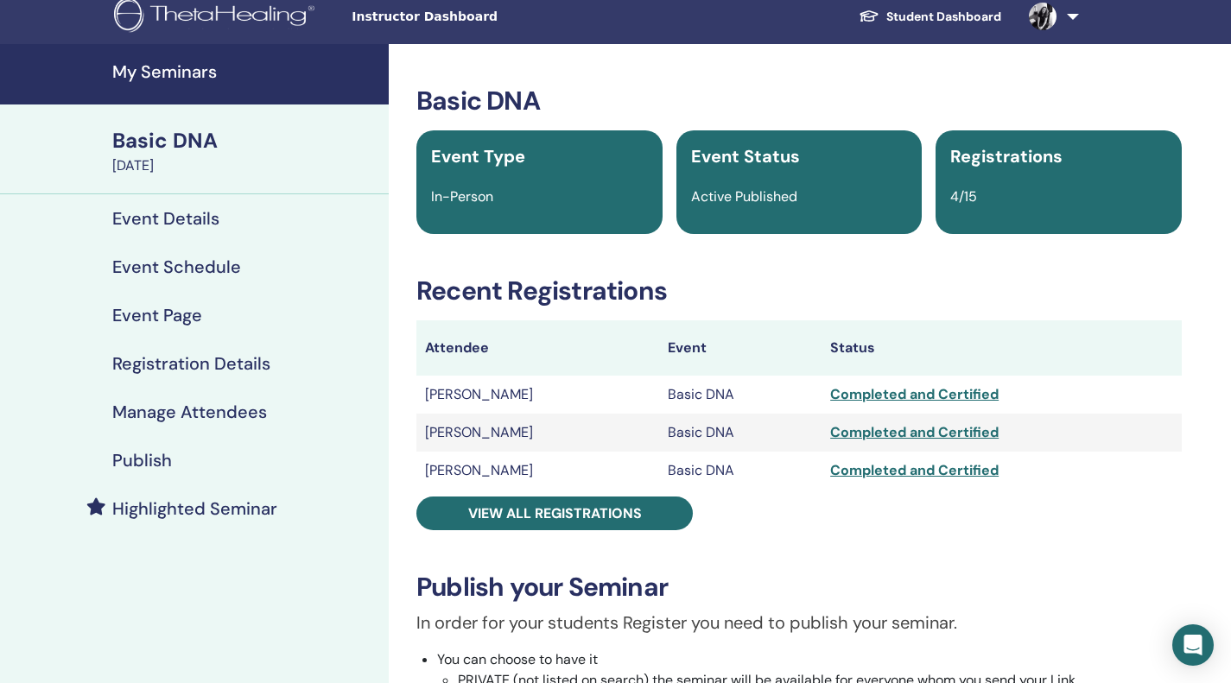
scroll to position [10, 0]
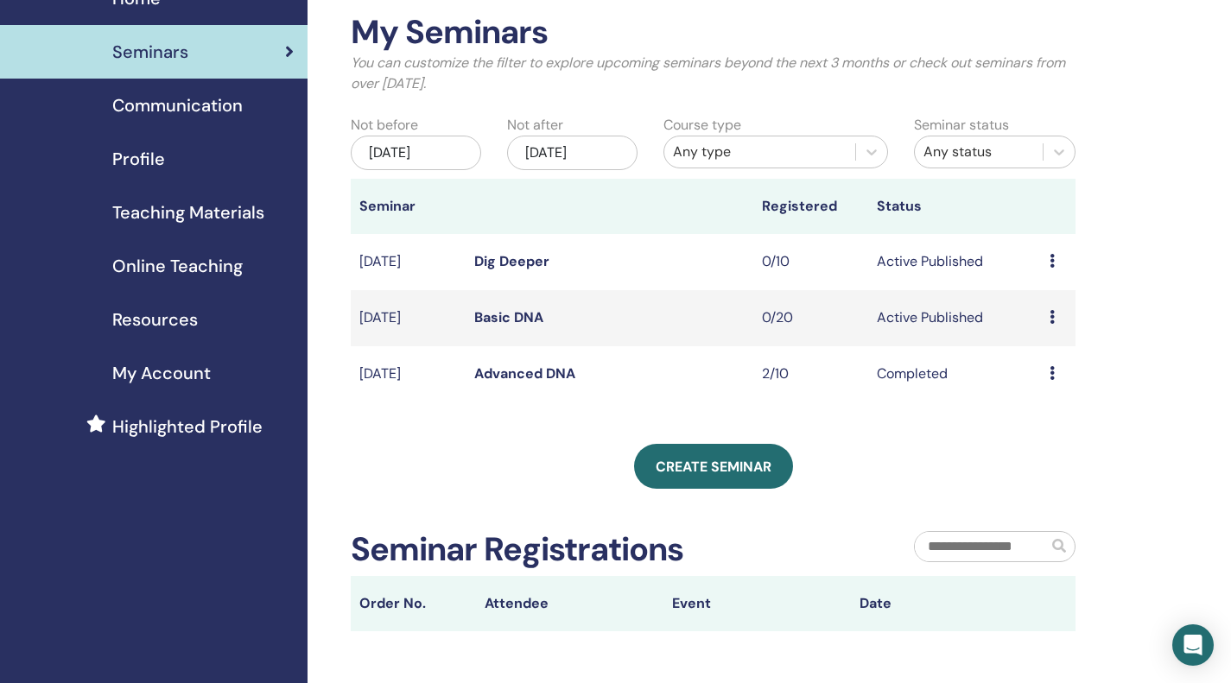
scroll to position [79, 0]
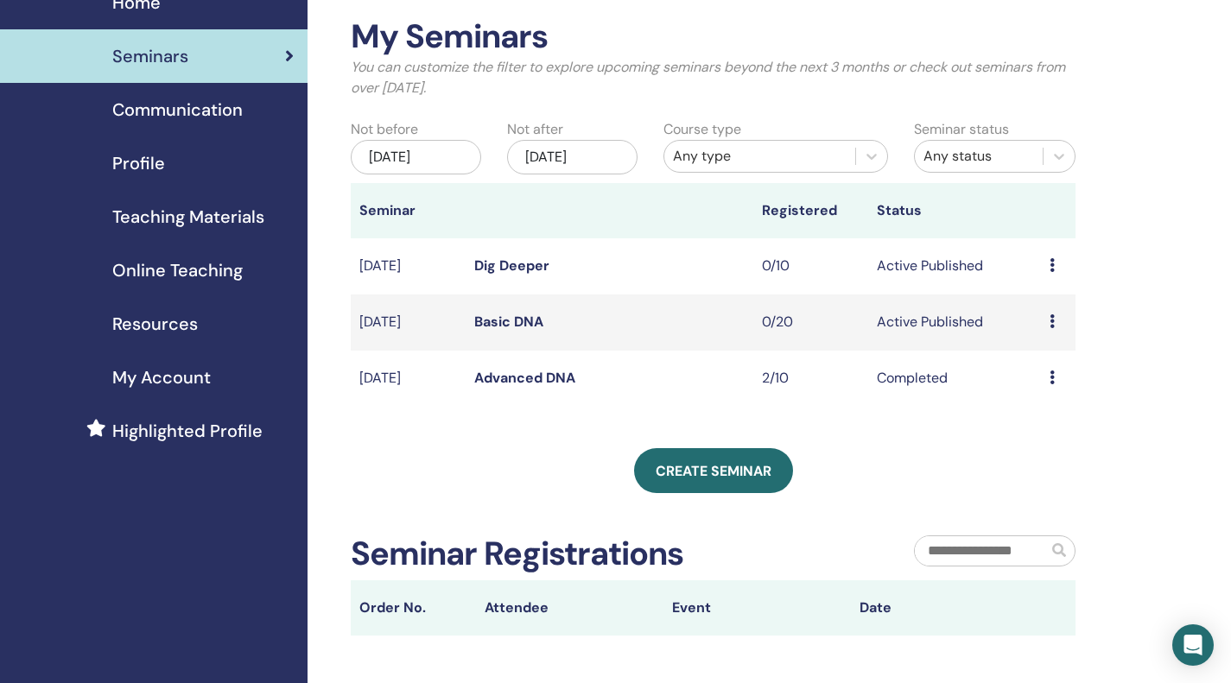
click at [586, 321] on td "Basic DNA" at bounding box center [610, 323] width 288 height 56
click at [429, 150] on div "[DATE]" at bounding box center [416, 157] width 130 height 35
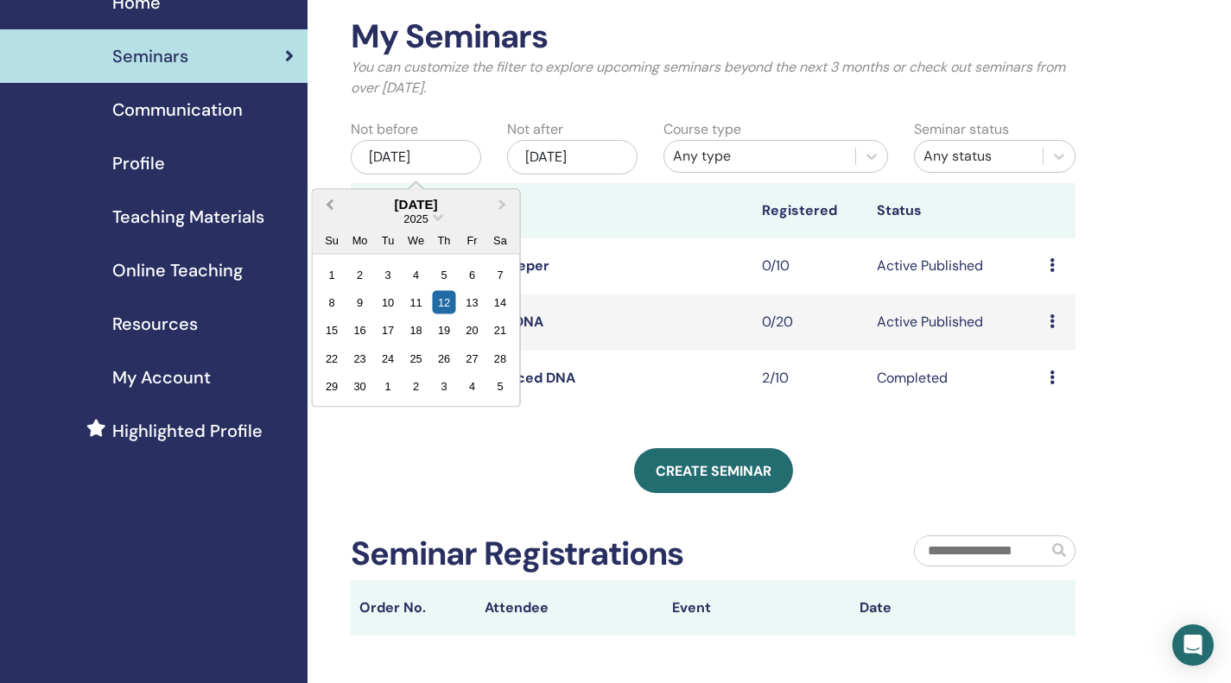
click at [330, 206] on span "Previous Month" at bounding box center [330, 204] width 0 height 18
click at [437, 219] on span "Choose Date" at bounding box center [438, 215] width 11 height 11
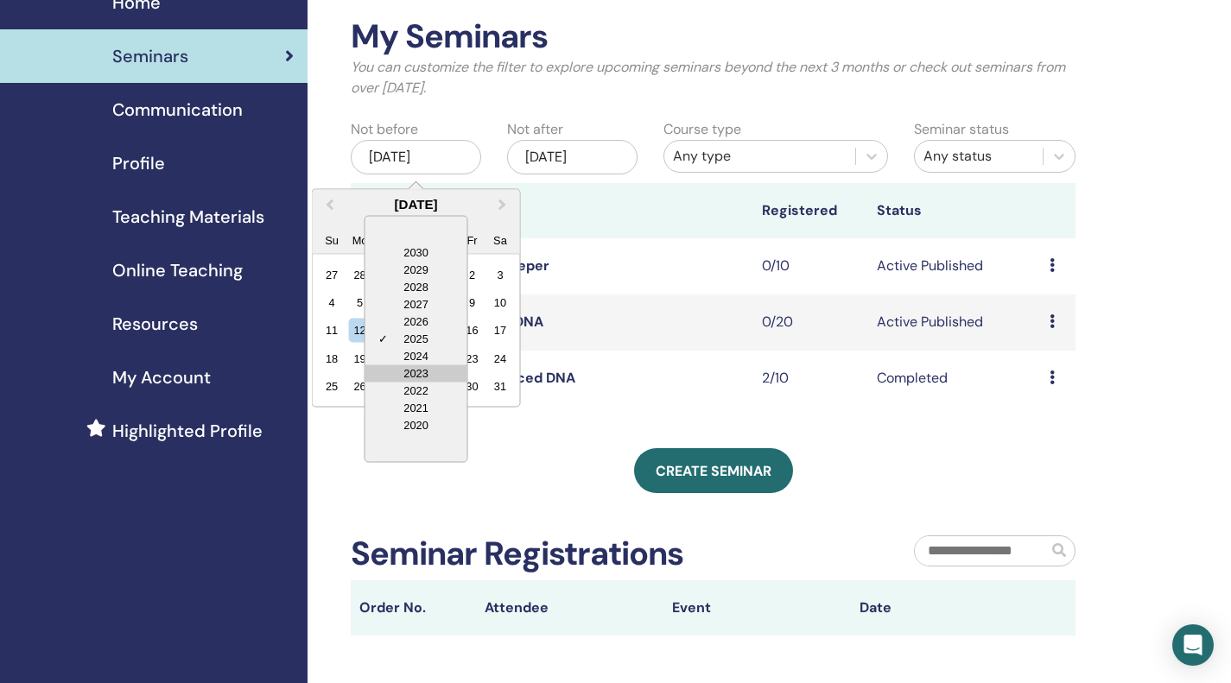
click at [432, 365] on div "2023" at bounding box center [416, 373] width 102 height 17
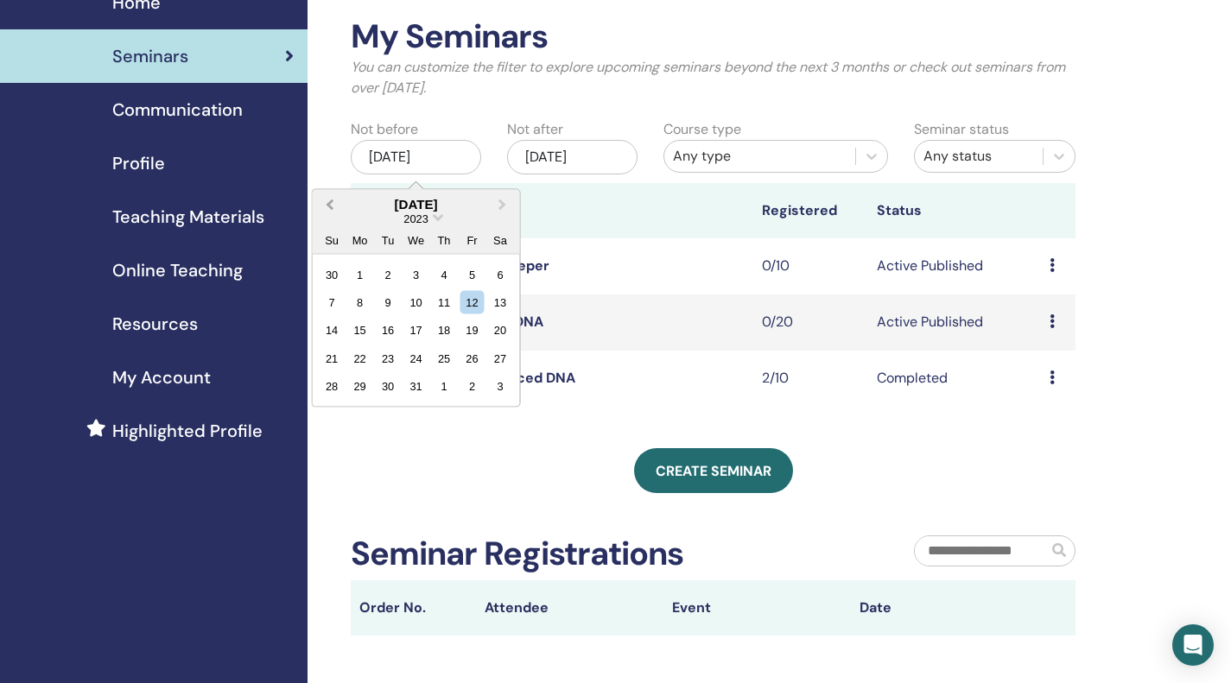
click at [330, 207] on span "Previous Month" at bounding box center [330, 204] width 0 height 18
click at [422, 327] on div "12" at bounding box center [415, 330] width 23 height 23
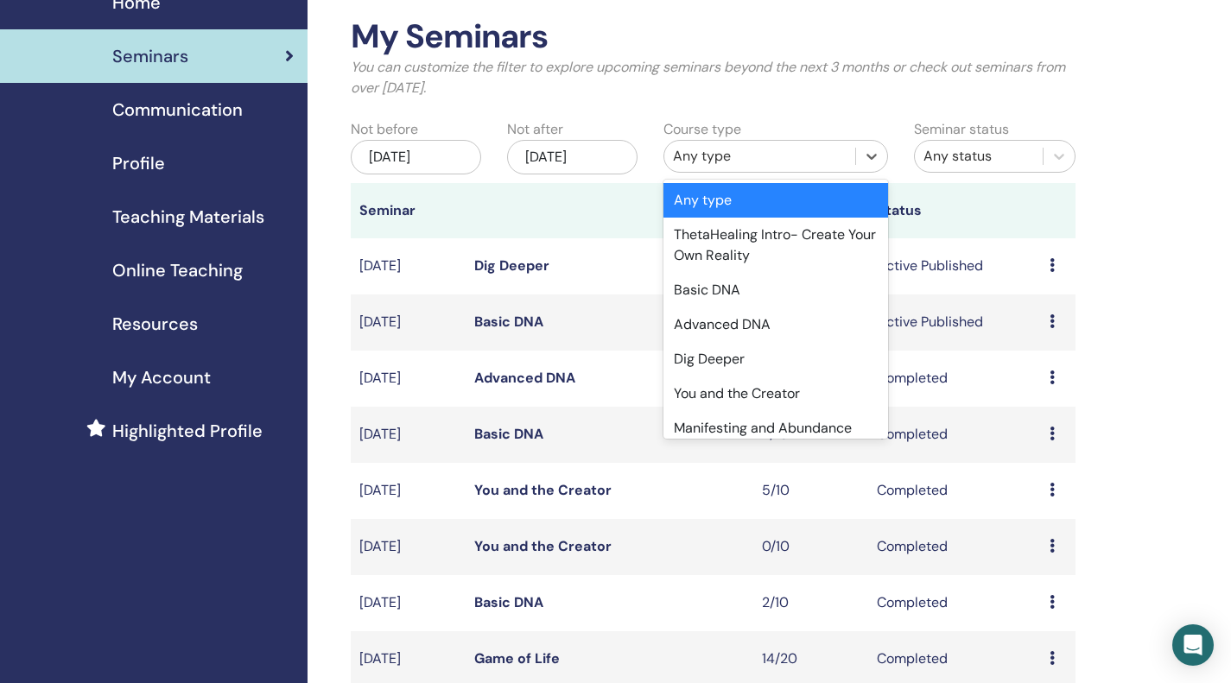
click at [765, 161] on div "Any type" at bounding box center [760, 156] width 174 height 21
click at [746, 295] on div "Basic DNA" at bounding box center [775, 290] width 225 height 35
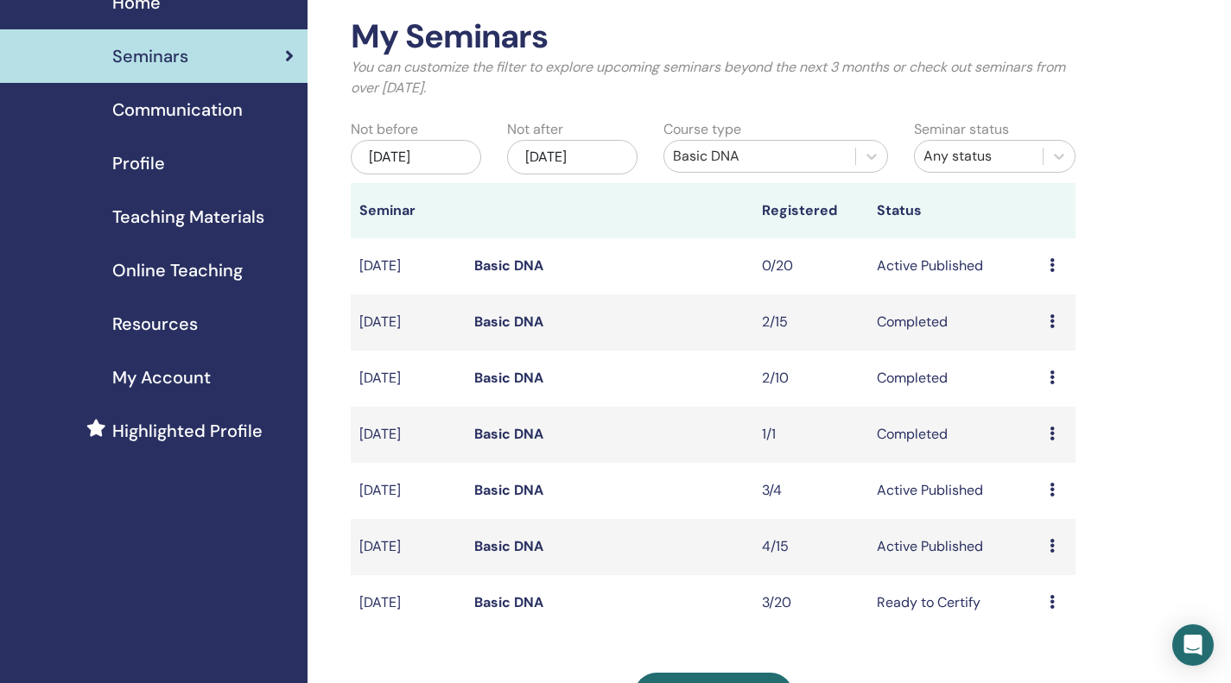
click at [1055, 488] on icon at bounding box center [1052, 490] width 5 height 14
click at [1063, 557] on link "Attendees" at bounding box center [1051, 554] width 66 height 18
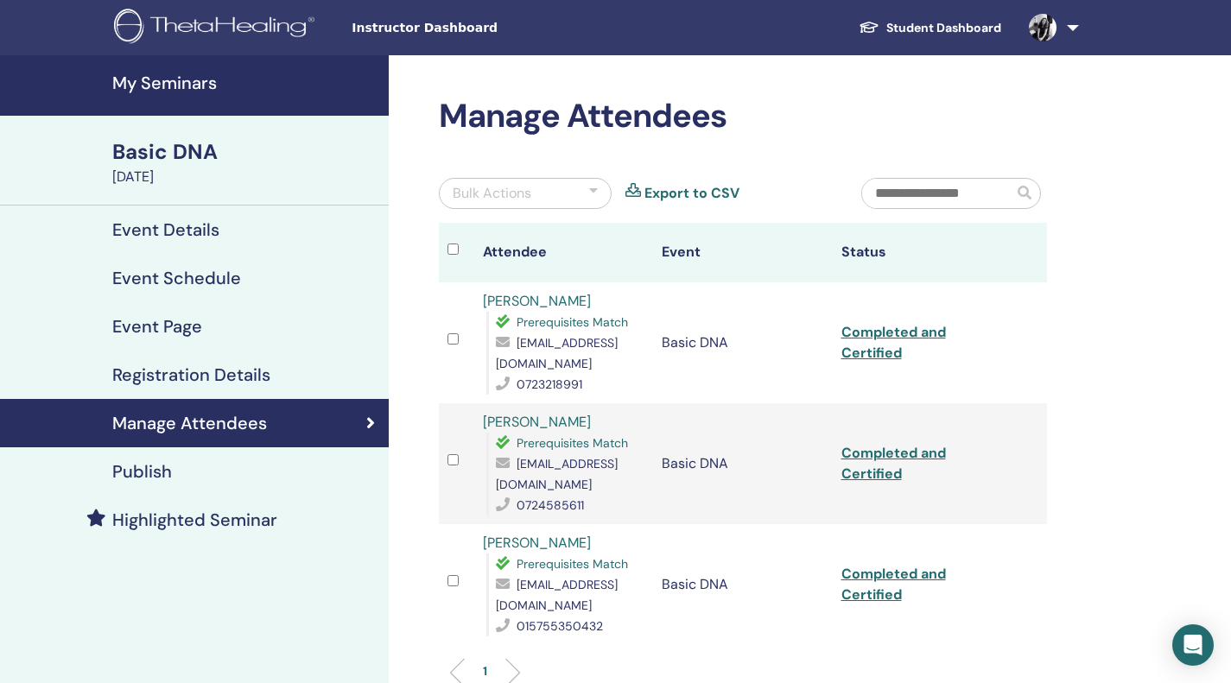
click at [575, 361] on span "[EMAIL_ADDRESS][DOMAIN_NAME]" at bounding box center [557, 353] width 122 height 36
copy span "[EMAIL_ADDRESS][DOMAIN_NAME]"
click at [1117, 488] on div "Manage Attendees Bulk Actions Export to CSV Attendee Event Status [PERSON_NAME]…" at bounding box center [799, 505] width 821 height 900
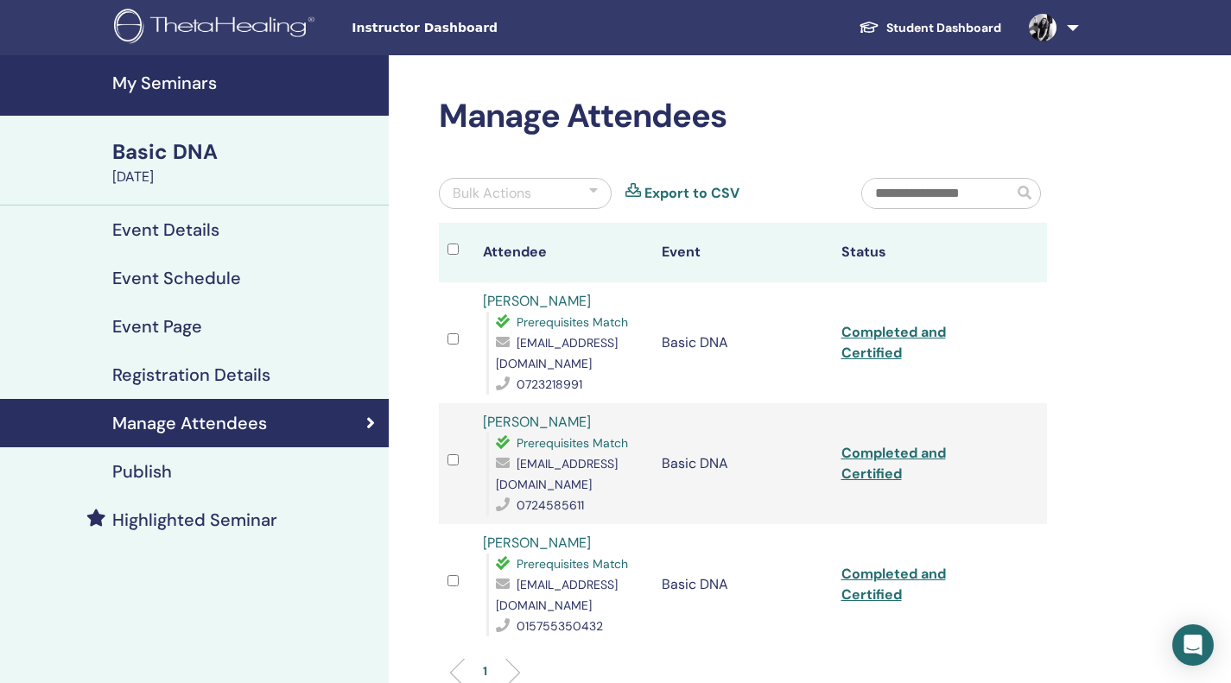
click at [574, 491] on span "[EMAIL_ADDRESS][DOMAIN_NAME]" at bounding box center [557, 474] width 122 height 36
copy span "[EMAIL_ADDRESS][DOMAIN_NAME]"
click at [1133, 454] on div "Manage Attendees Bulk Actions Export to CSV Attendee Event Status [PERSON_NAME]…" at bounding box center [799, 505] width 821 height 900
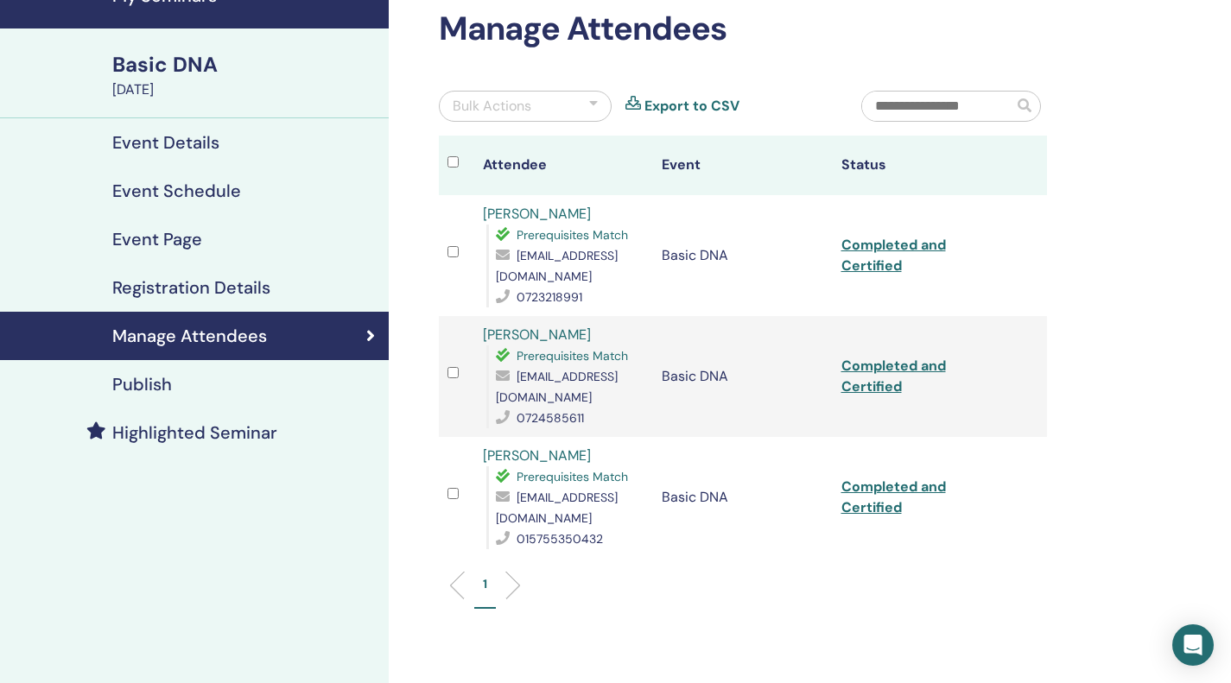
scroll to position [88, 0]
click at [592, 511] on span "eschiopu37@gmail.com" at bounding box center [557, 507] width 122 height 36
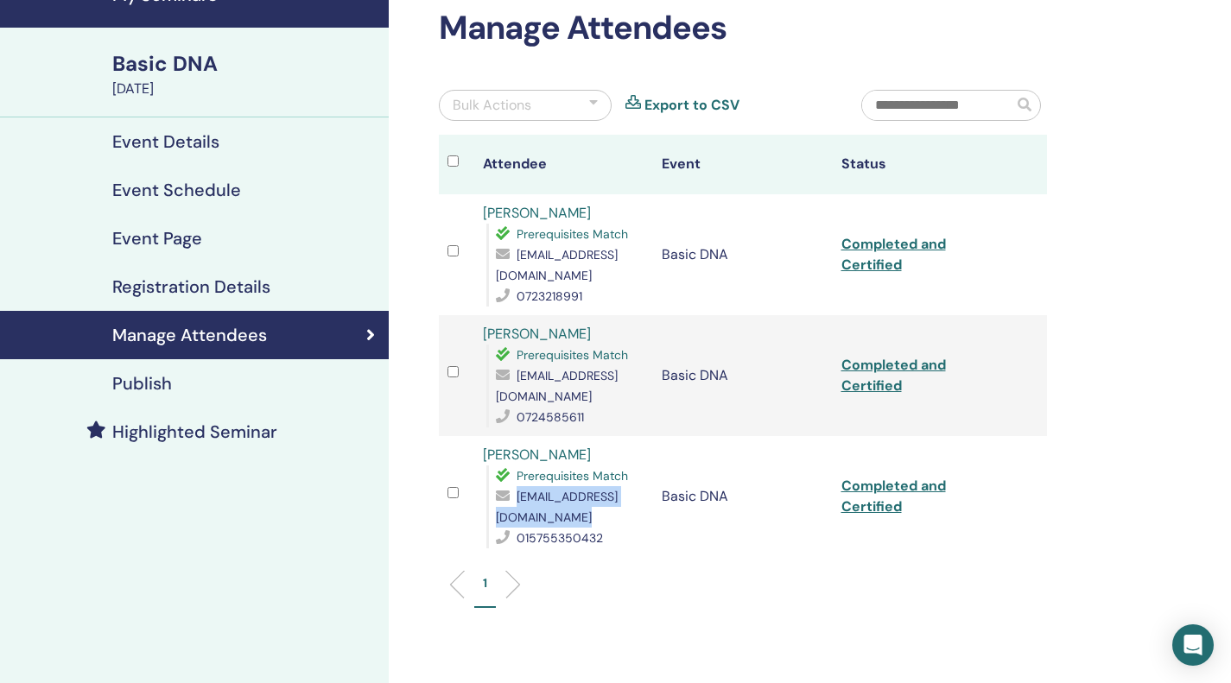
copy span "eschiopu37@gmail.com"
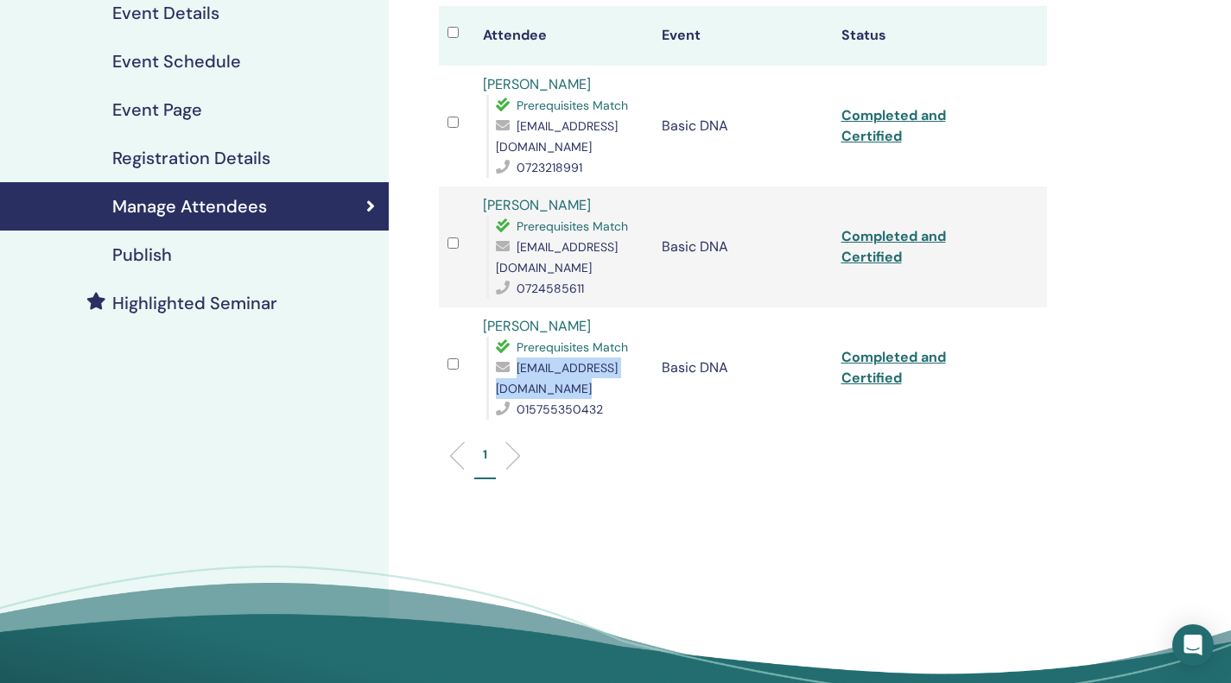
scroll to position [251, 0]
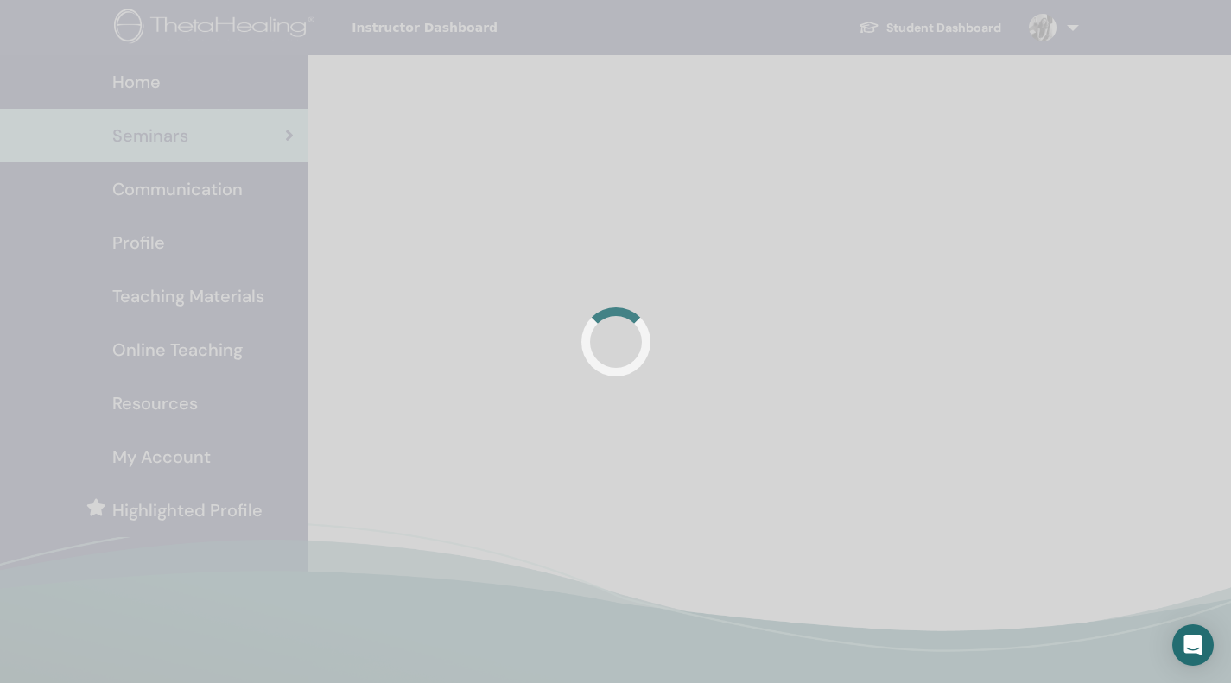
scroll to position [78, 0]
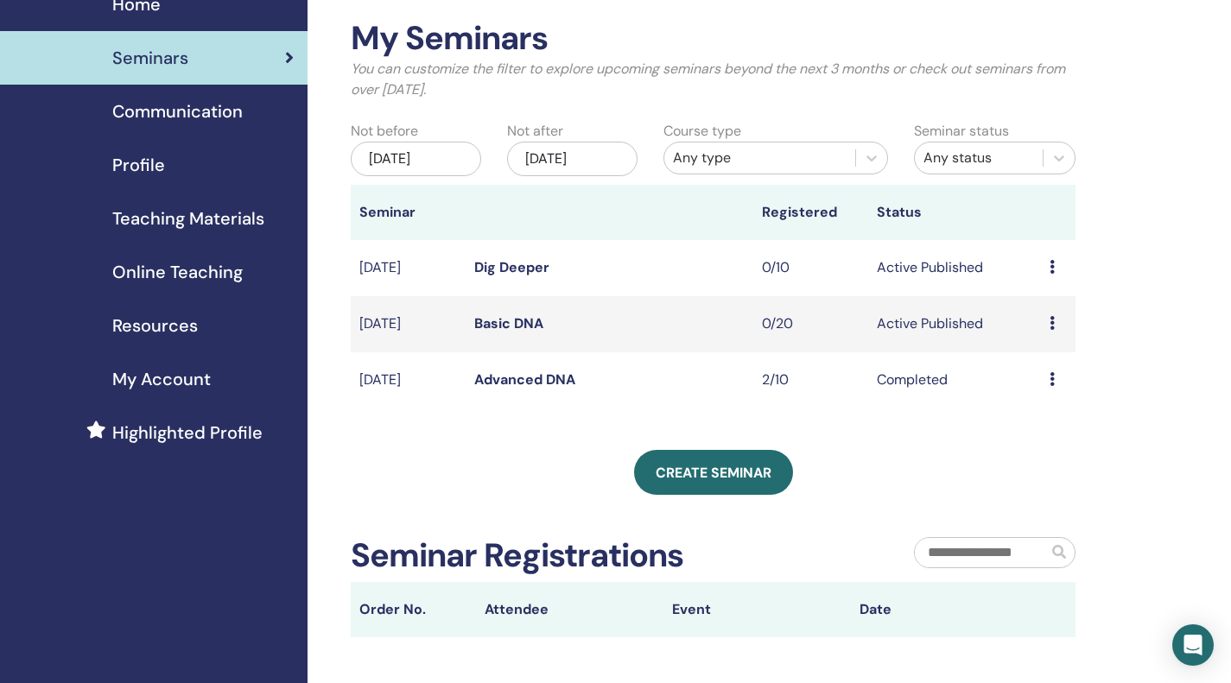
click at [429, 160] on div "[DATE]" at bounding box center [416, 159] width 130 height 35
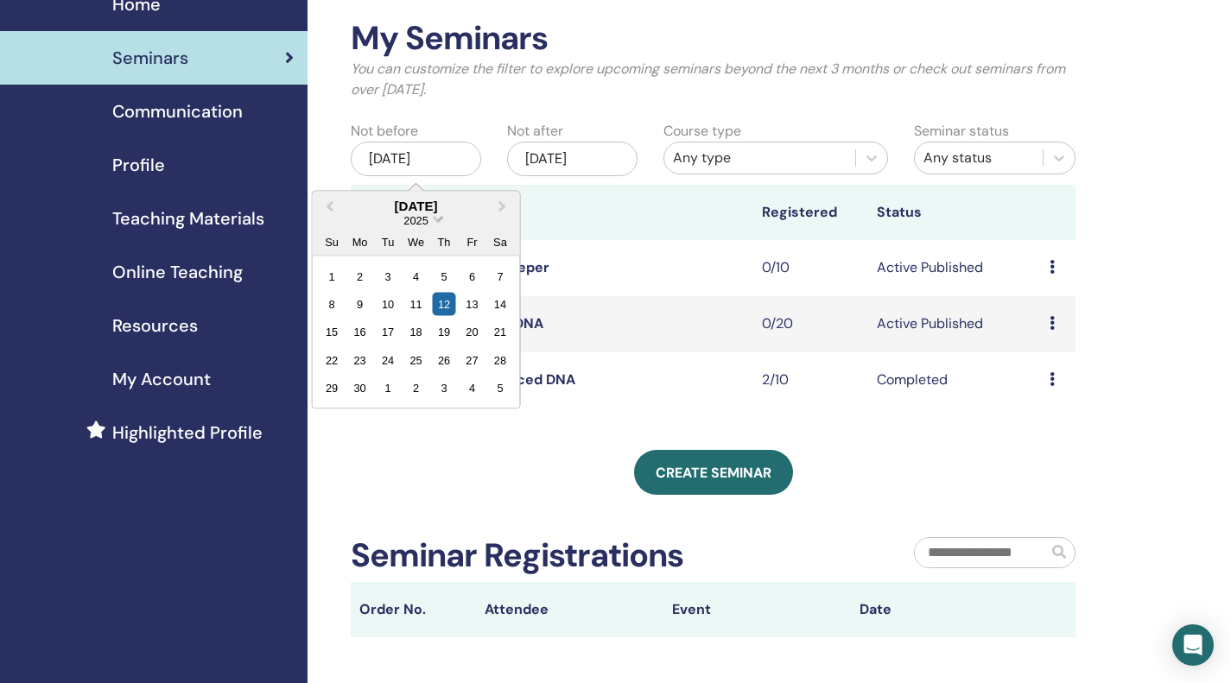
click at [422, 218] on span "2025" at bounding box center [416, 219] width 24 height 13
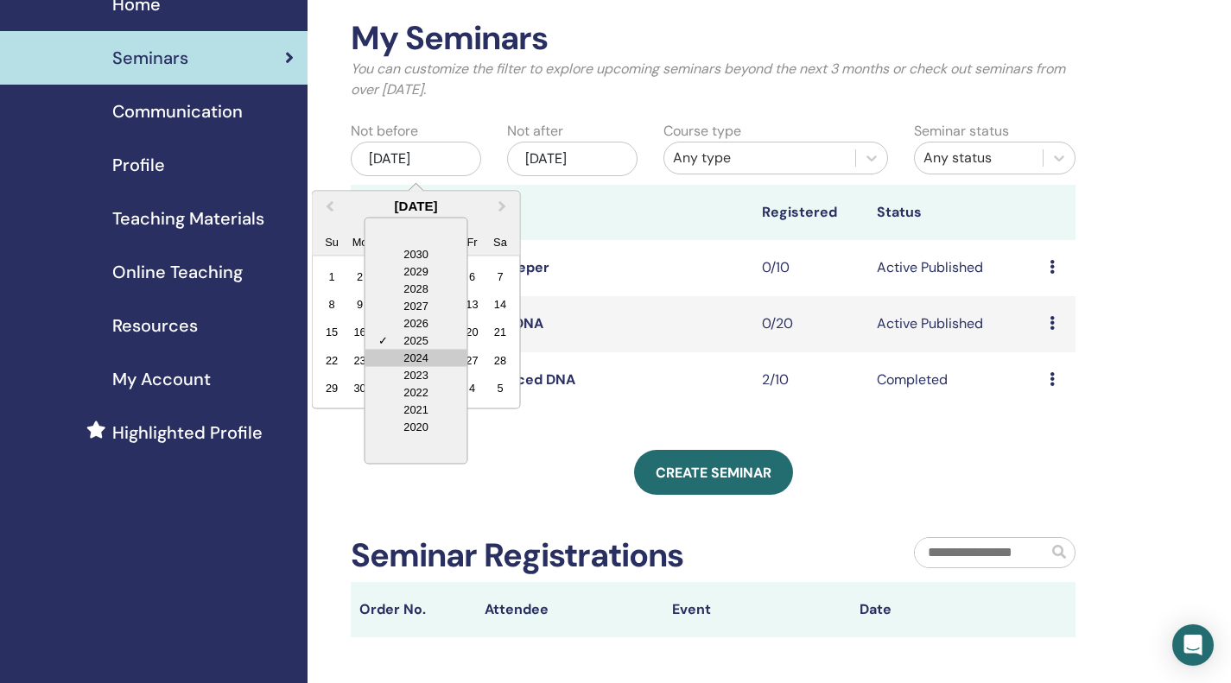
click at [422, 354] on div "2024" at bounding box center [416, 357] width 102 height 17
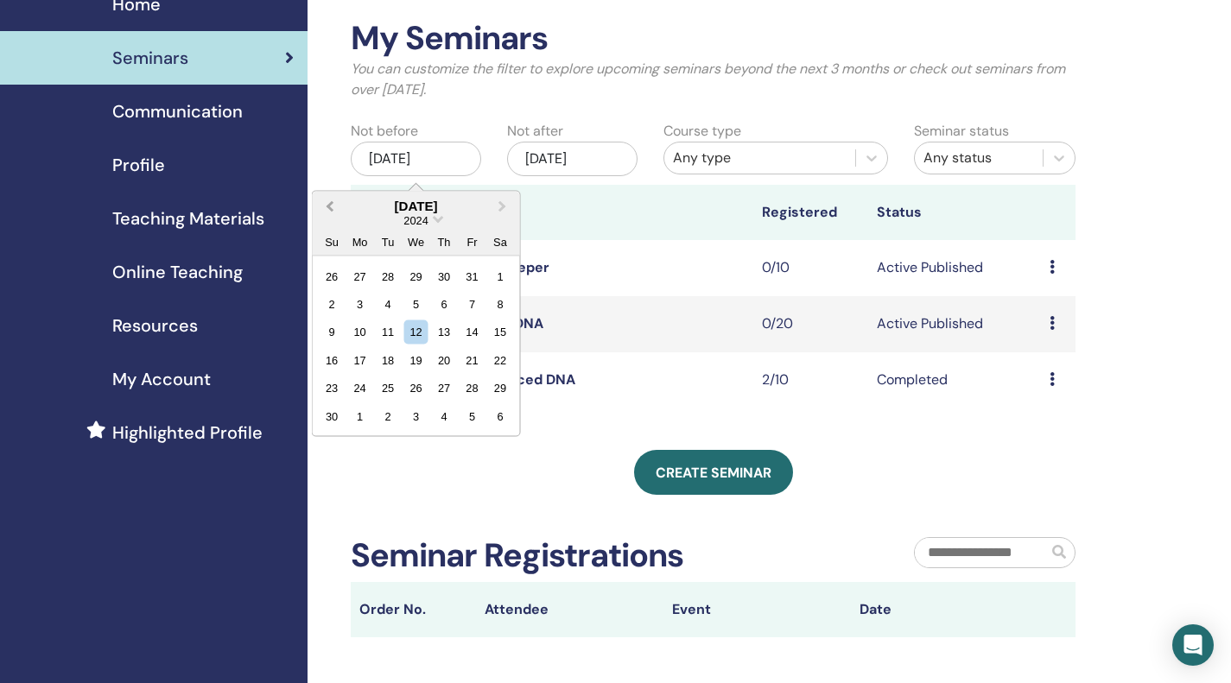
click at [338, 205] on button "Previous Month" at bounding box center [328, 207] width 28 height 28
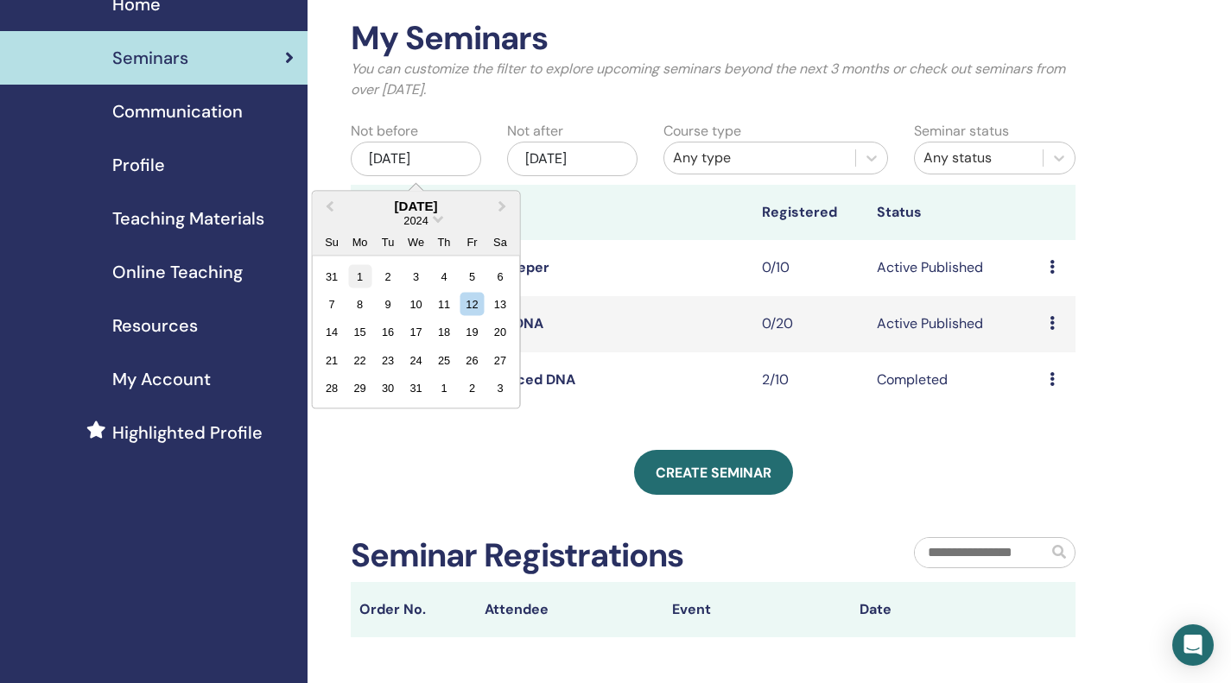
click at [370, 270] on div "1" at bounding box center [359, 275] width 23 height 23
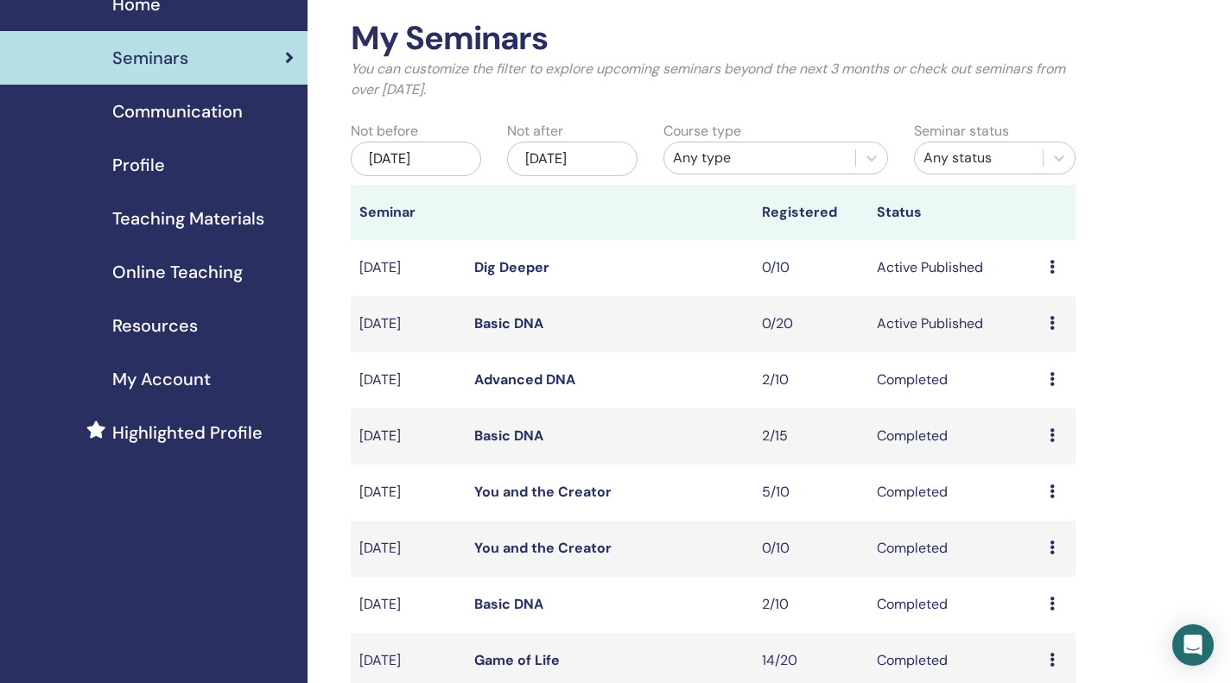
click at [739, 164] on div "Any type" at bounding box center [760, 158] width 174 height 21
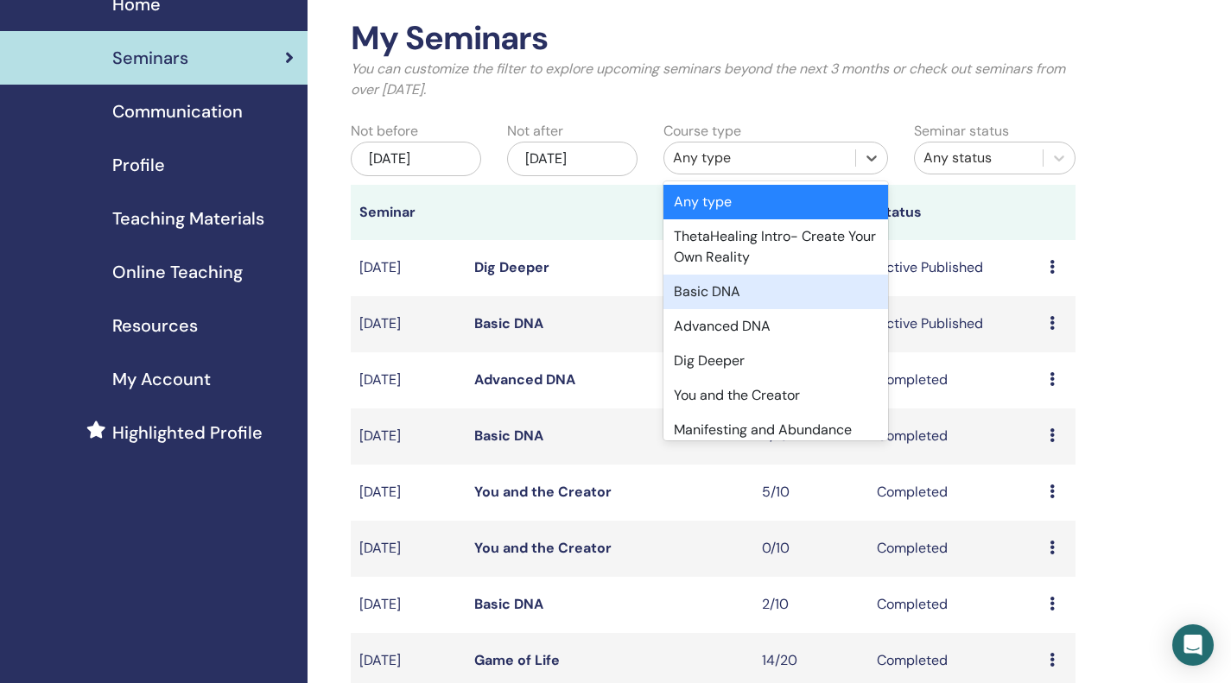
click at [745, 300] on div "Basic DNA" at bounding box center [775, 292] width 225 height 35
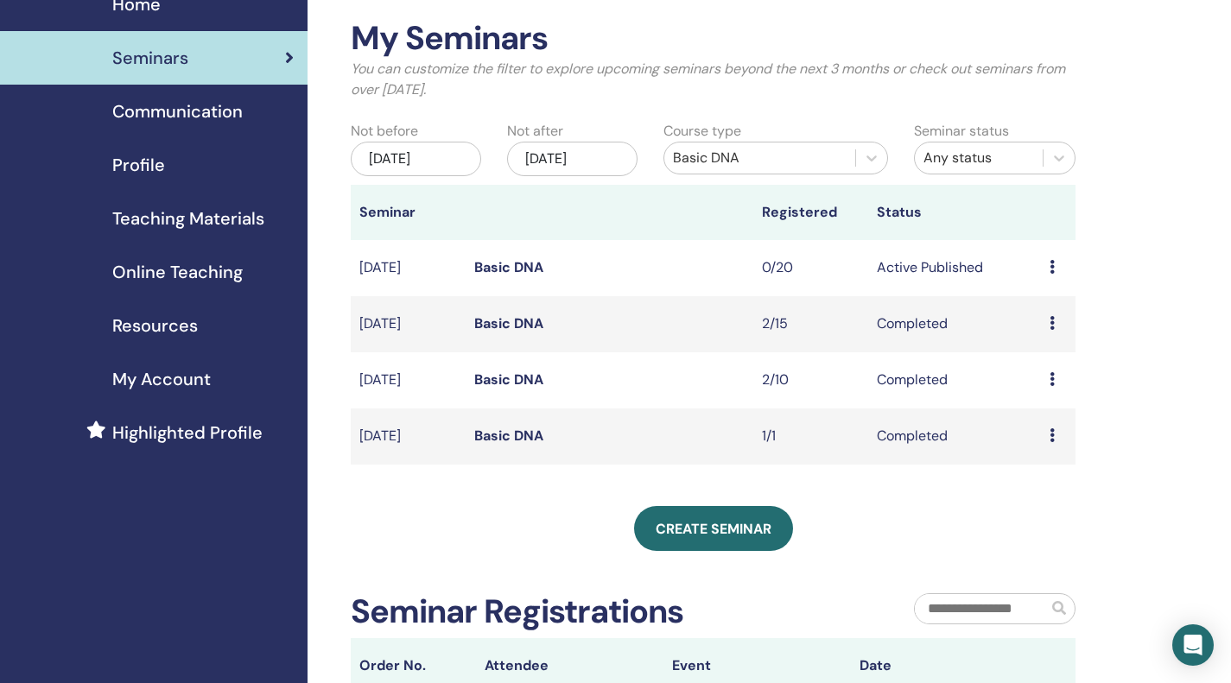
click at [524, 435] on link "Basic DNA" at bounding box center [508, 436] width 69 height 18
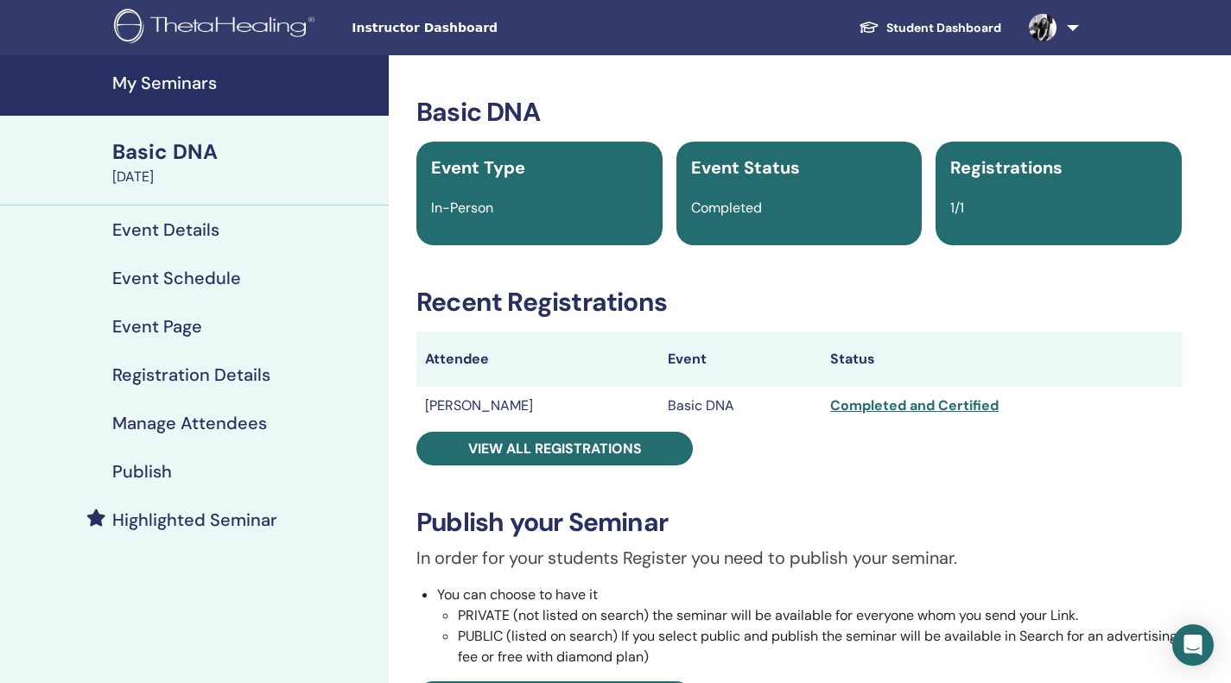
click at [467, 410] on td "Andreea Petrache" at bounding box center [537, 406] width 243 height 38
click at [505, 416] on td "Andreea Petrache" at bounding box center [537, 406] width 243 height 38
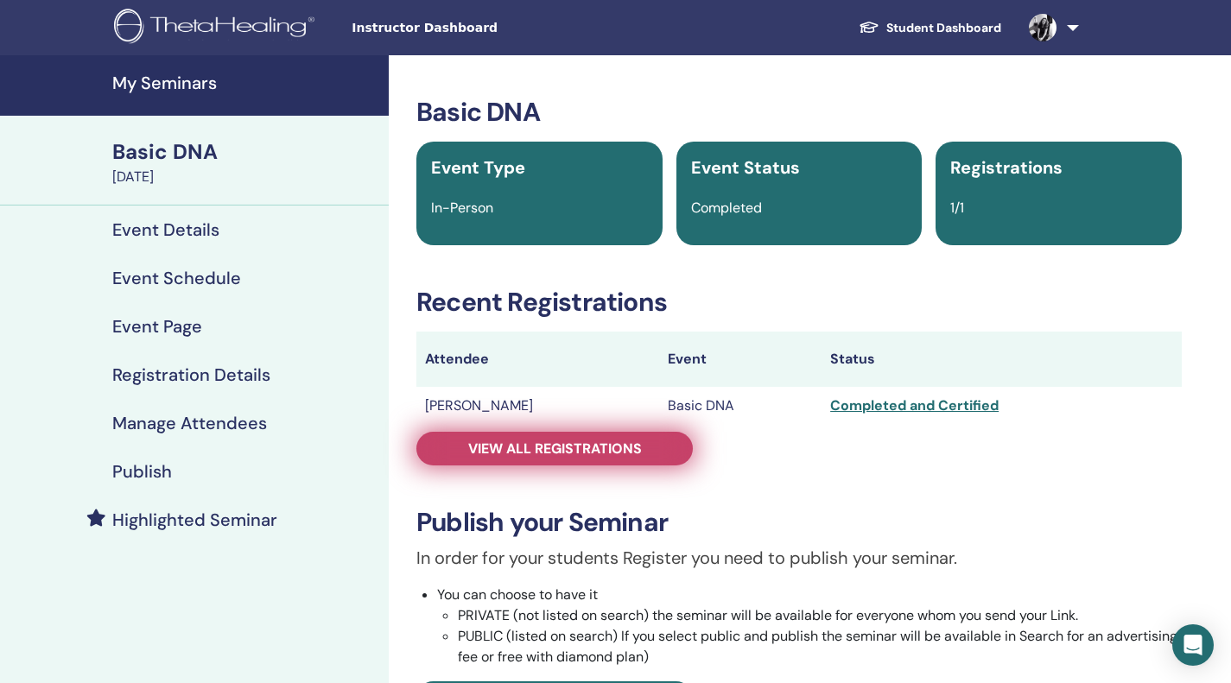
click at [540, 454] on span "View all registrations" at bounding box center [555, 449] width 174 height 18
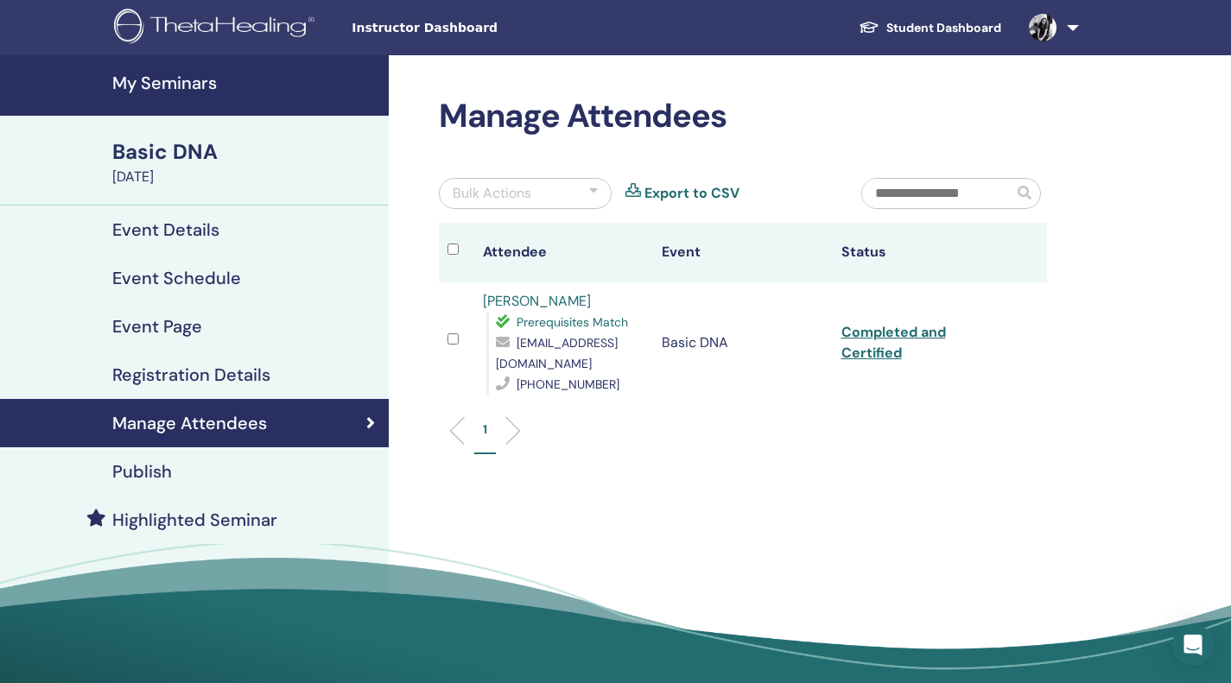
click at [598, 367] on span "office@andreeapetrache.ro" at bounding box center [557, 353] width 122 height 36
copy span "office@andreeapetrache.ro"
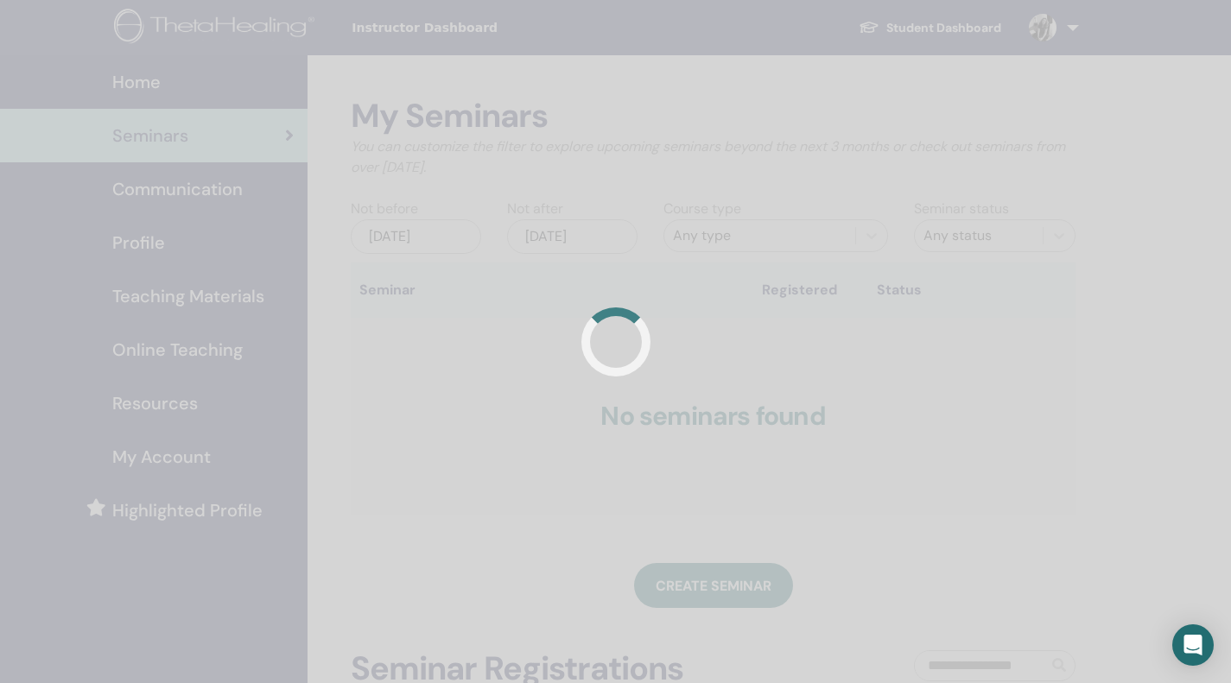
scroll to position [76, 0]
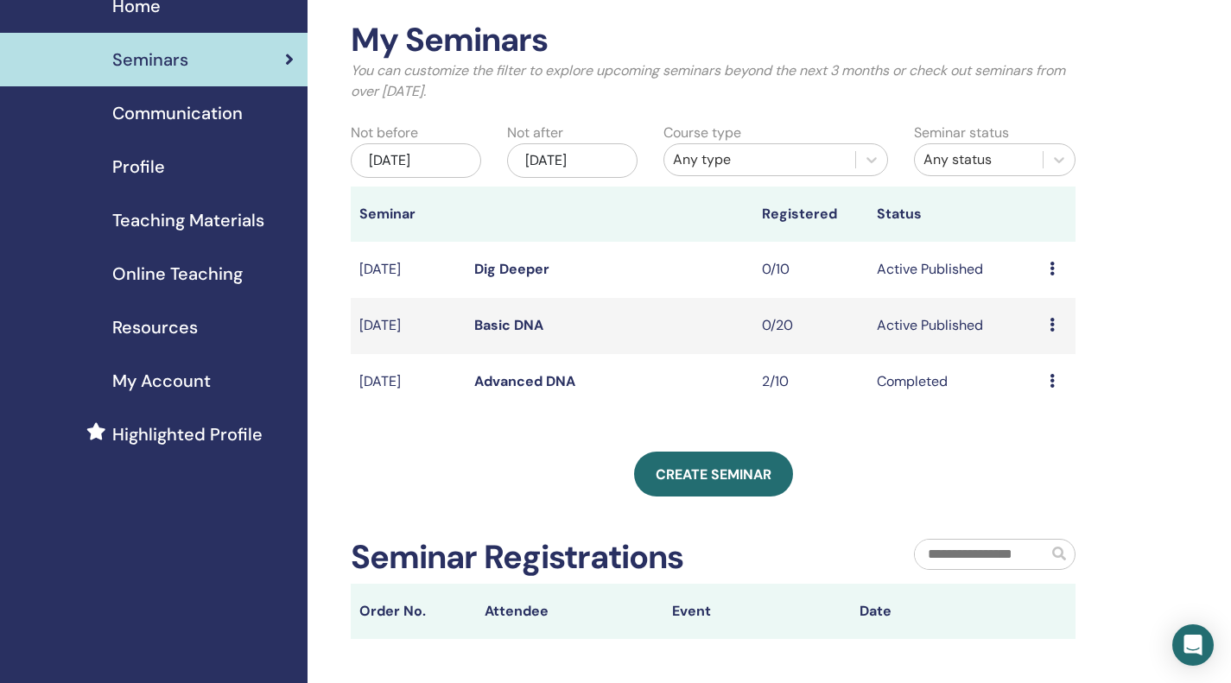
click at [456, 144] on div "Jun/12, 2025" at bounding box center [416, 160] width 130 height 35
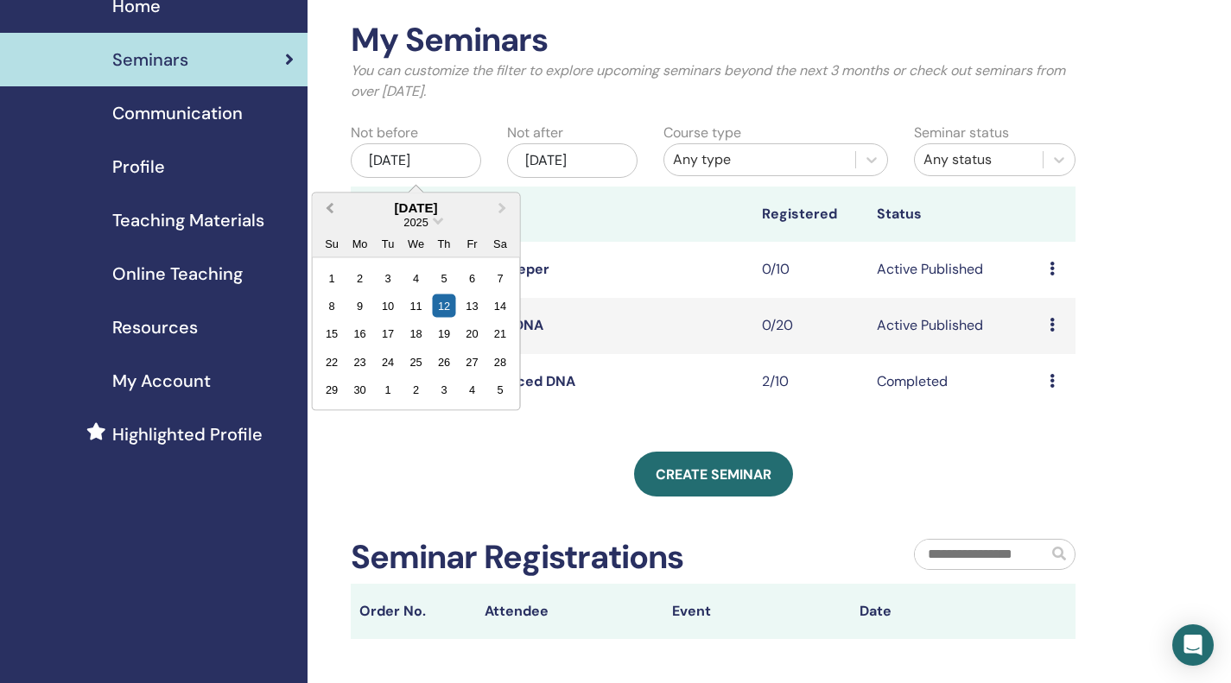
click at [335, 205] on button "Previous Month" at bounding box center [328, 208] width 28 height 28
click at [435, 216] on div "2025" at bounding box center [416, 221] width 207 height 15
click at [432, 229] on div "Su Mo Tu We Th Fr Sa" at bounding box center [416, 243] width 207 height 28
click at [429, 225] on span "2025" at bounding box center [416, 221] width 24 height 13
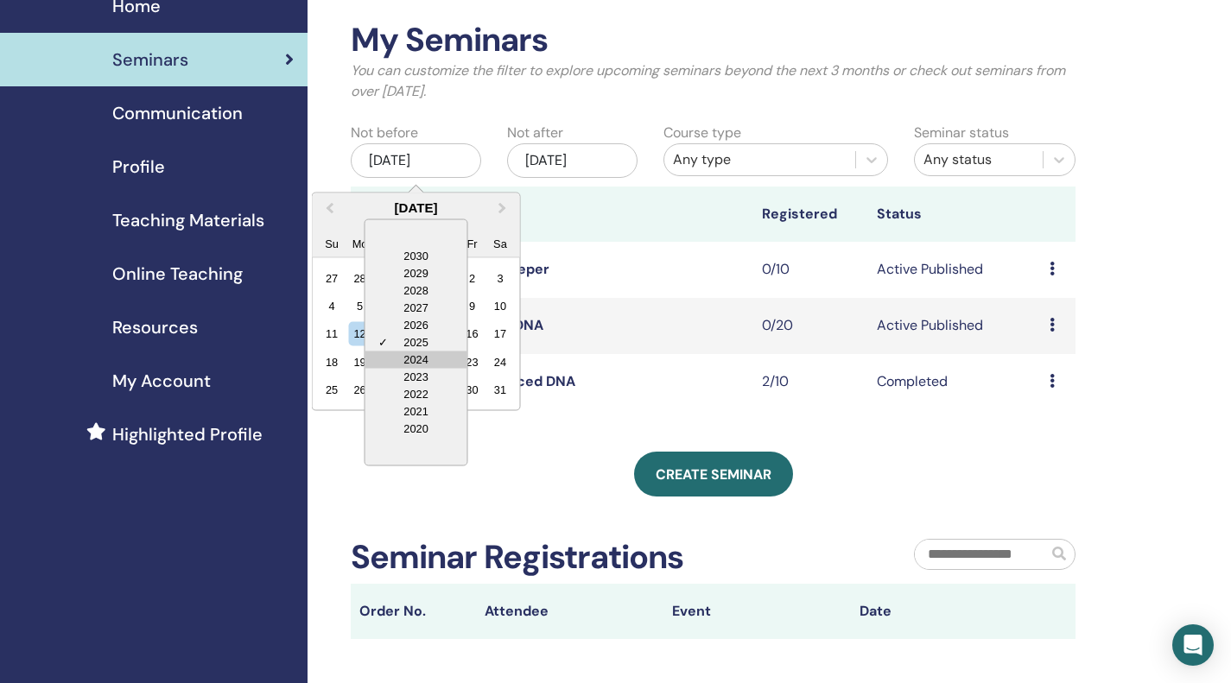
click at [432, 360] on div "2024" at bounding box center [416, 359] width 102 height 17
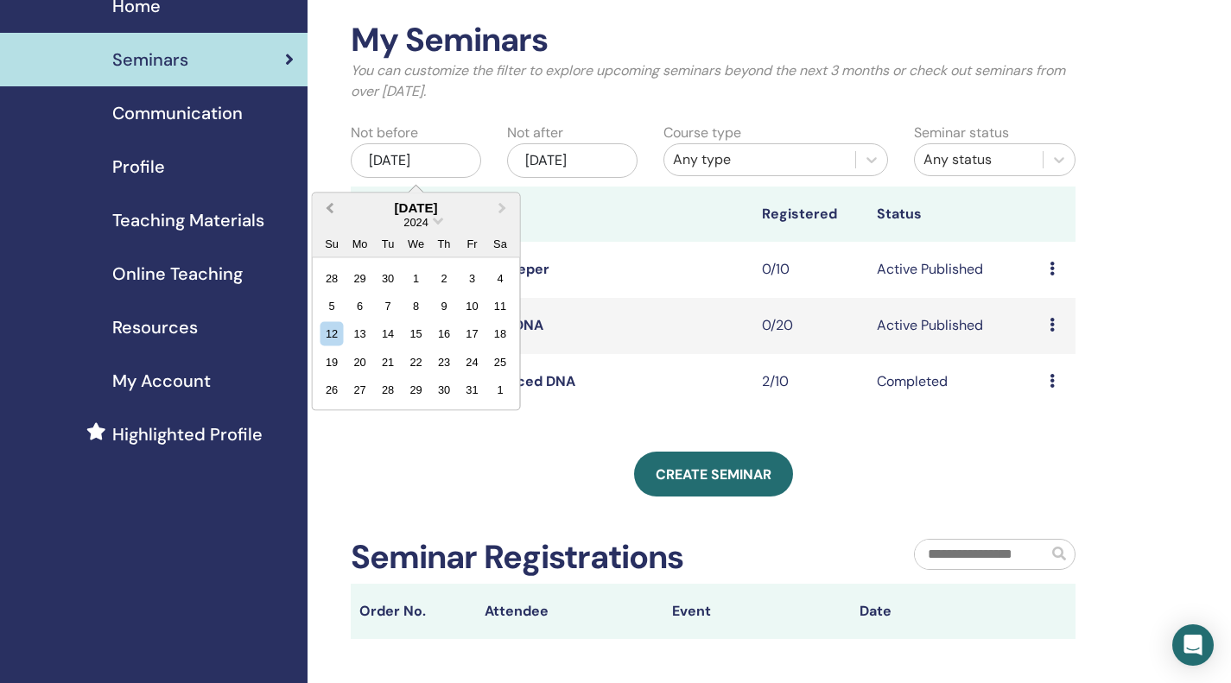
click at [330, 206] on span "Previous Month" at bounding box center [330, 208] width 0 height 18
click at [481, 300] on div "12" at bounding box center [471, 305] width 23 height 23
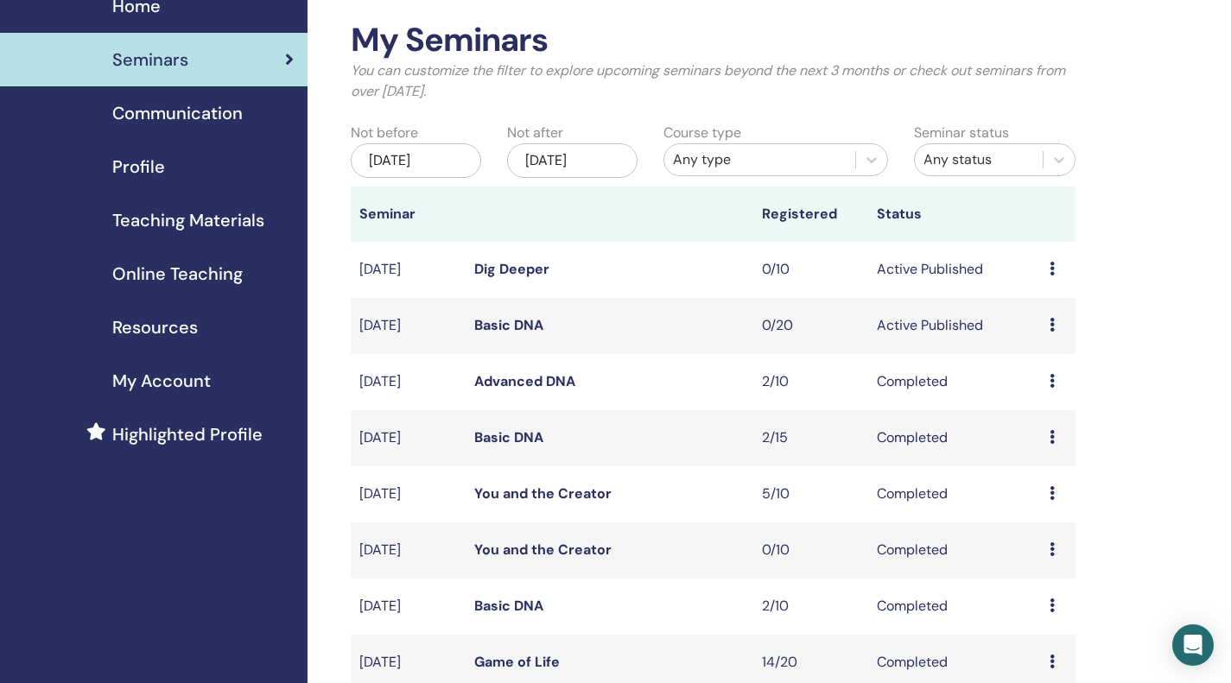
click at [753, 162] on div "Any type" at bounding box center [760, 159] width 174 height 21
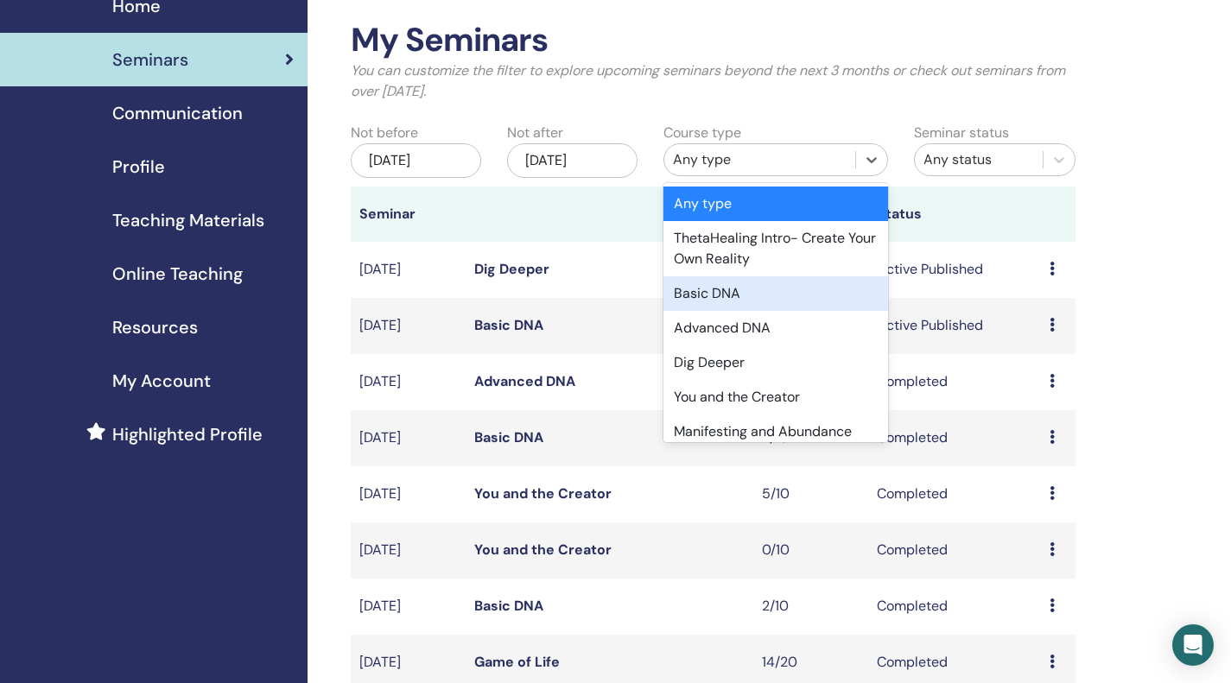
click at [754, 295] on div "Basic DNA" at bounding box center [775, 293] width 225 height 35
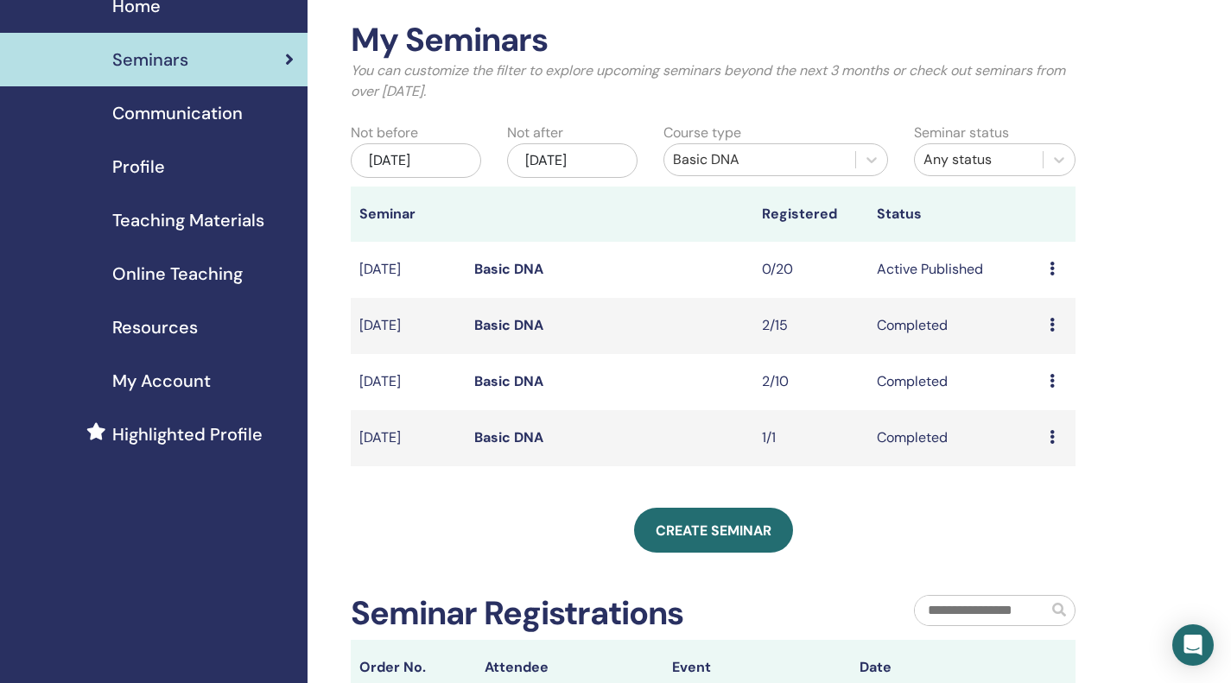
click at [514, 381] on link "Basic DNA" at bounding box center [508, 381] width 69 height 18
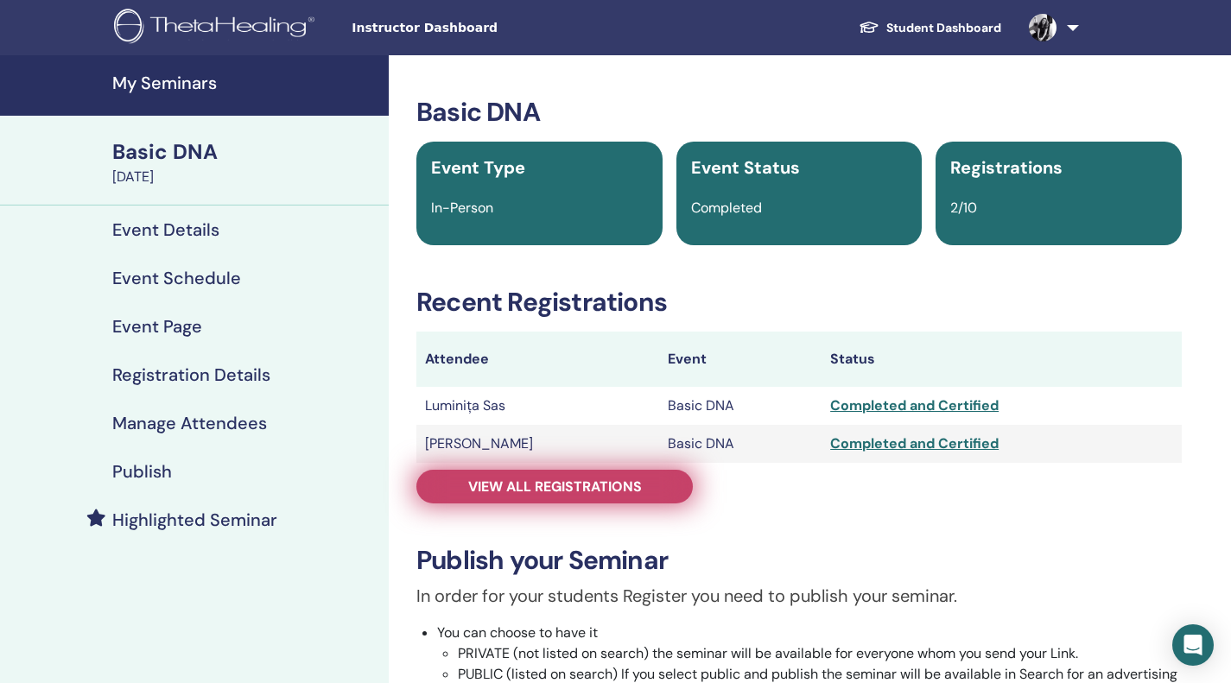
click at [574, 478] on span "View all registrations" at bounding box center [555, 487] width 174 height 18
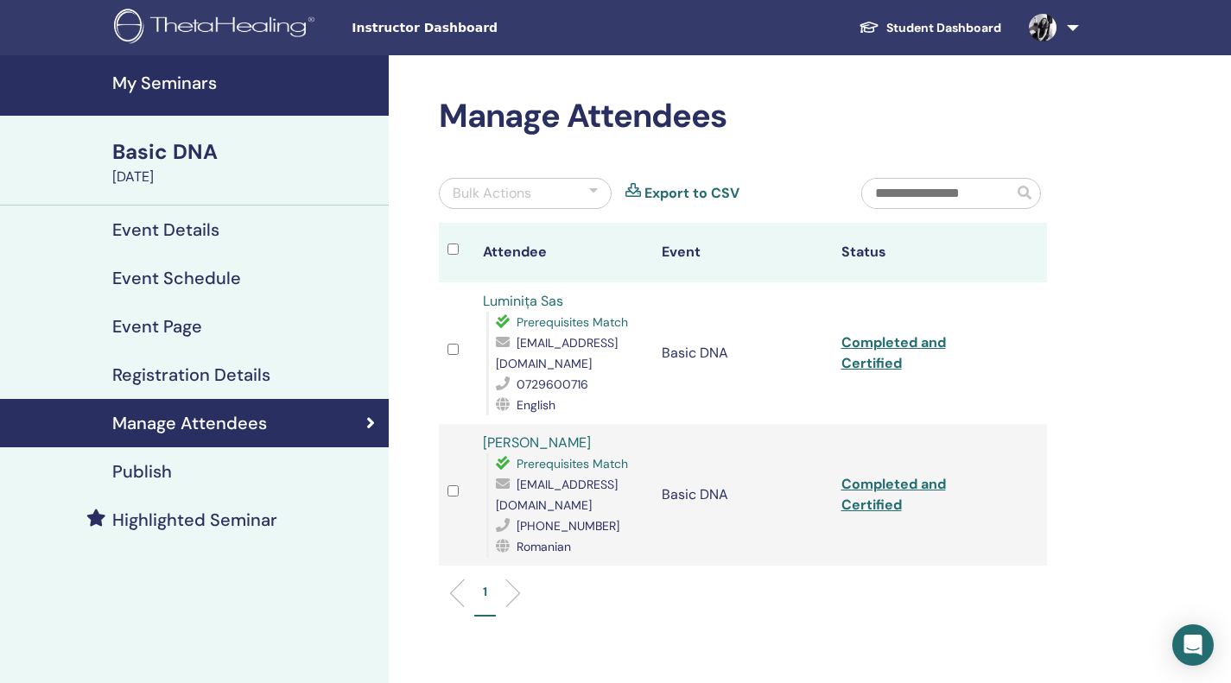
click at [592, 365] on span "[EMAIL_ADDRESS][DOMAIN_NAME]" at bounding box center [557, 353] width 122 height 36
click at [592, 365] on span "luminitamot@yahoo.com" at bounding box center [557, 353] width 122 height 36
copy span "luminitamot@yahoo.com"
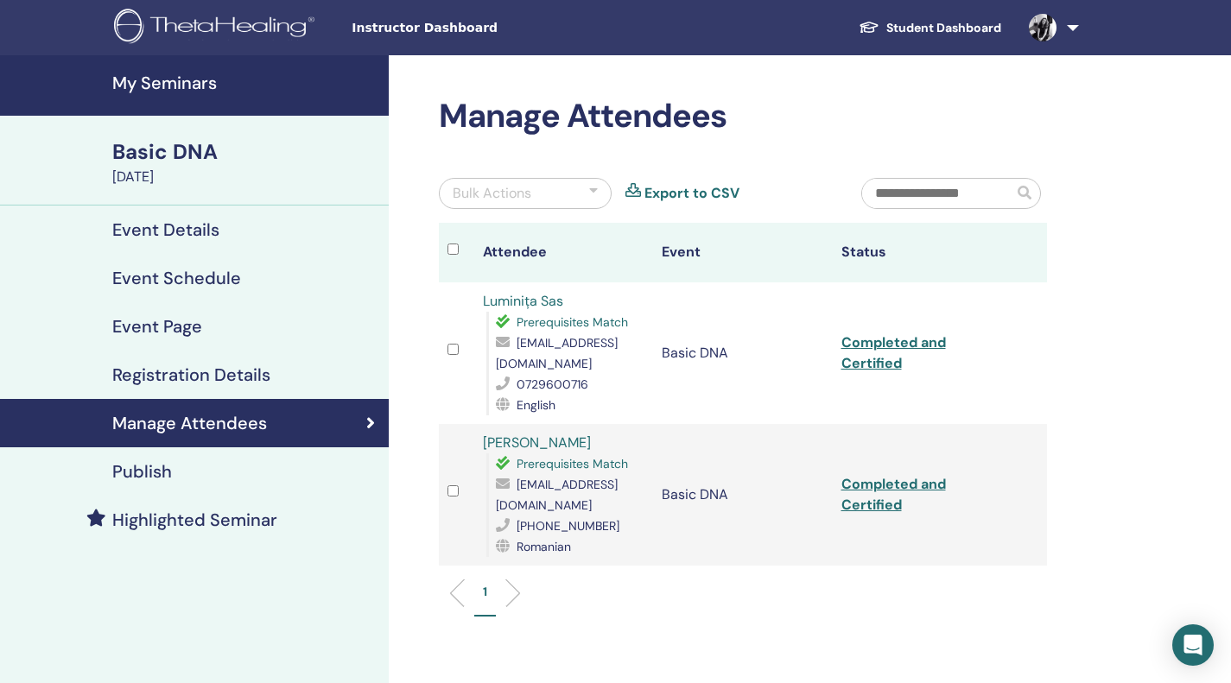
click at [975, 609] on ul "1" at bounding box center [743, 600] width 579 height 34
click at [589, 513] on span "denisamihaelap@gmail.com" at bounding box center [557, 495] width 122 height 36
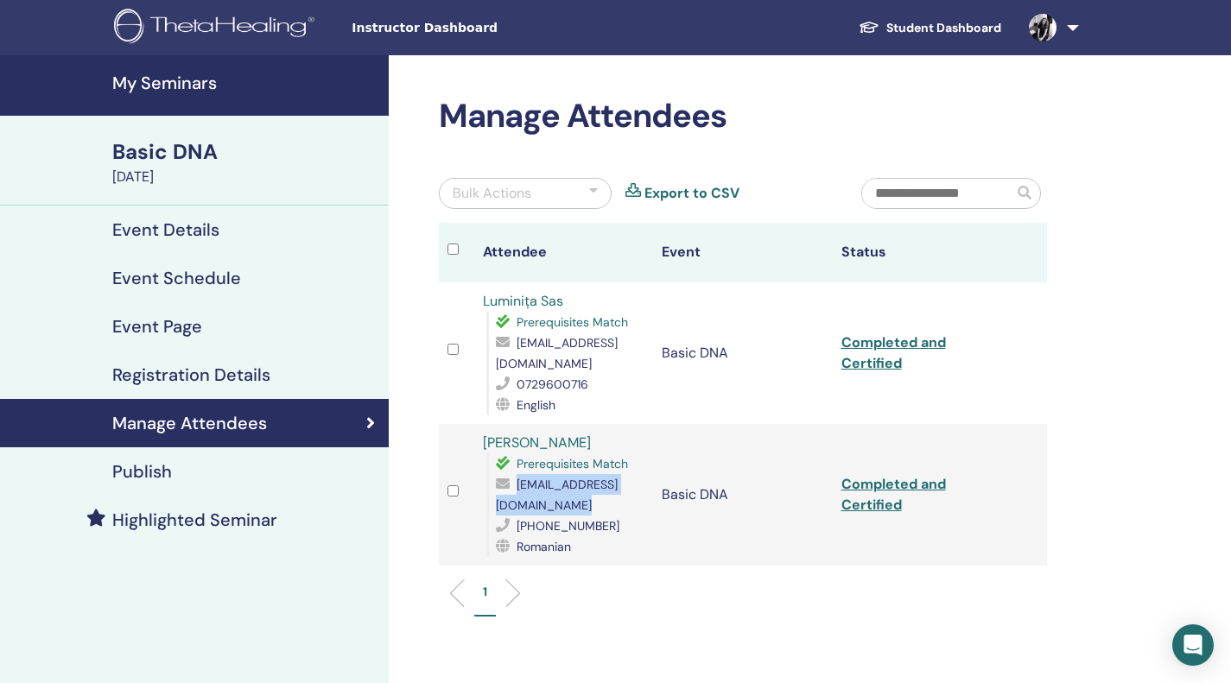
click at [589, 513] on span "denisamihaelap@gmail.com" at bounding box center [557, 495] width 122 height 36
copy span "denisamihaelap@gmail.com"
click at [1135, 414] on div "Manage Attendees Bulk Actions Export to CSV Attendee Event Status Luminița Sas …" at bounding box center [799, 465] width 821 height 821
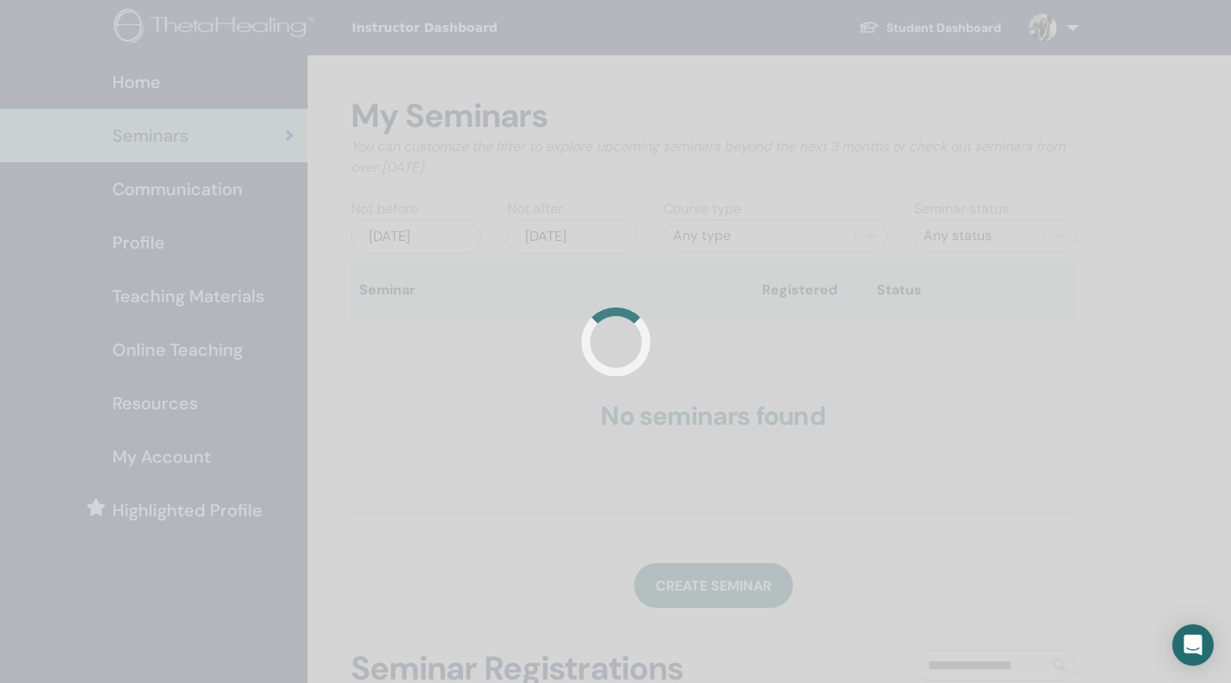
scroll to position [74, 0]
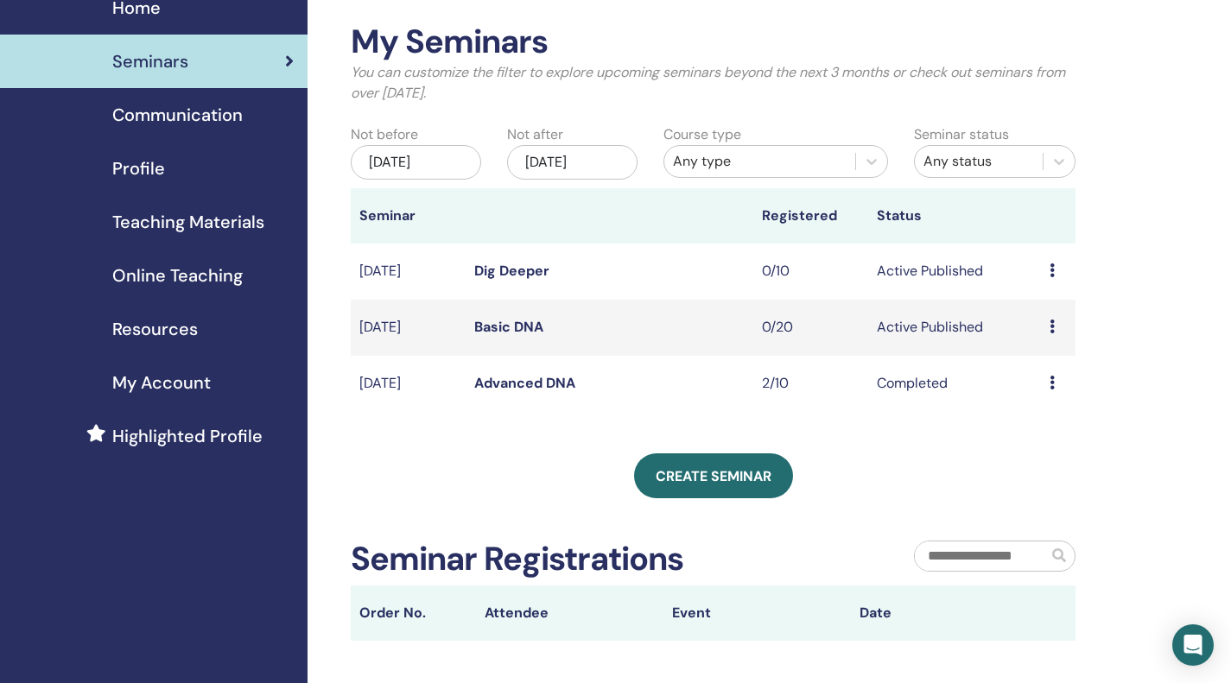
click at [448, 164] on div "[DATE]" at bounding box center [416, 162] width 130 height 35
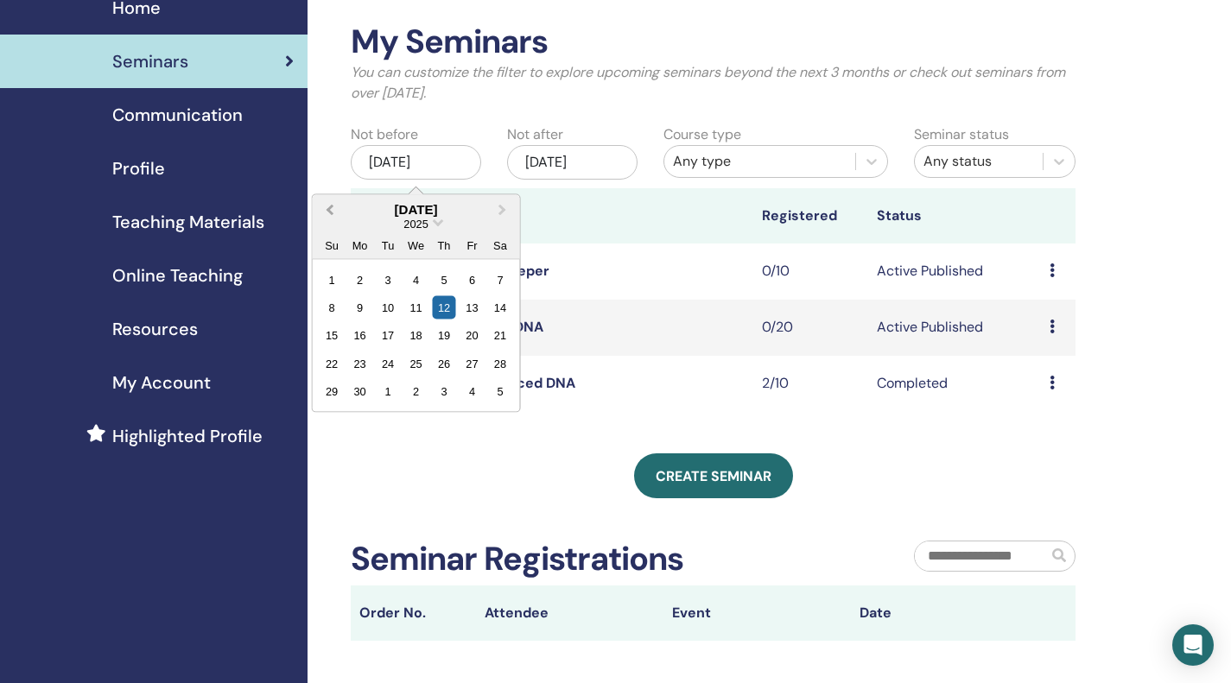
click at [330, 213] on span "Previous Month" at bounding box center [330, 209] width 0 height 18
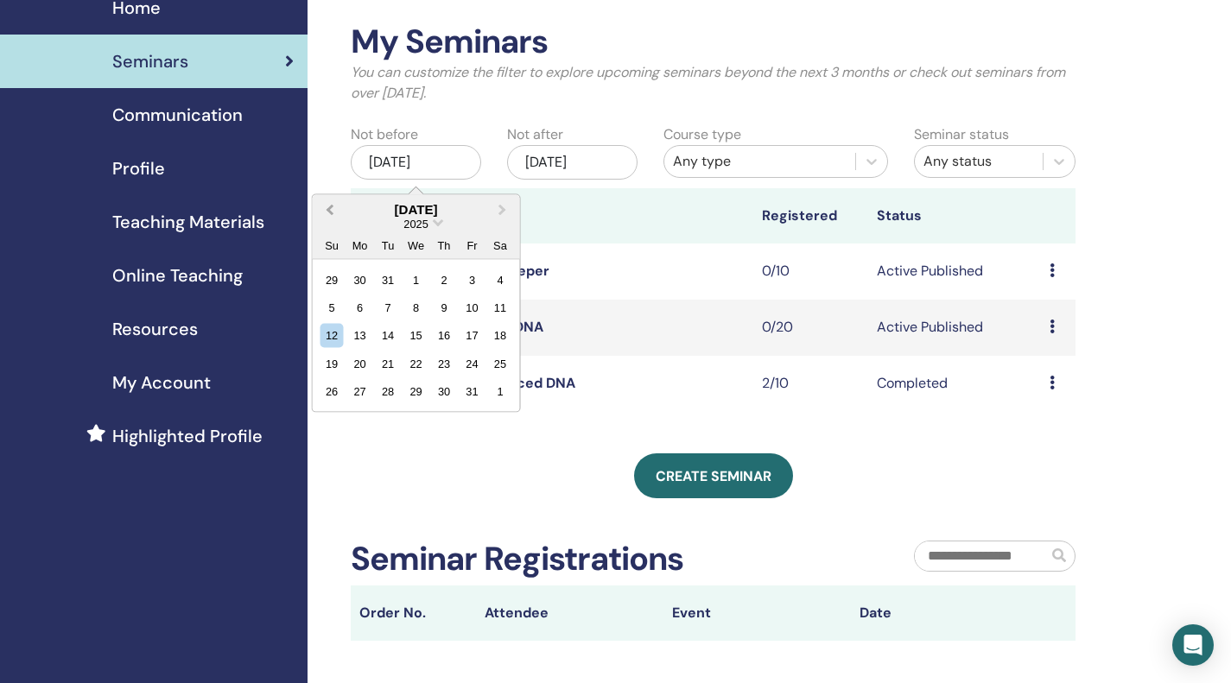
click at [330, 213] on span "Previous Month" at bounding box center [330, 209] width 0 height 18
click at [448, 311] on div "12" at bounding box center [444, 306] width 23 height 23
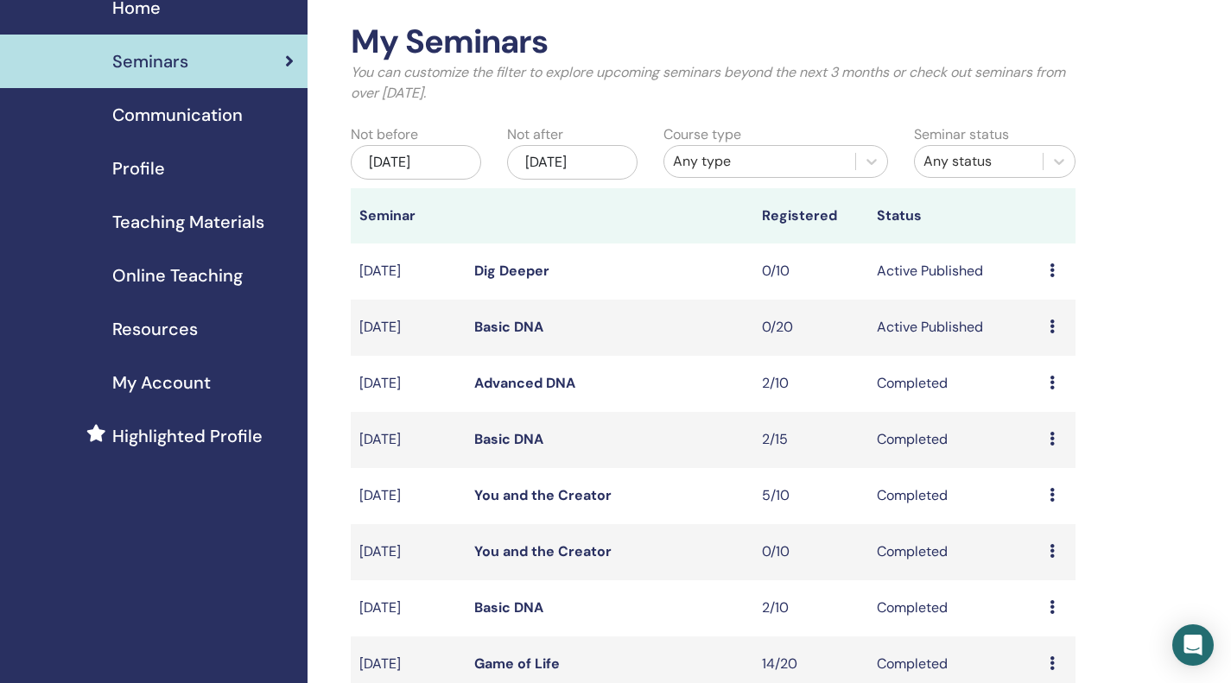
click at [793, 175] on div "Any type" at bounding box center [759, 162] width 191 height 28
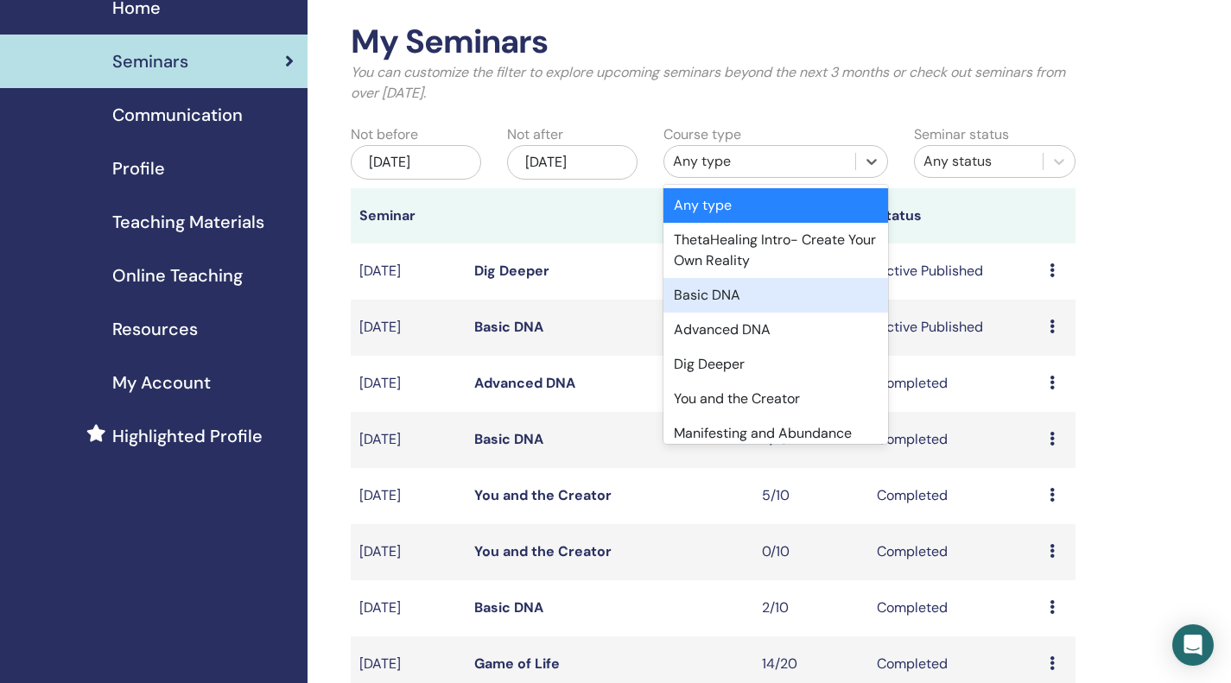
click at [783, 298] on div "Basic DNA" at bounding box center [775, 295] width 225 height 35
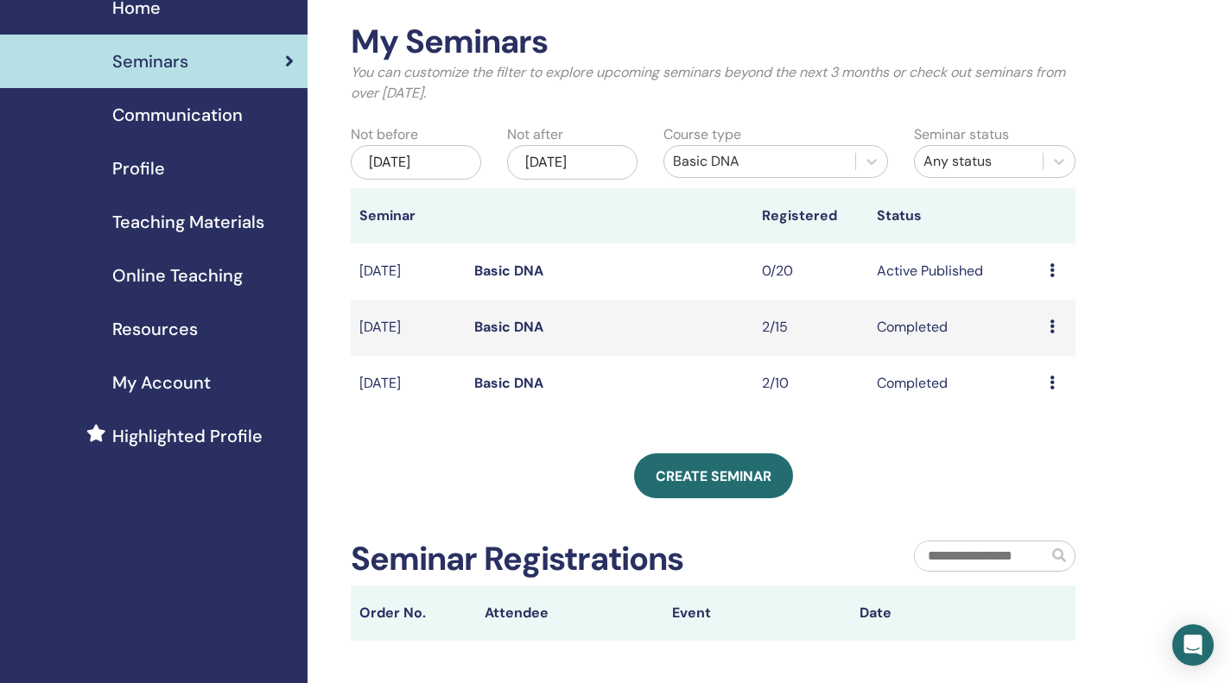
click at [542, 327] on link "Basic DNA" at bounding box center [508, 327] width 69 height 18
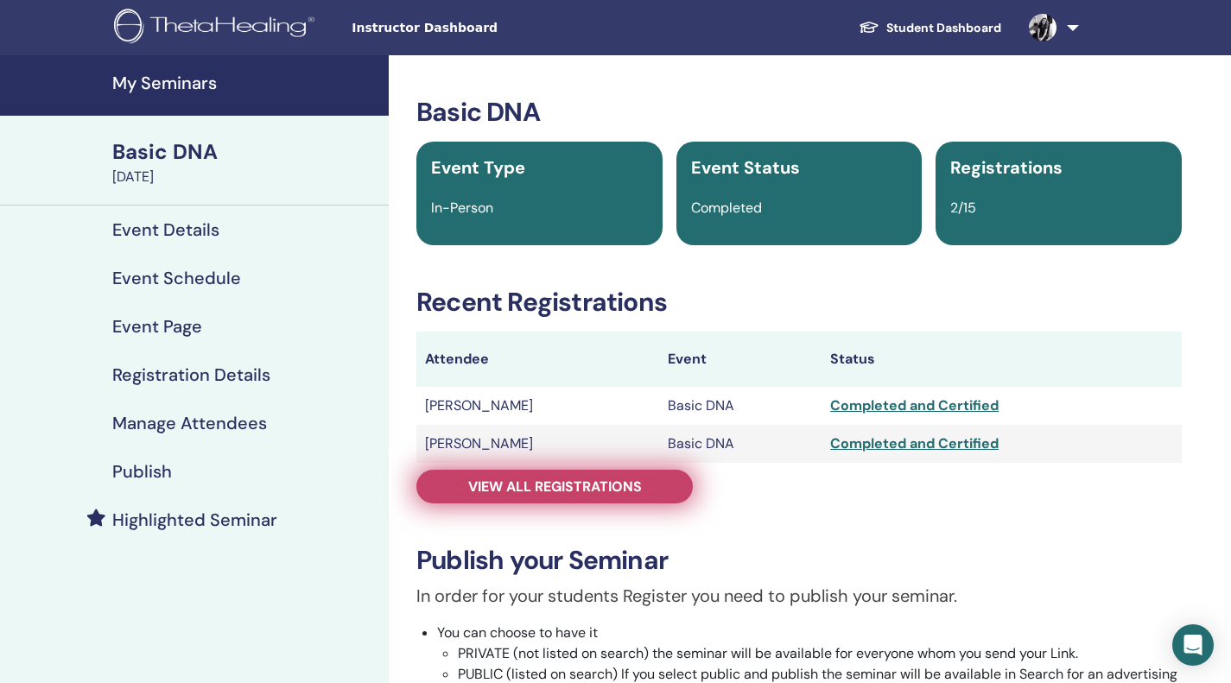
click at [518, 488] on span "View all registrations" at bounding box center [555, 487] width 174 height 18
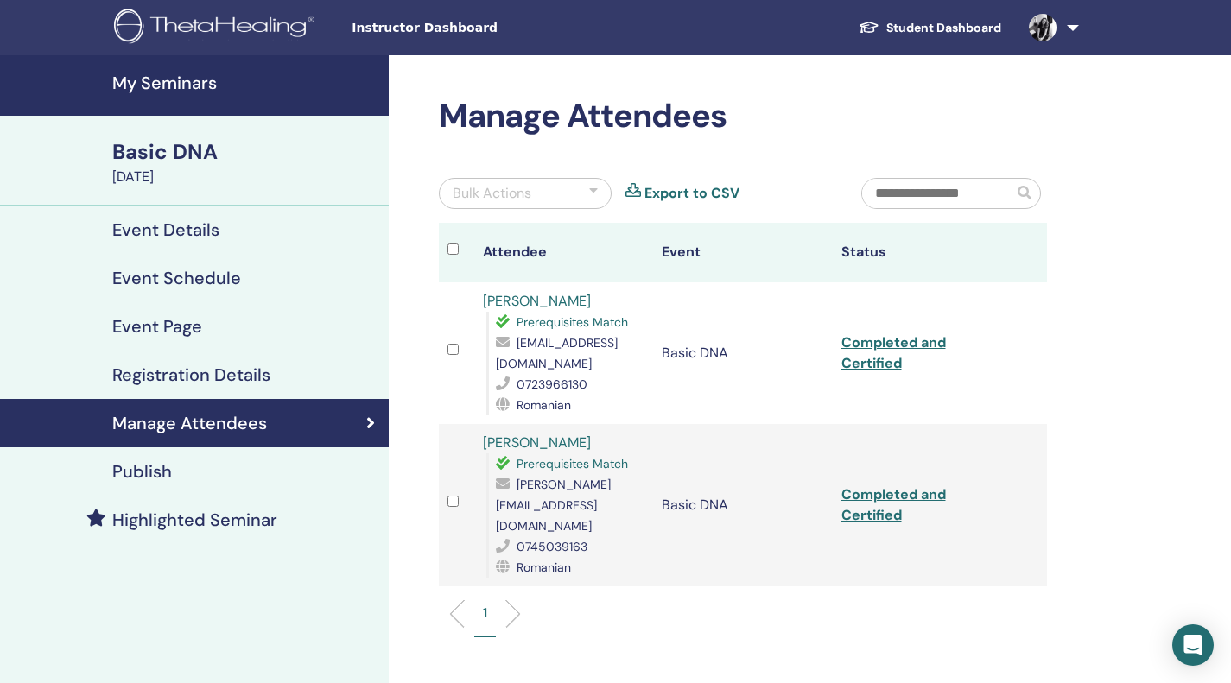
click at [571, 345] on span "[EMAIL_ADDRESS][DOMAIN_NAME]" at bounding box center [557, 353] width 122 height 36
click at [571, 345] on span "angiisai71@gmail.com" at bounding box center [557, 353] width 122 height 36
copy span "angiisai71@gmail.com"
click at [936, 604] on ul "1" at bounding box center [743, 621] width 579 height 34
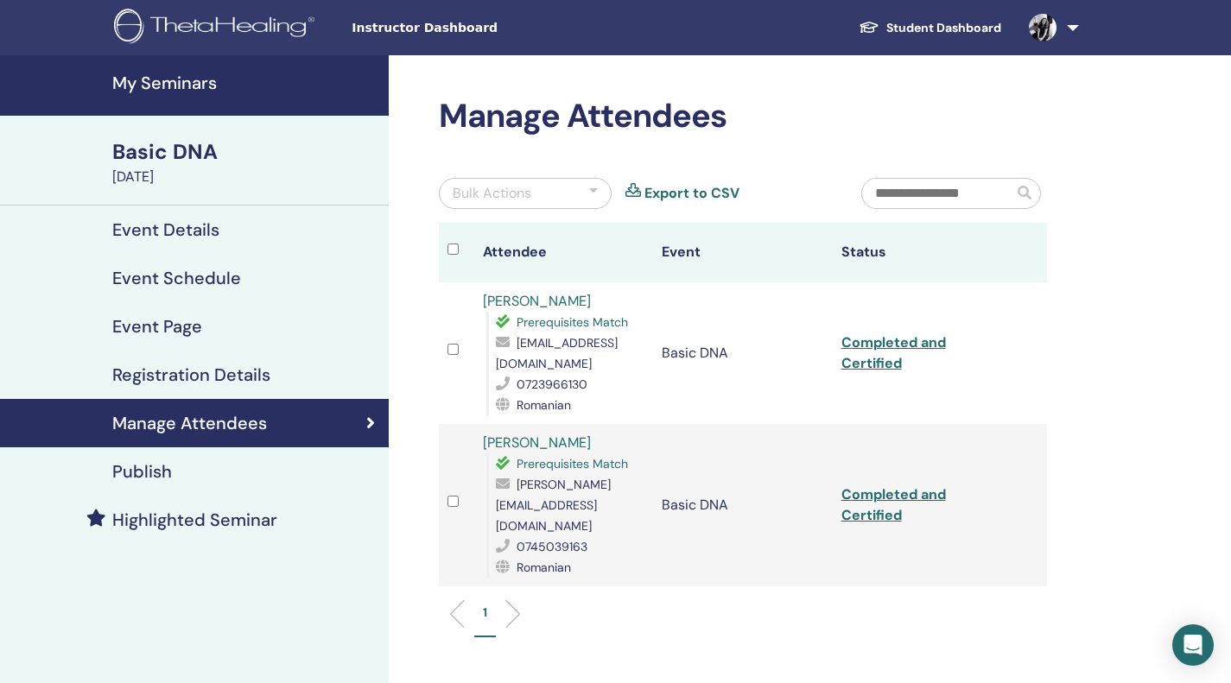
click at [585, 487] on span "maria.galrusu@gmail.com" at bounding box center [553, 505] width 115 height 57
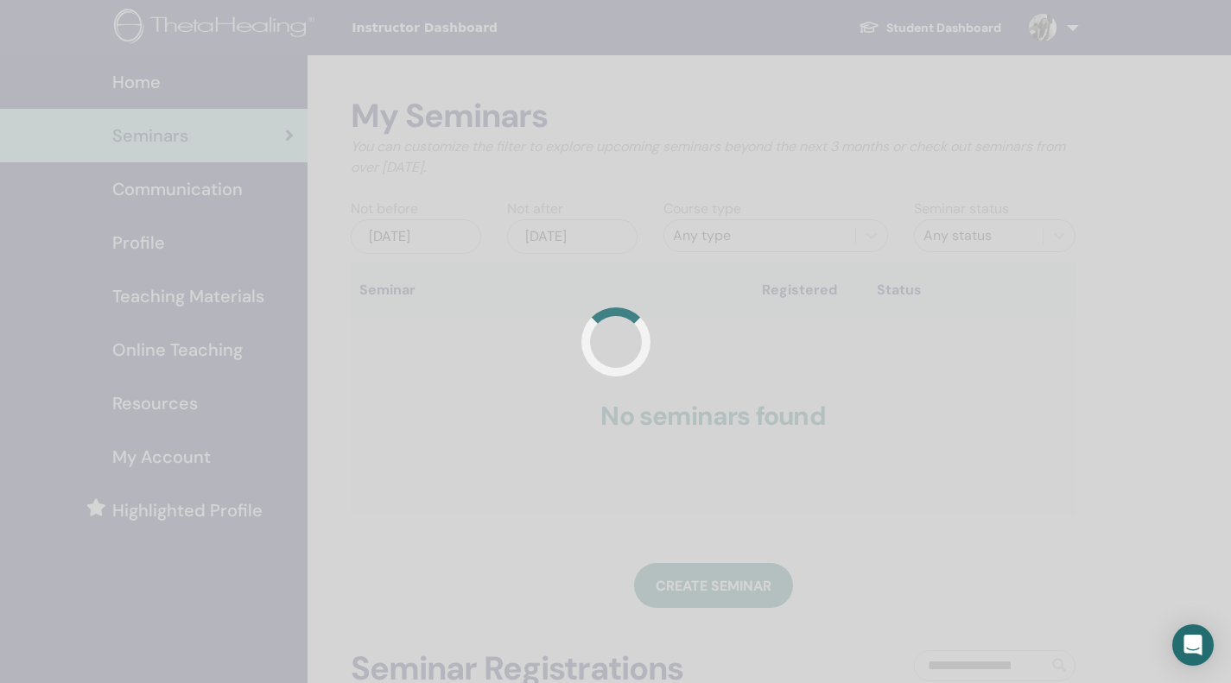
scroll to position [73, 0]
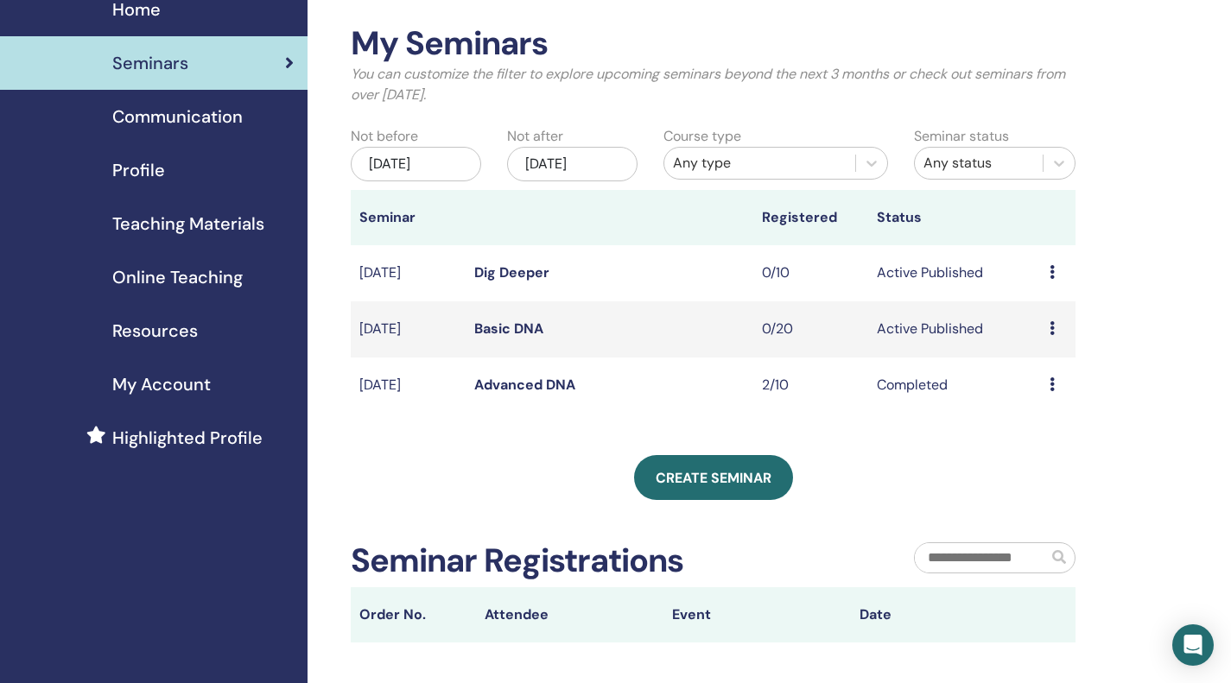
click at [436, 171] on div "Jun/12, 2025" at bounding box center [416, 164] width 130 height 35
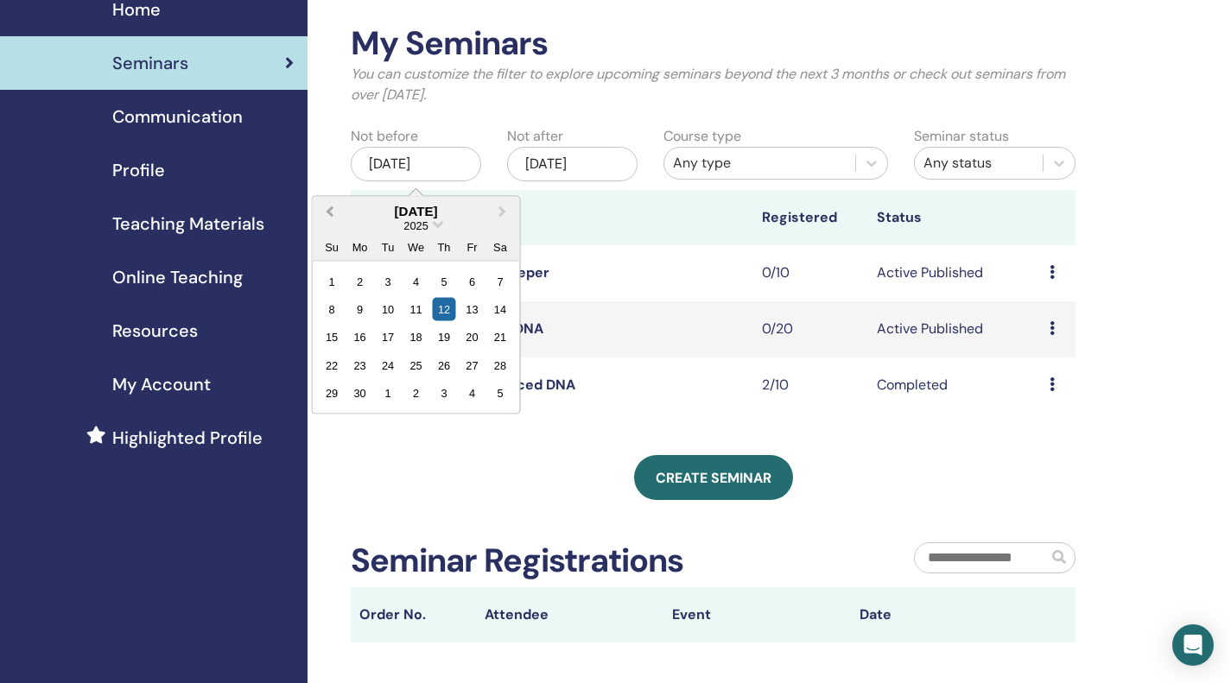
click at [330, 210] on span "Previous Month" at bounding box center [330, 211] width 0 height 18
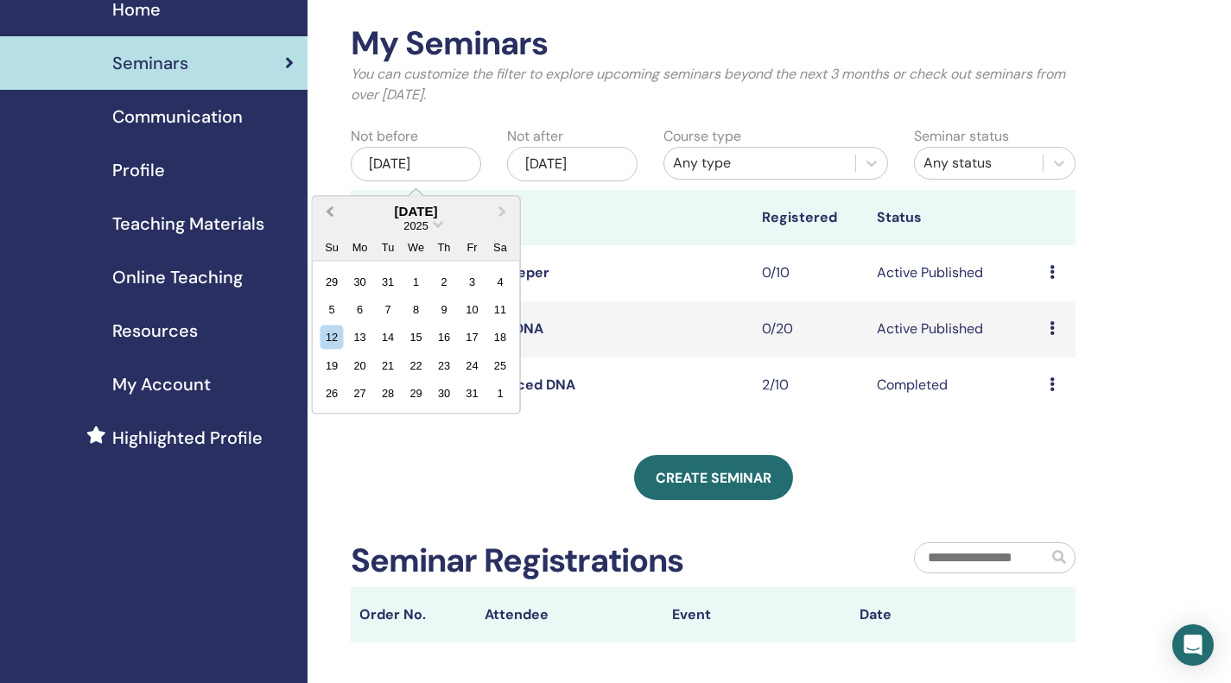
click at [330, 210] on span "Previous Month" at bounding box center [330, 211] width 0 height 18
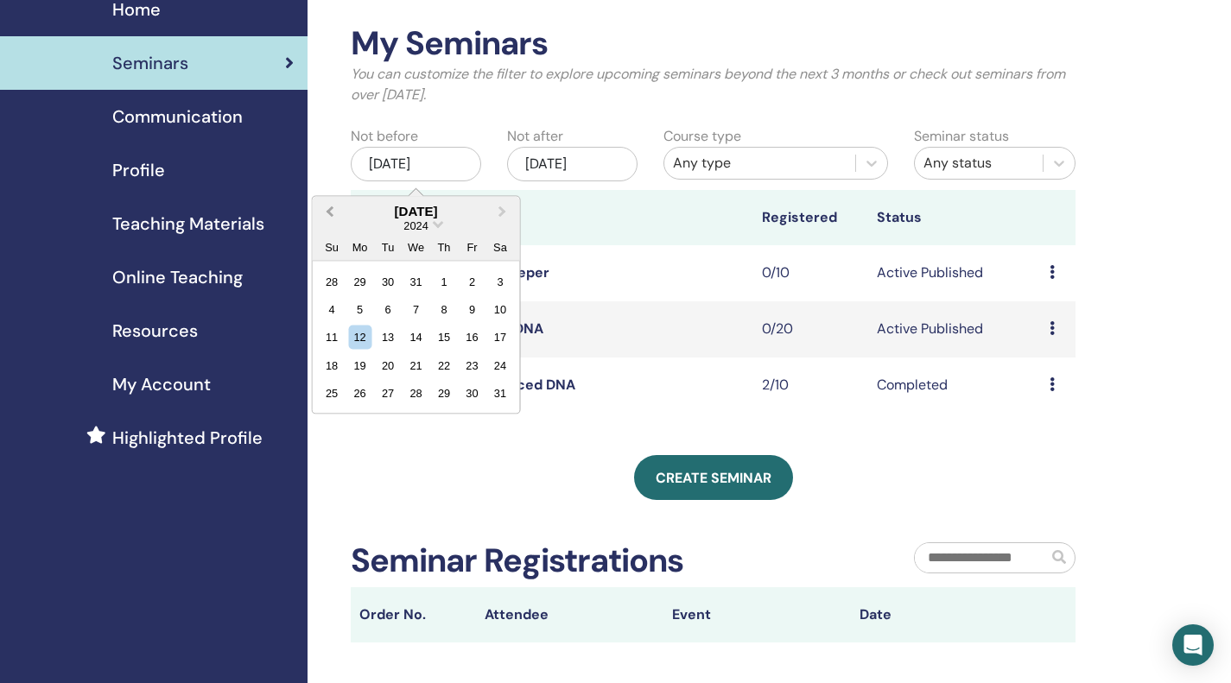
click at [330, 210] on span "Previous Month" at bounding box center [330, 211] width 0 height 18
click at [470, 308] on div "12" at bounding box center [471, 308] width 23 height 23
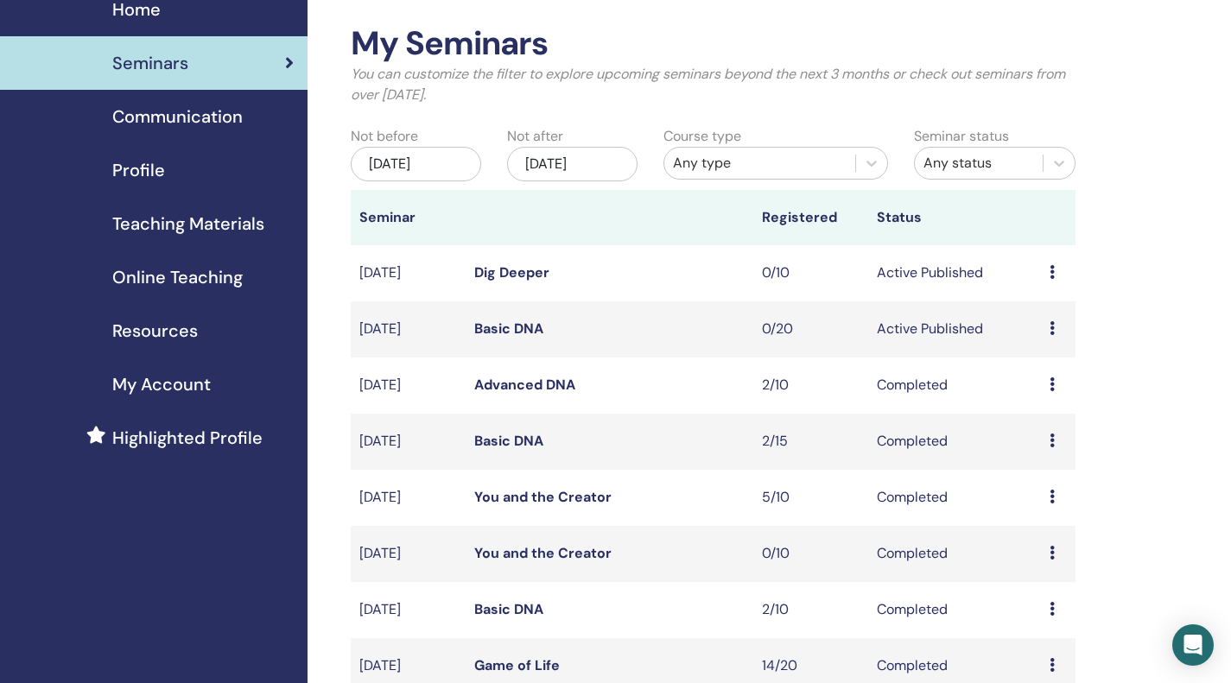
click at [728, 156] on div "Any type" at bounding box center [760, 163] width 174 height 21
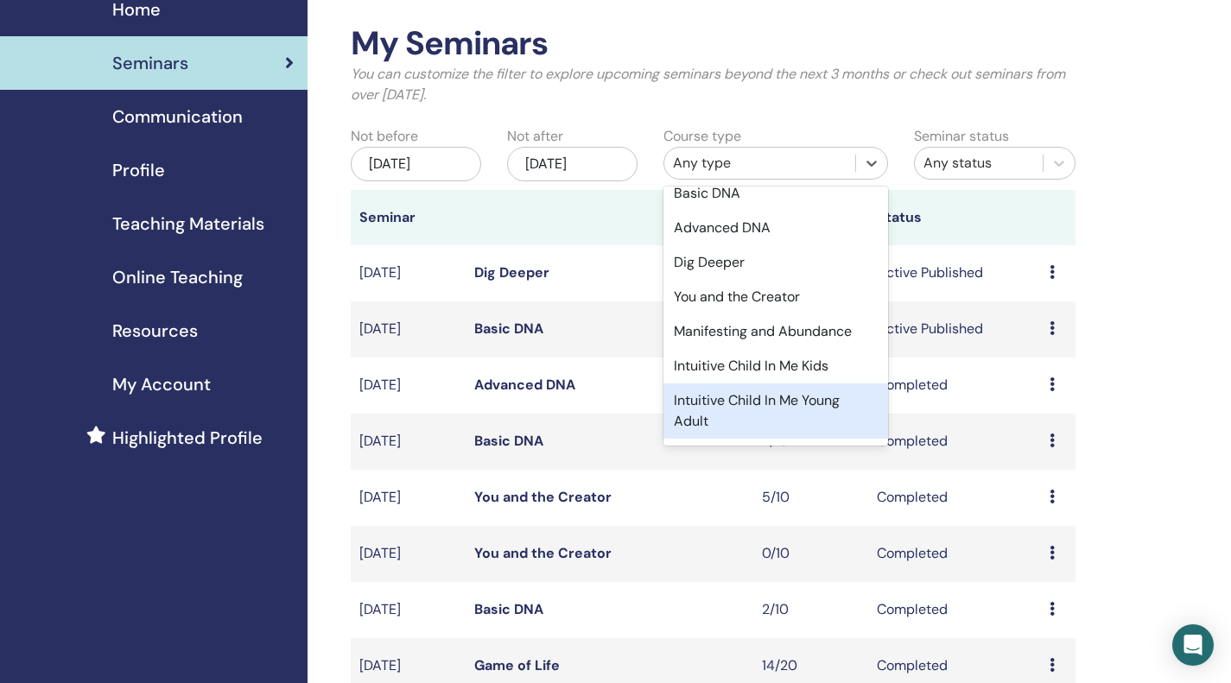
scroll to position [135, 0]
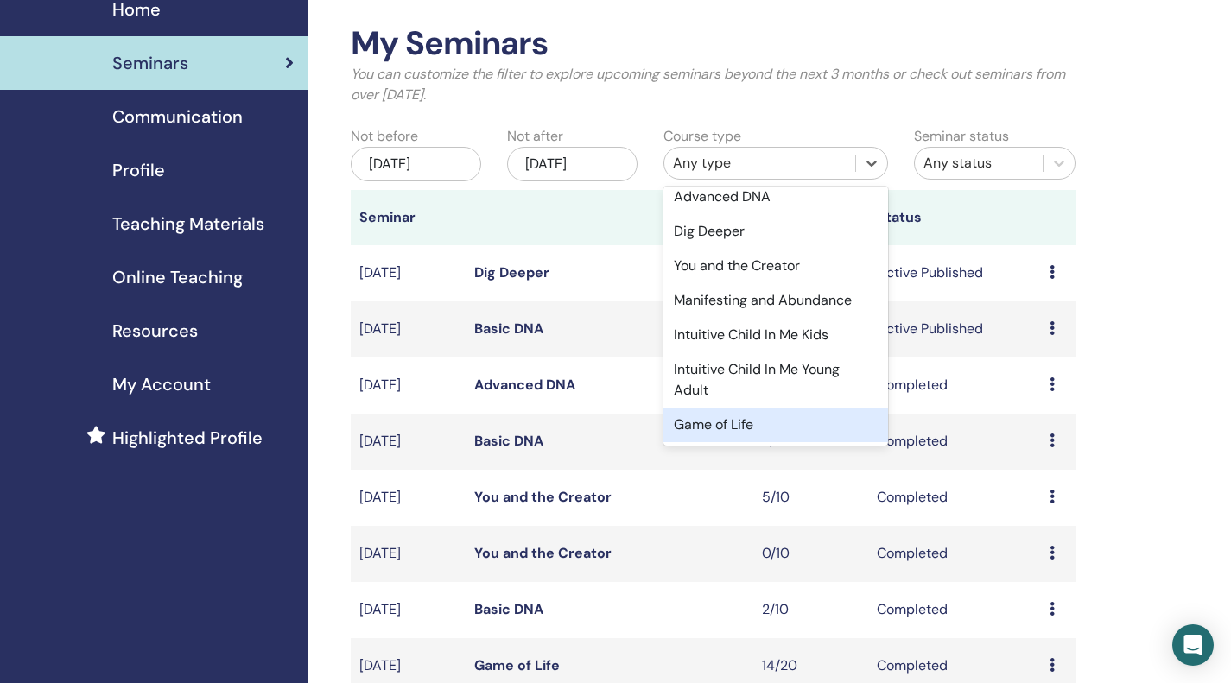
click at [778, 419] on div "Game of Life" at bounding box center [775, 425] width 225 height 35
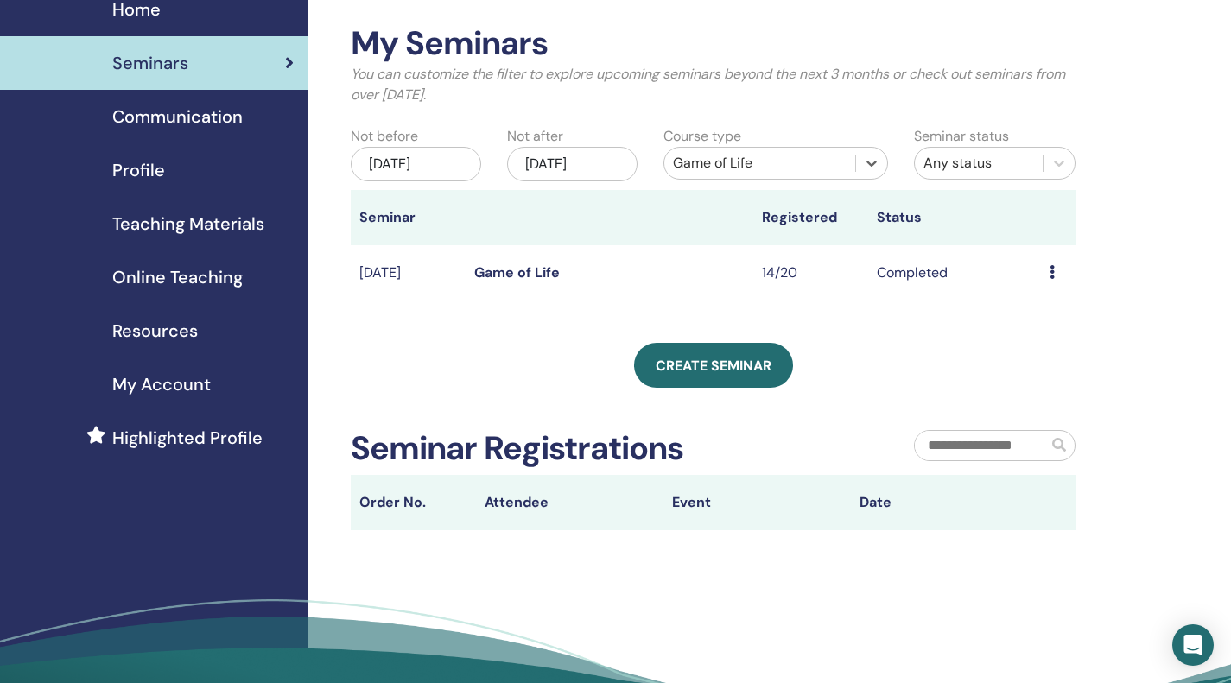
click at [776, 269] on td "14/20" at bounding box center [810, 273] width 115 height 56
click at [524, 276] on link "Game of Life" at bounding box center [517, 272] width 86 height 18
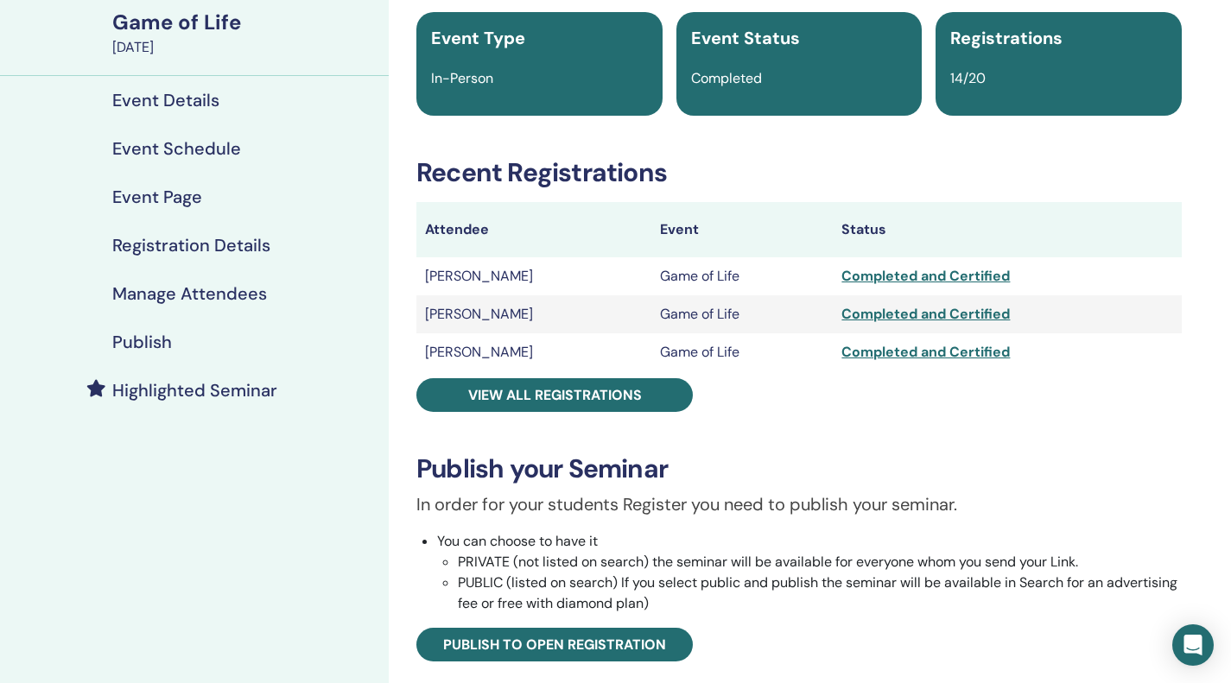
scroll to position [142, 0]
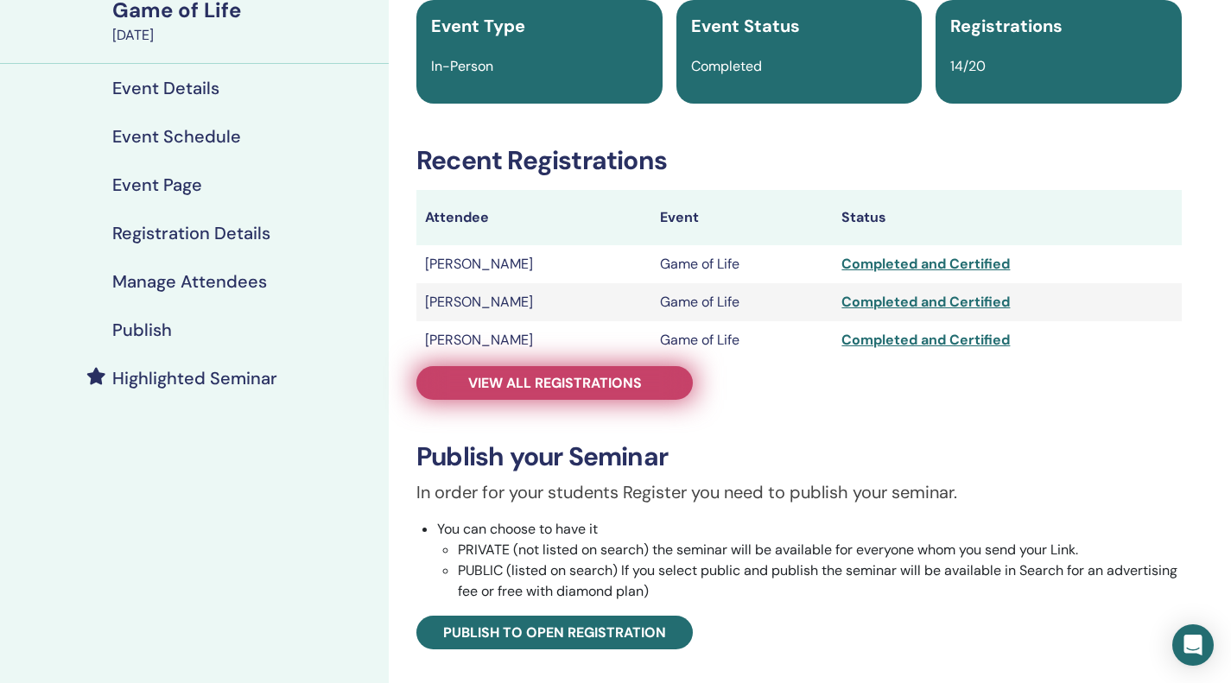
click at [534, 387] on span "View all registrations" at bounding box center [555, 383] width 174 height 18
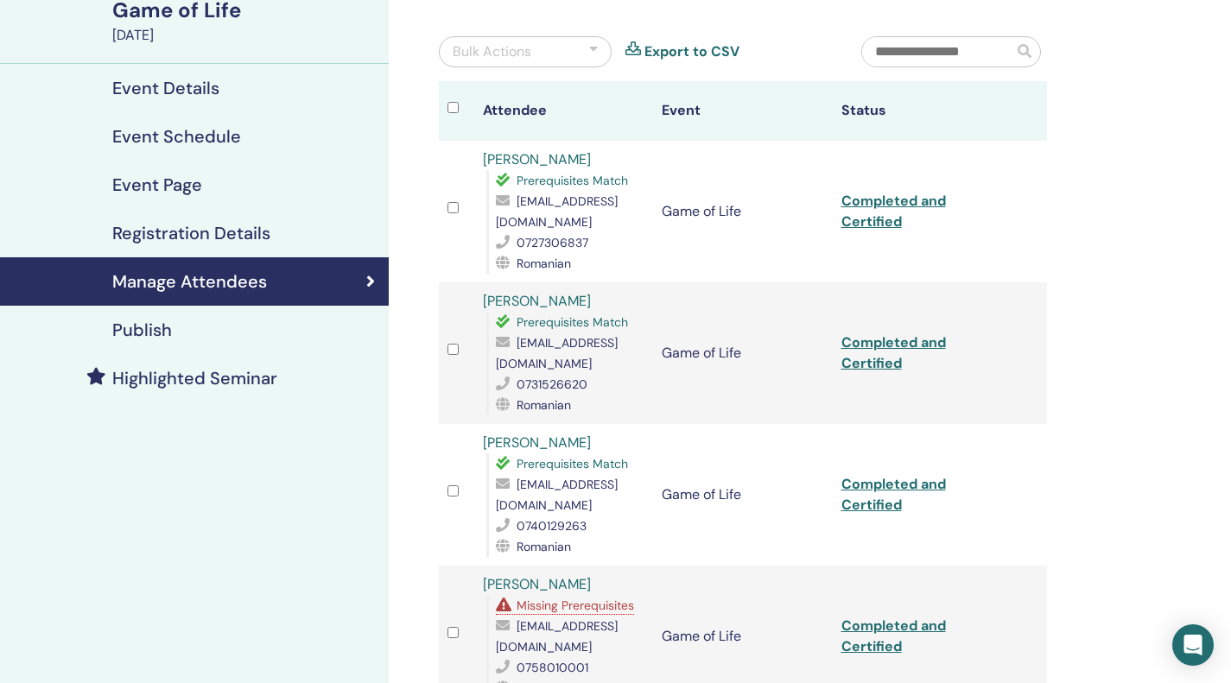
click at [596, 51] on div at bounding box center [593, 51] width 9 height 21
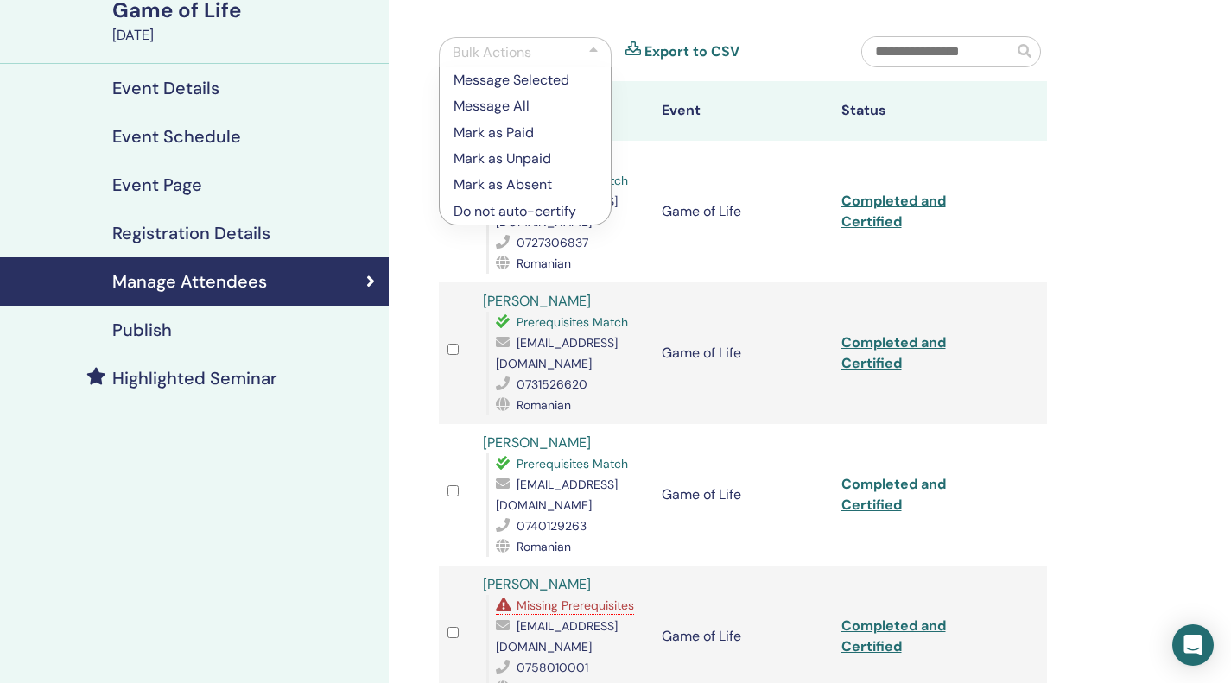
click at [712, 47] on link "Export to CSV" at bounding box center [691, 51] width 95 height 21
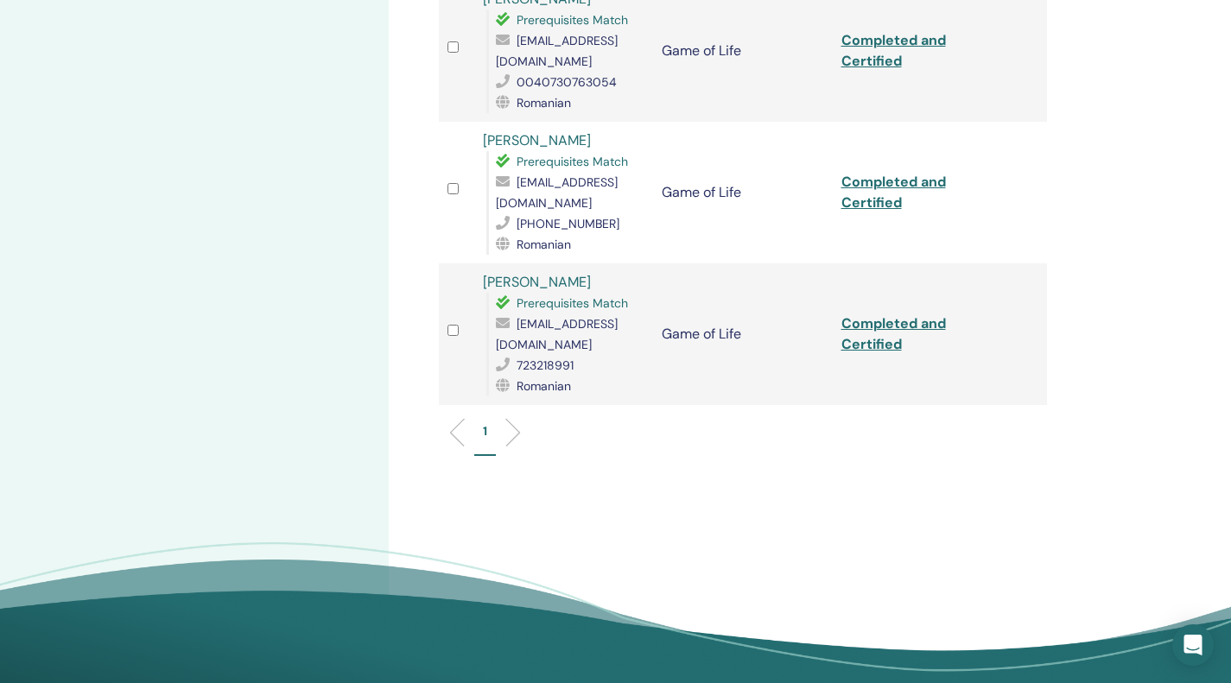
scroll to position [1889, 0]
